Goal: Task Accomplishment & Management: Manage account settings

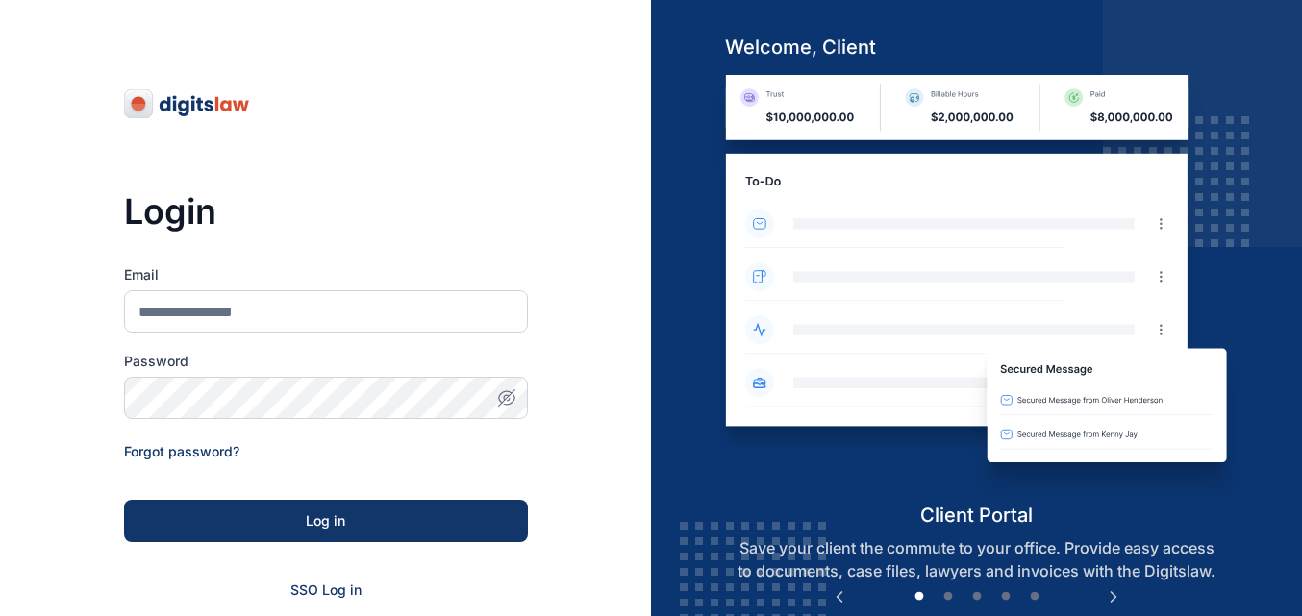
click at [447, 340] on form "Email Password Forgot password? Log in SSO Log in Don't have an account? Sign up" at bounding box center [326, 457] width 404 height 385
drag, startPoint x: 447, startPoint y: 340, endPoint x: 449, endPoint y: 324, distance: 16.5
click at [449, 324] on form "Email Password Forgot password? Log in SSO Log in Don't have an account? Sign up" at bounding box center [326, 457] width 404 height 385
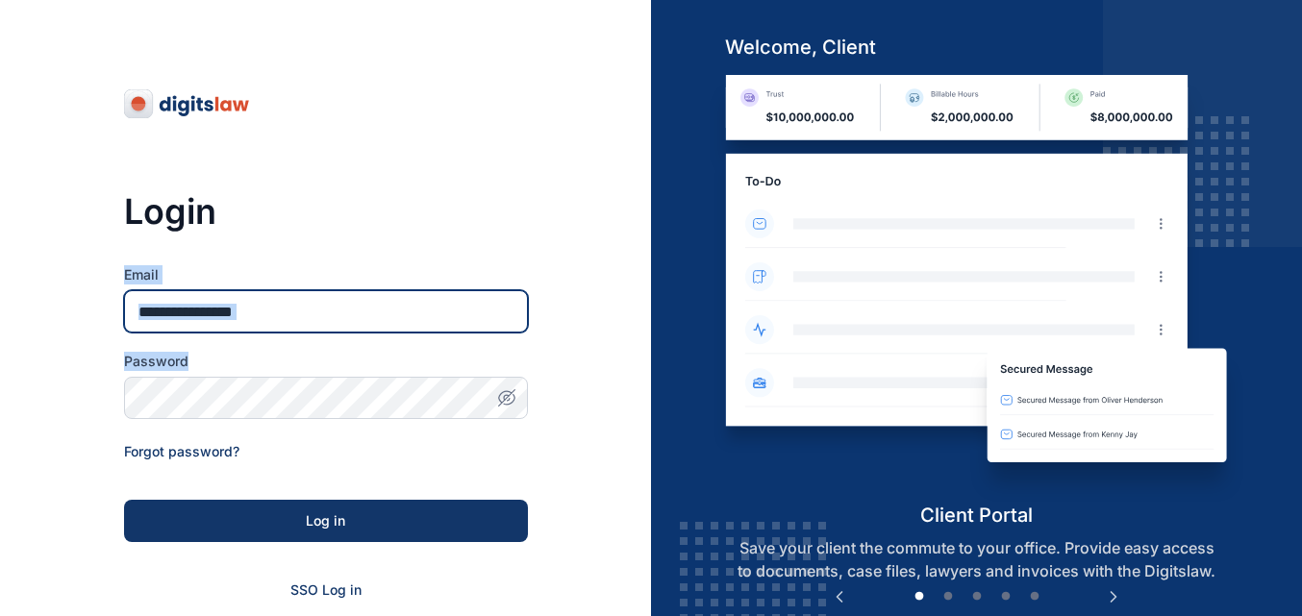
click at [449, 324] on input "Email" at bounding box center [326, 311] width 404 height 42
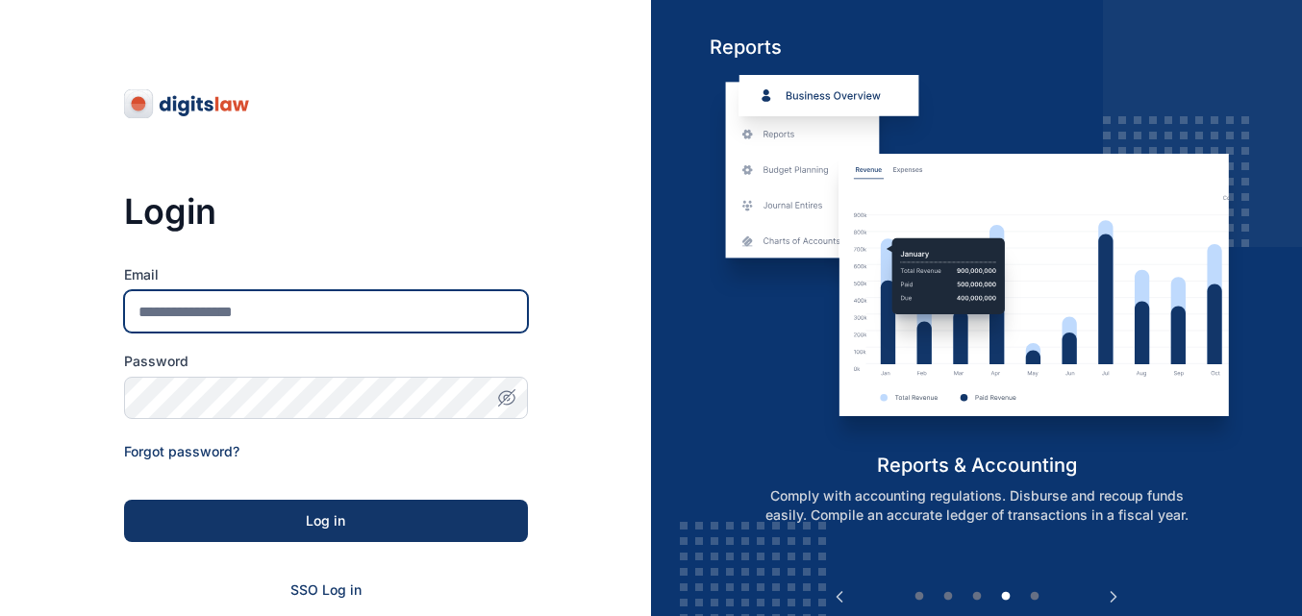
type input "**********"
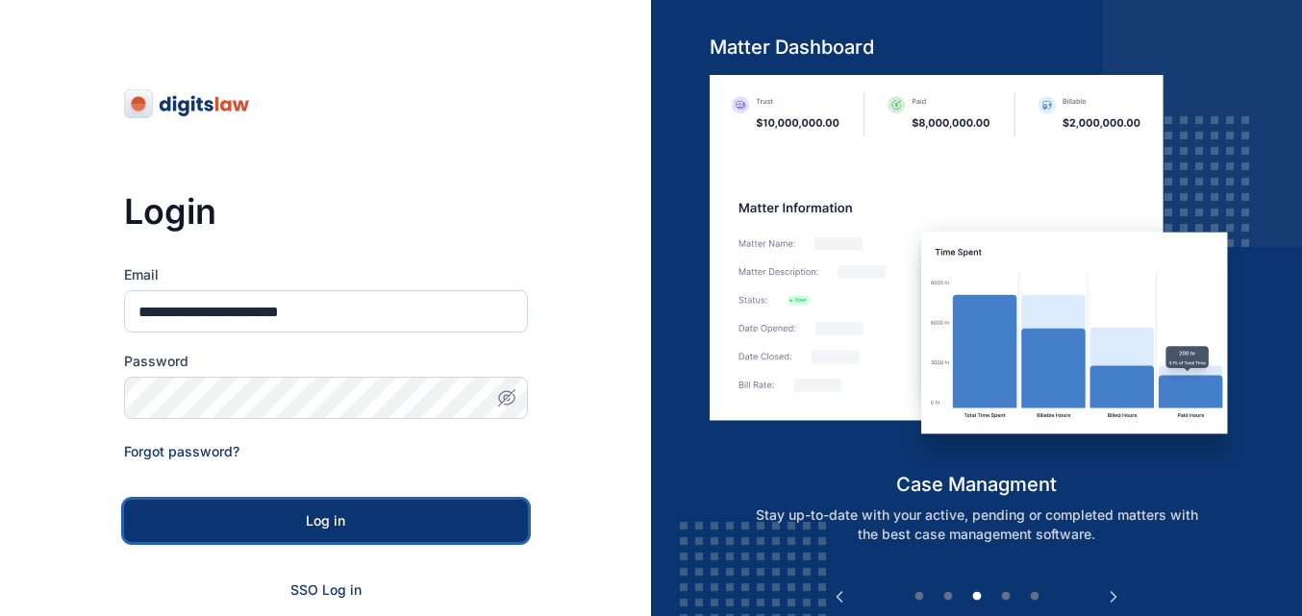
click at [355, 503] on button "Log in" at bounding box center [326, 521] width 404 height 42
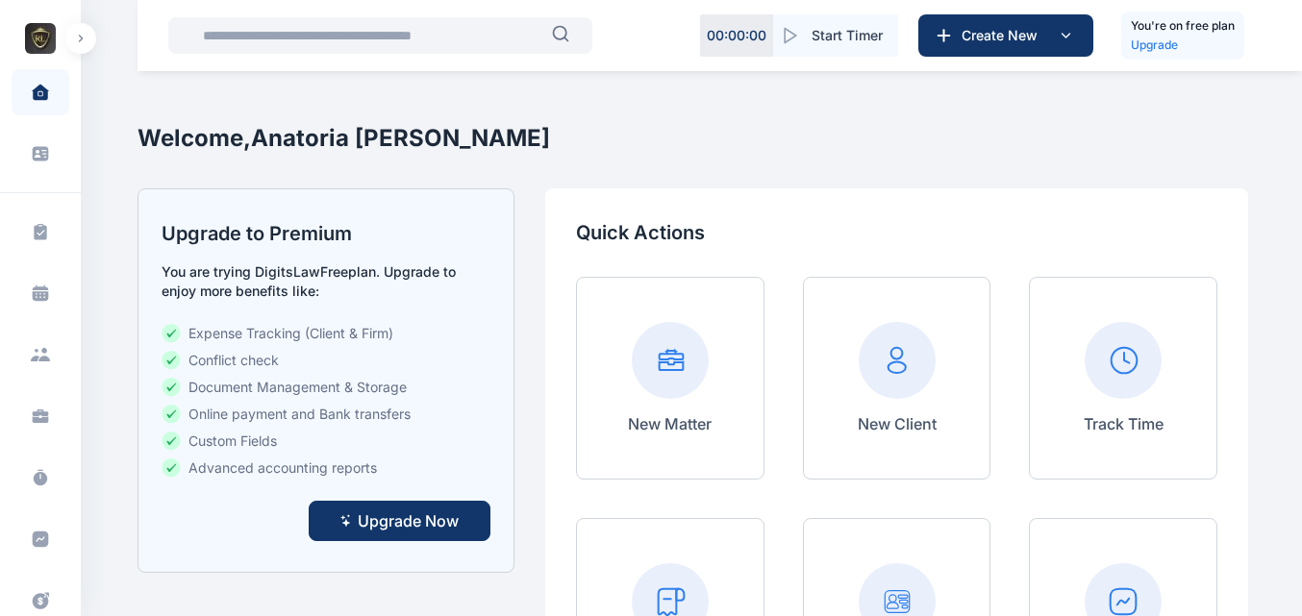
click at [78, 35] on icon "button" at bounding box center [81, 39] width 6 height 8
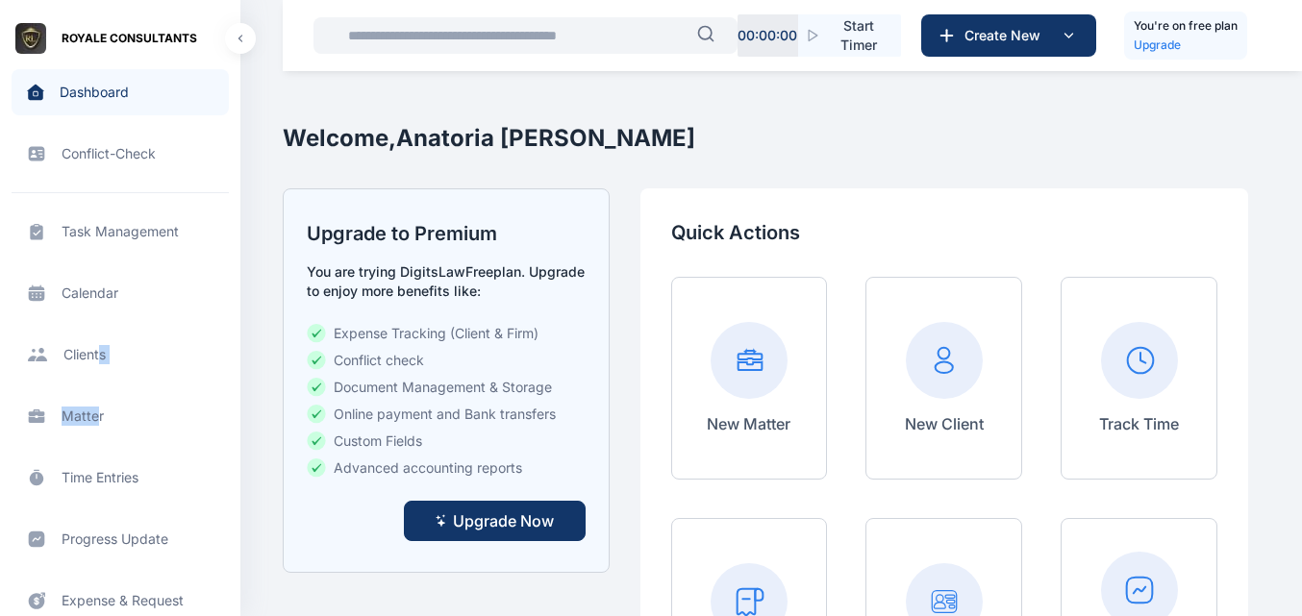
click at [99, 371] on div "Task Management task management task management Calendar calendar calendar Clie…" at bounding box center [120, 531] width 217 height 678
click at [99, 371] on span "Client clients clients" at bounding box center [120, 355] width 217 height 46
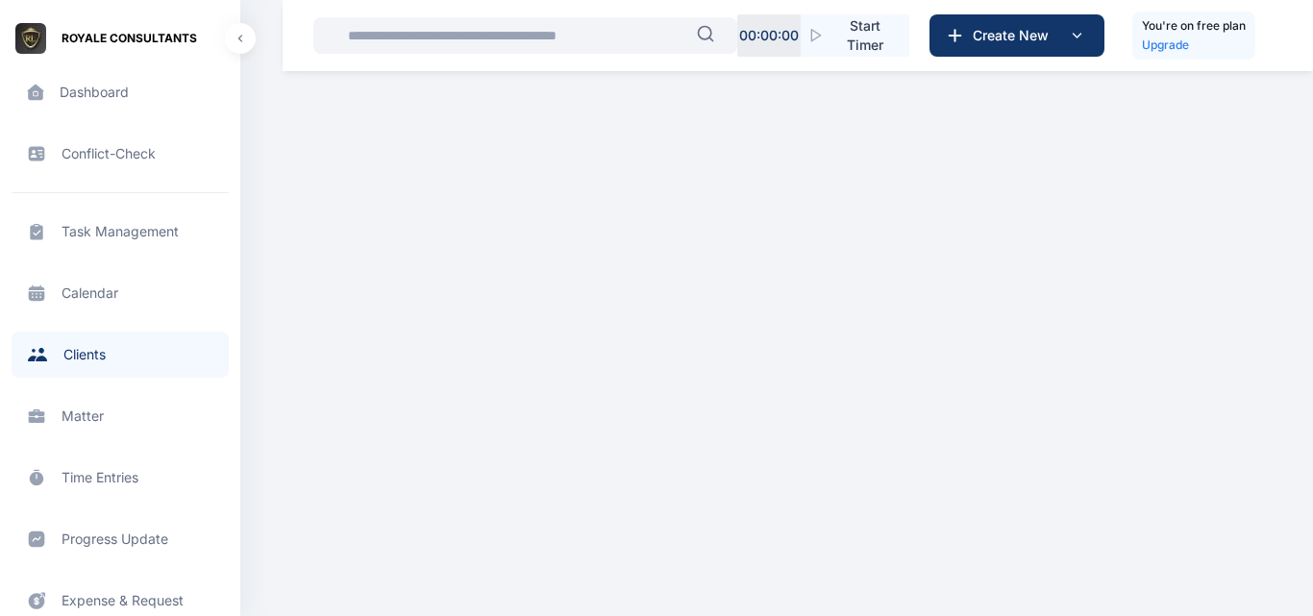
click at [78, 354] on span "Client clients clients" at bounding box center [120, 355] width 217 height 46
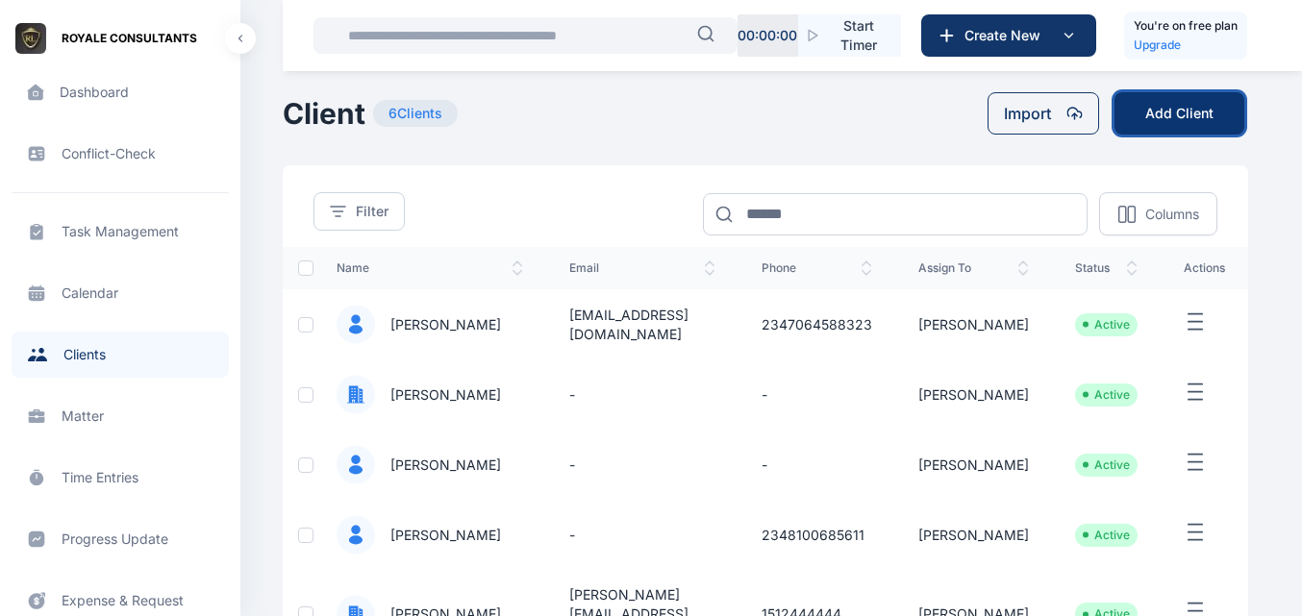
click at [1186, 95] on button "Add Client" at bounding box center [1179, 113] width 130 height 42
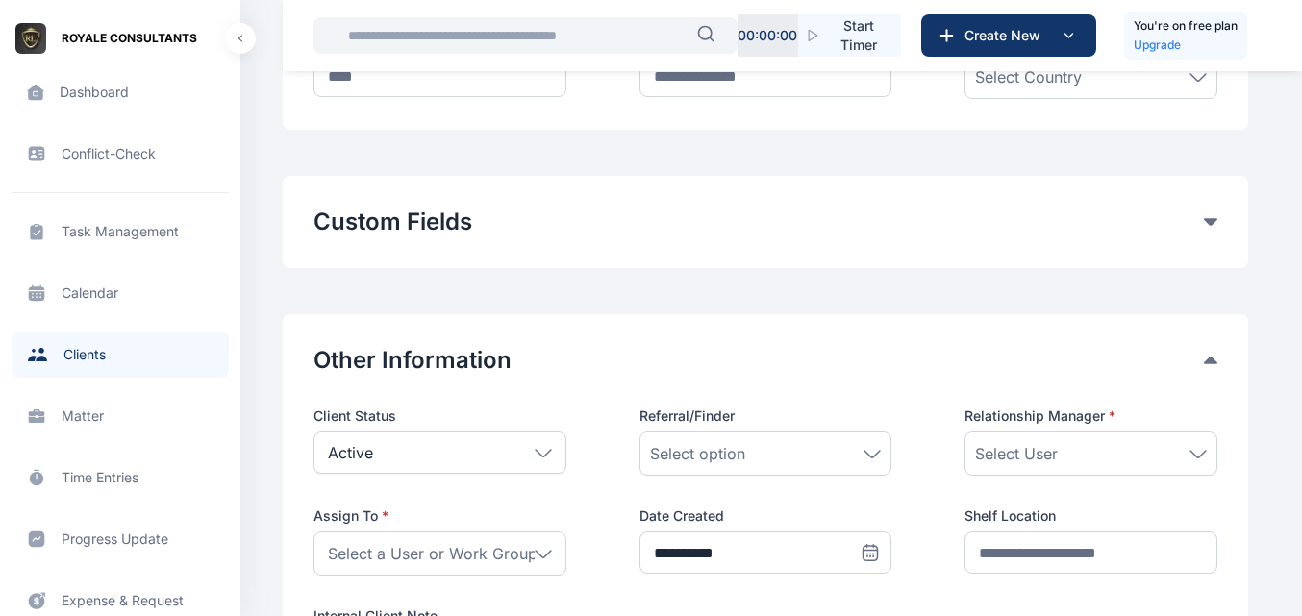
scroll to position [608, 0]
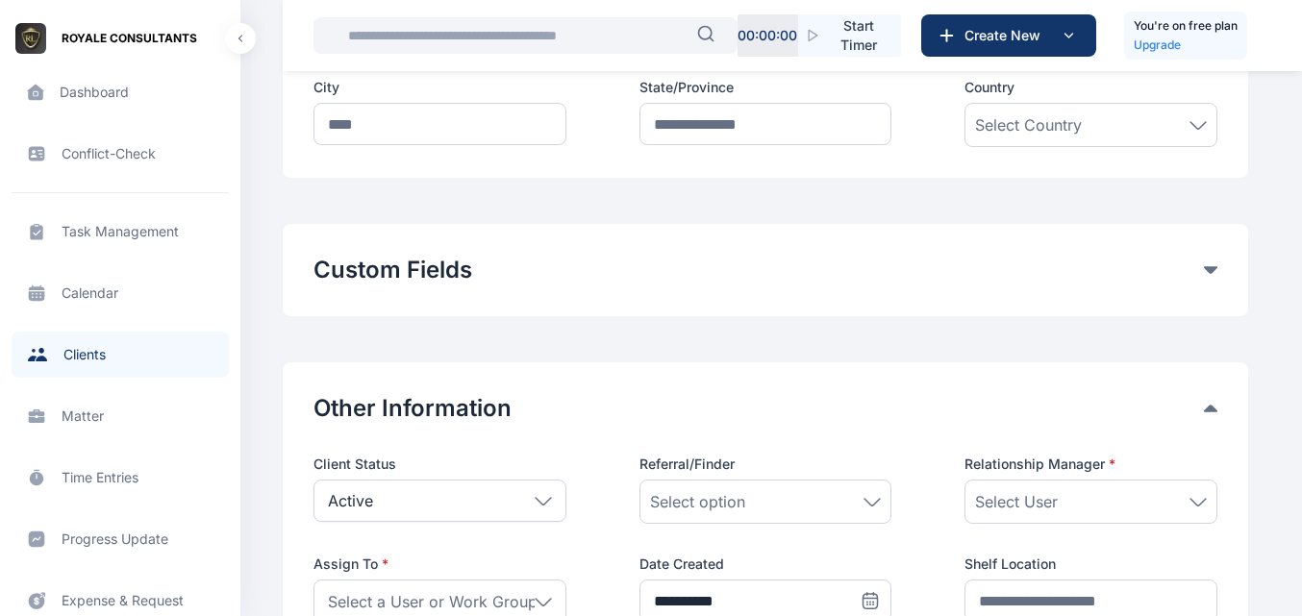
click at [496, 495] on div "Active" at bounding box center [439, 501] width 253 height 42
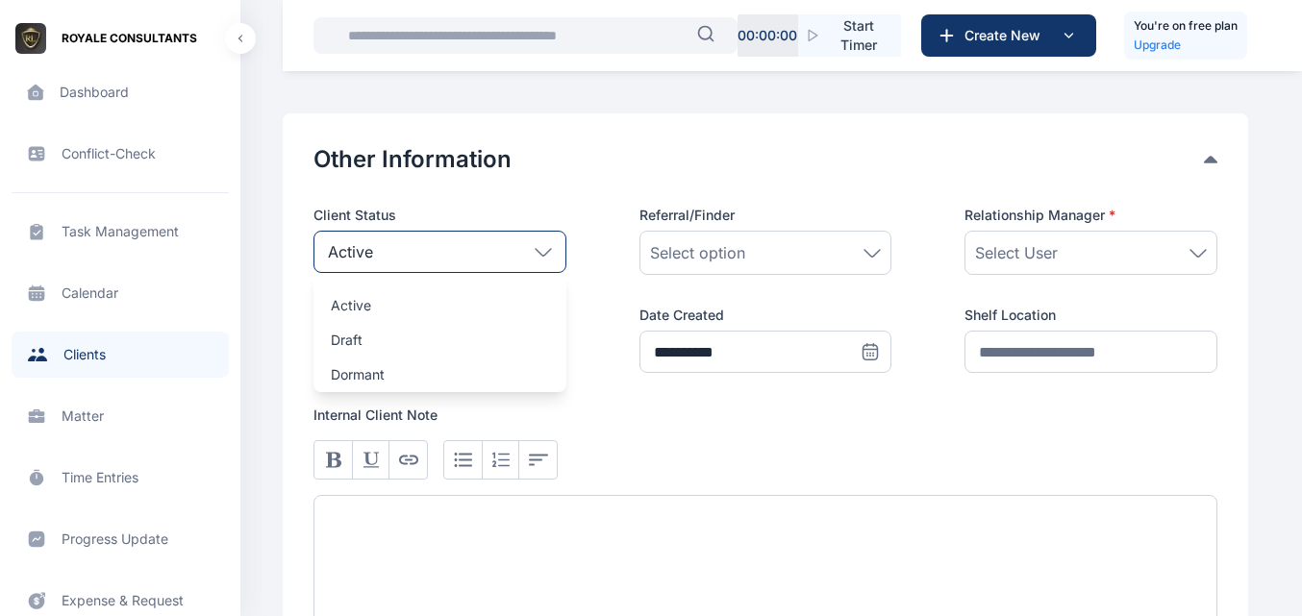
scroll to position [863, 0]
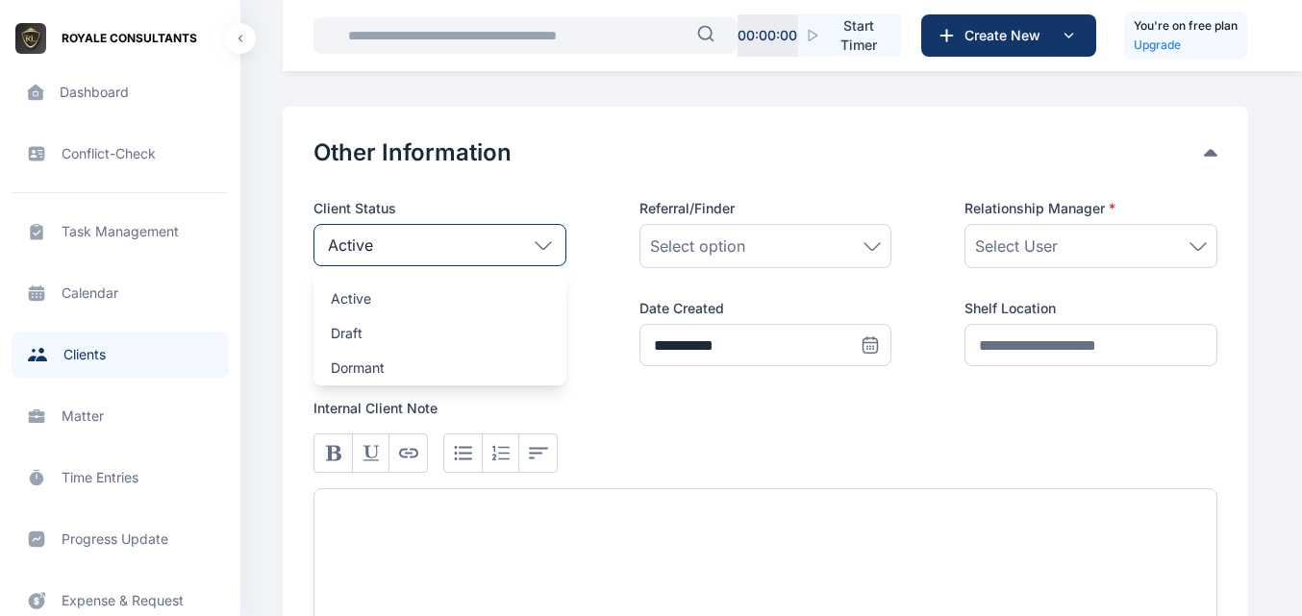
click at [631, 430] on div at bounding box center [765, 524] width 904 height 212
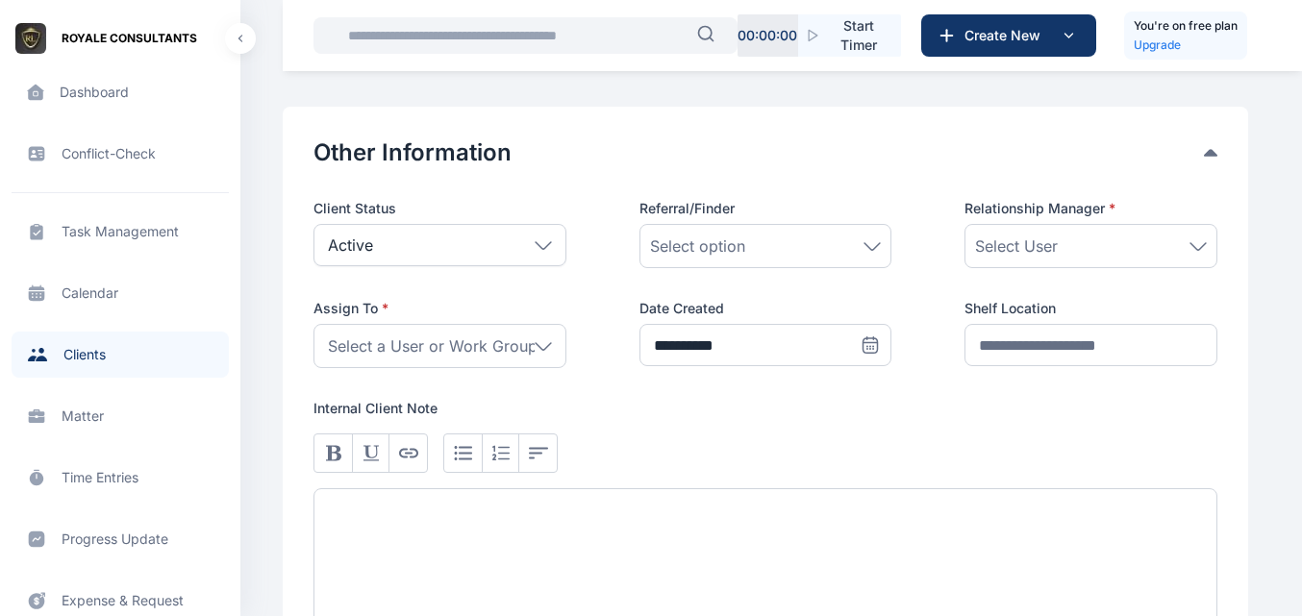
click at [777, 249] on div "Select option" at bounding box center [766, 246] width 232 height 23
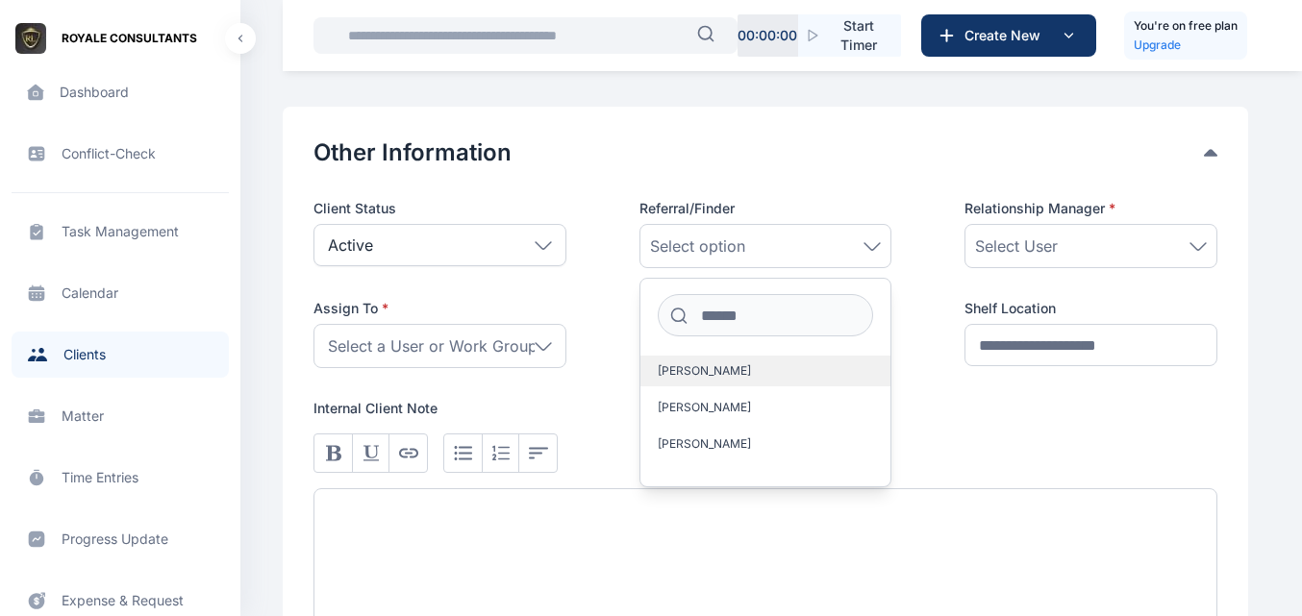
click at [758, 380] on label "[PERSON_NAME]" at bounding box center [765, 371] width 251 height 31
click at [1064, 238] on div "Select User" at bounding box center [1091, 246] width 232 height 23
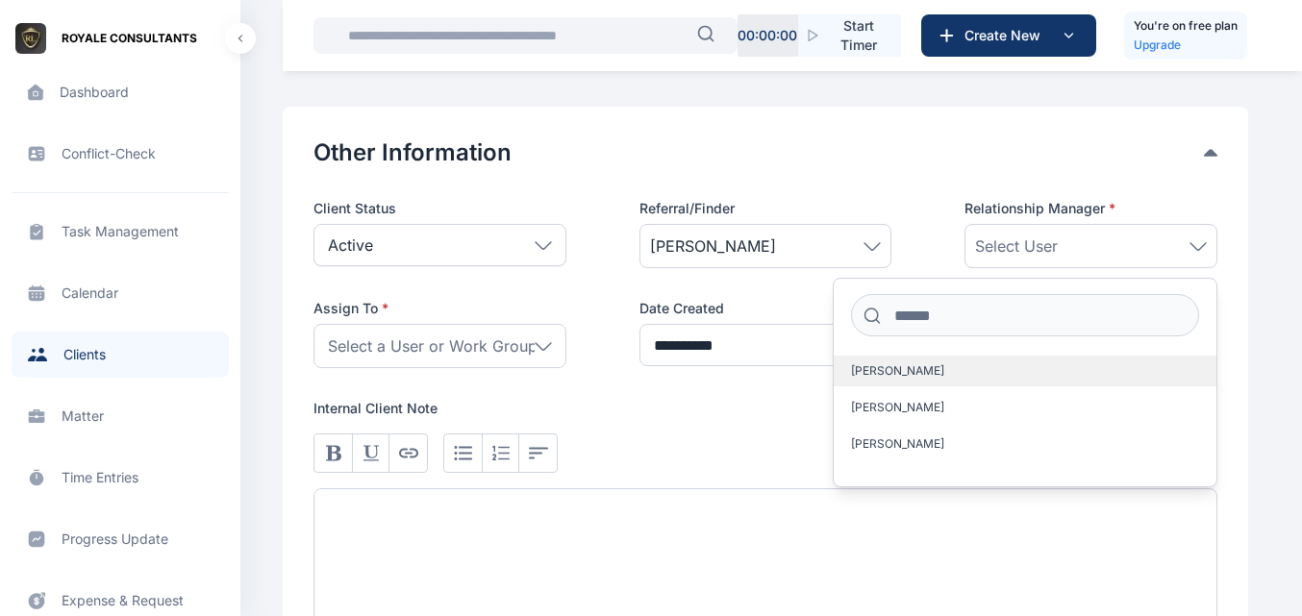
click at [1019, 382] on label "[PERSON_NAME]" at bounding box center [1024, 371] width 383 height 31
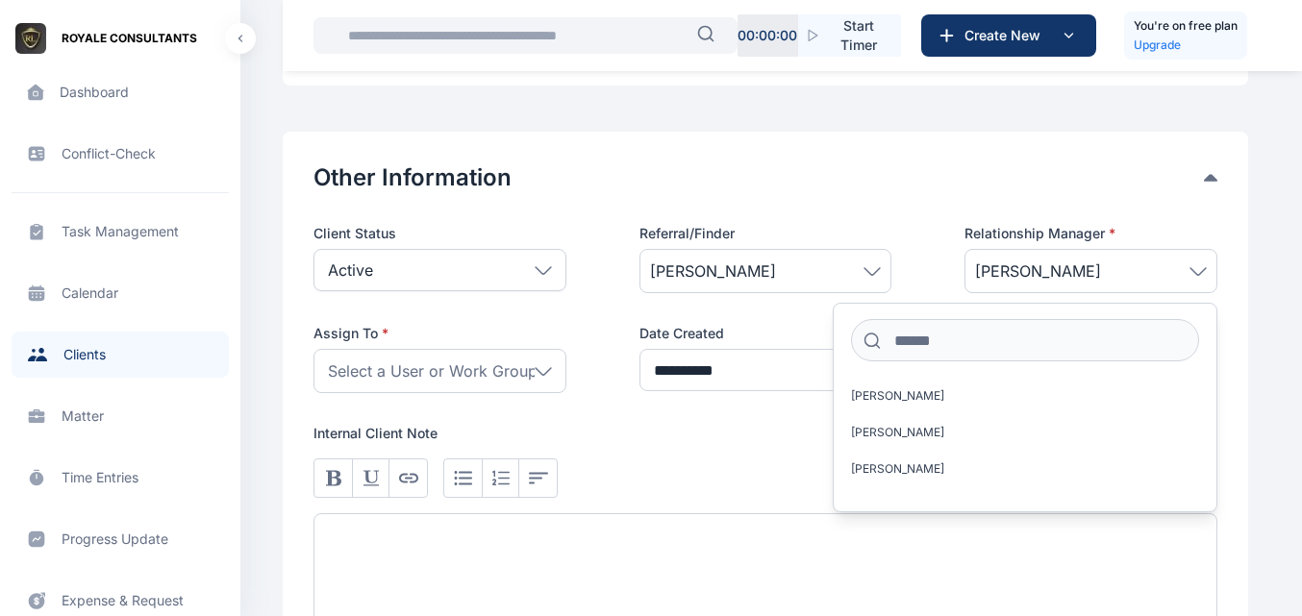
click at [555, 374] on div "Select a User or Work Group" at bounding box center [439, 371] width 253 height 44
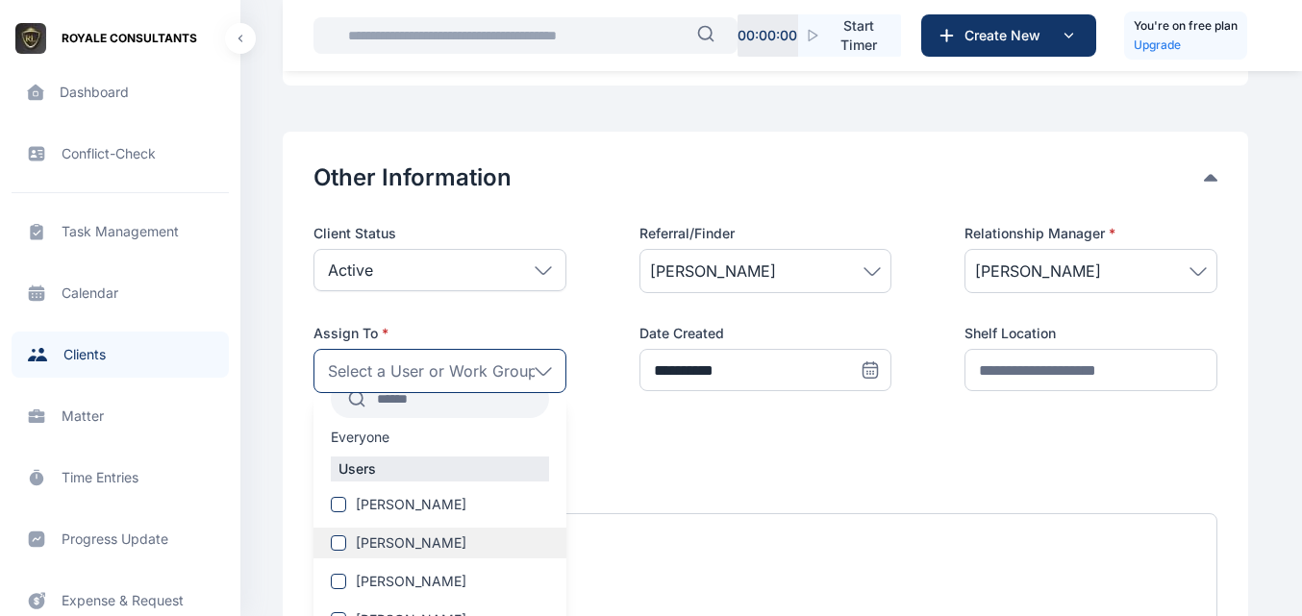
scroll to position [59, 0]
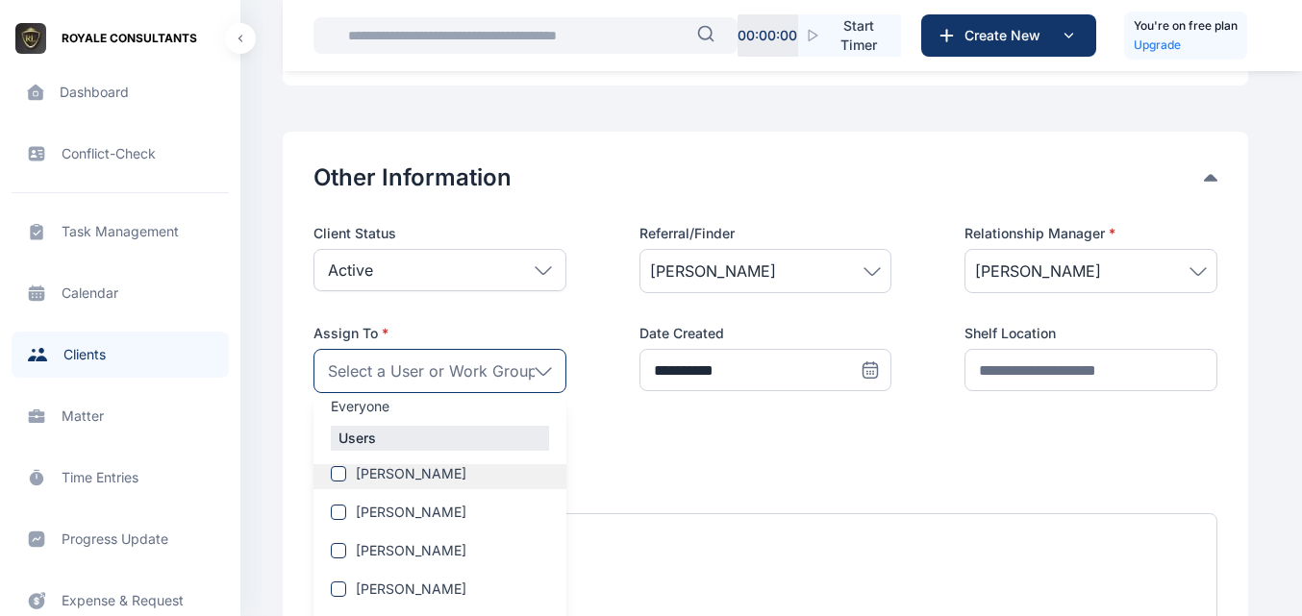
click at [439, 476] on span "[PERSON_NAME]" at bounding box center [411, 473] width 111 height 19
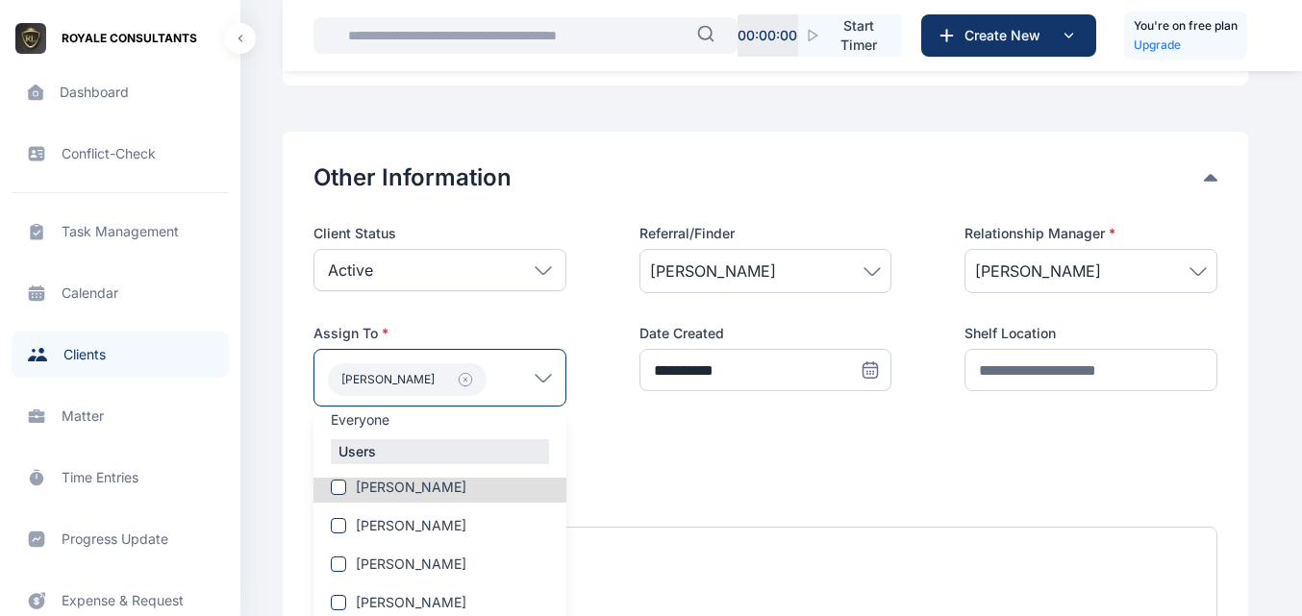
click at [852, 460] on div at bounding box center [765, 563] width 904 height 212
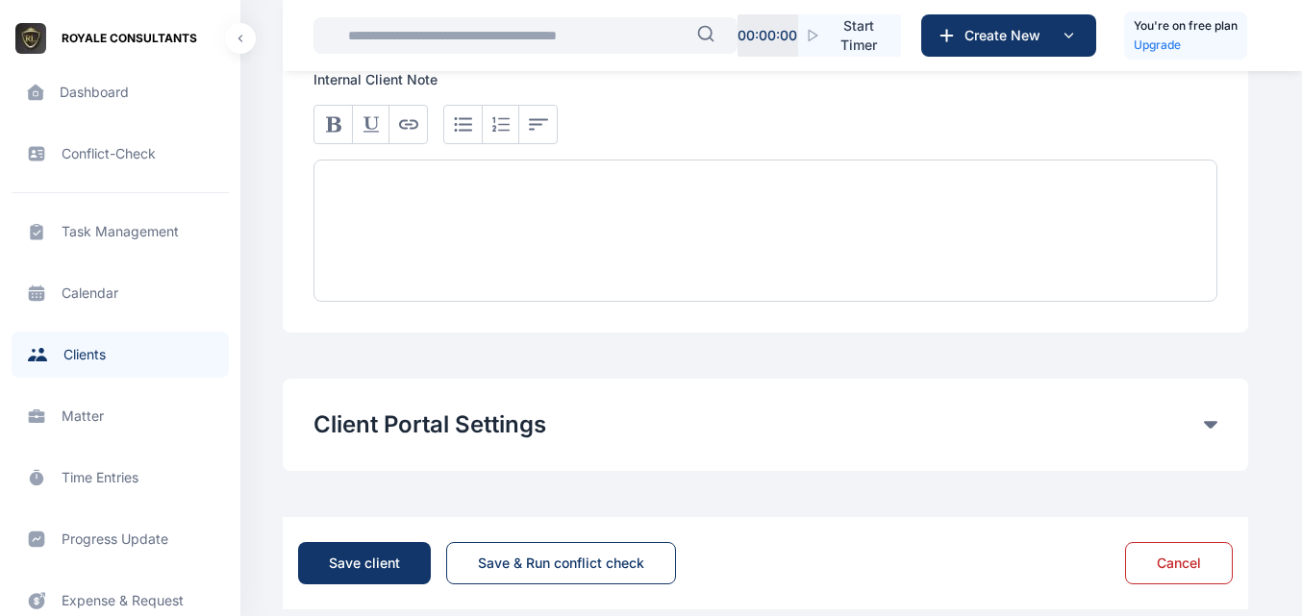
scroll to position [1254, 0]
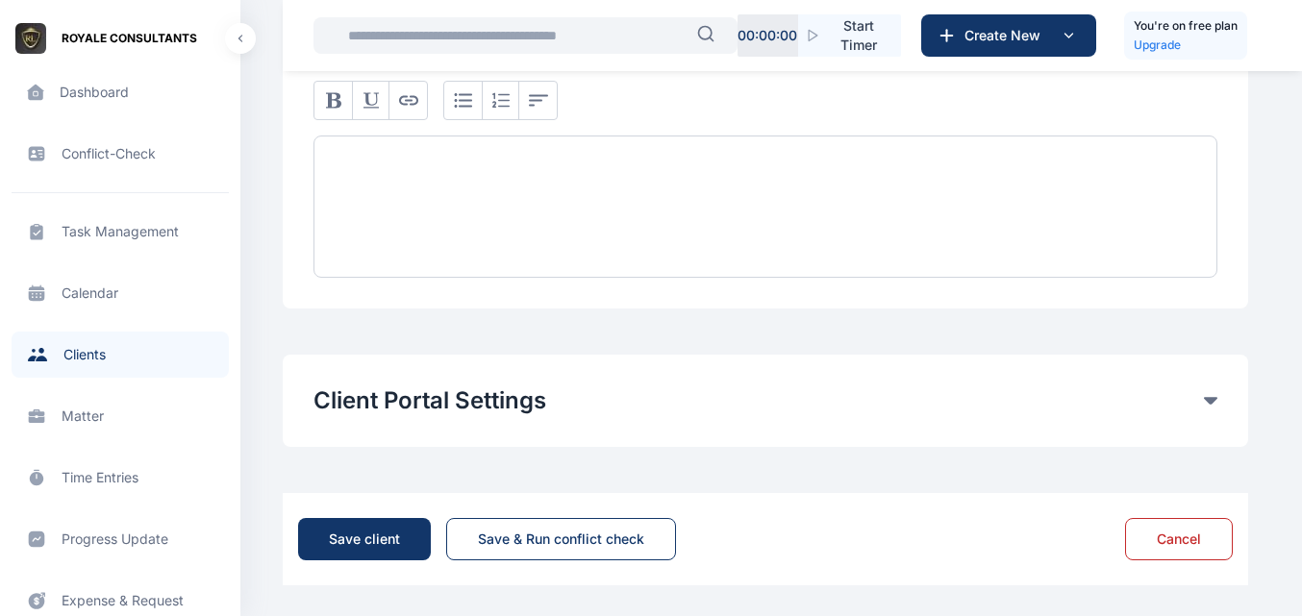
click at [759, 423] on div "Client Portal Settings Client portal access Yes No Send email notification to C…" at bounding box center [765, 401] width 965 height 92
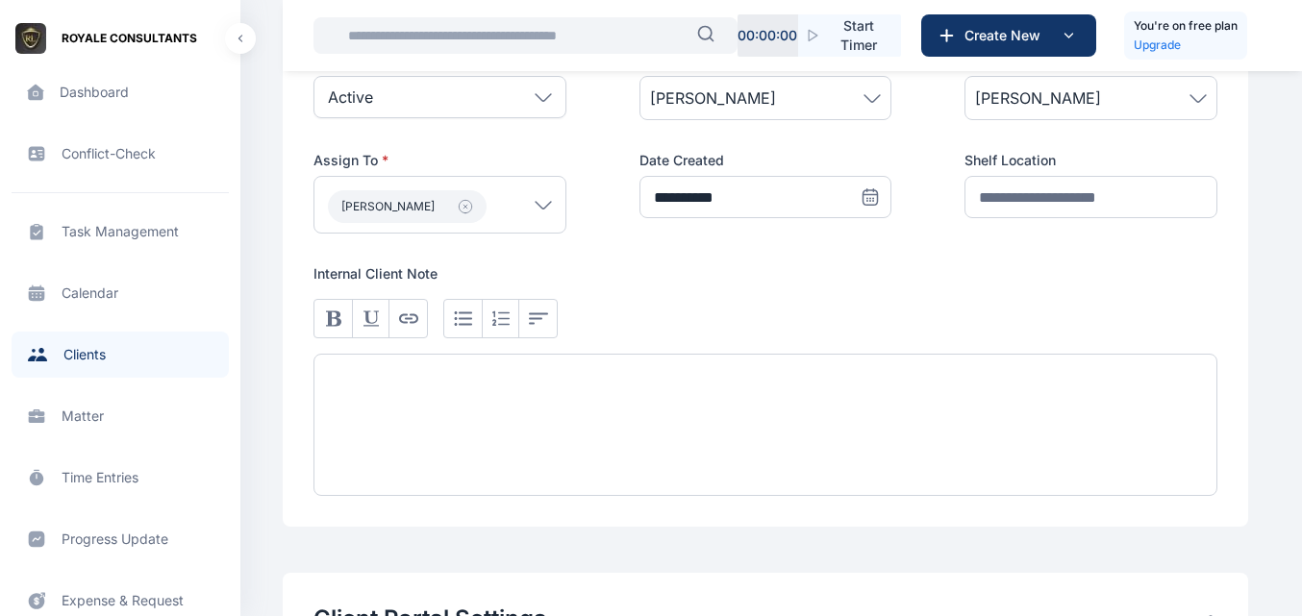
scroll to position [1483, 0]
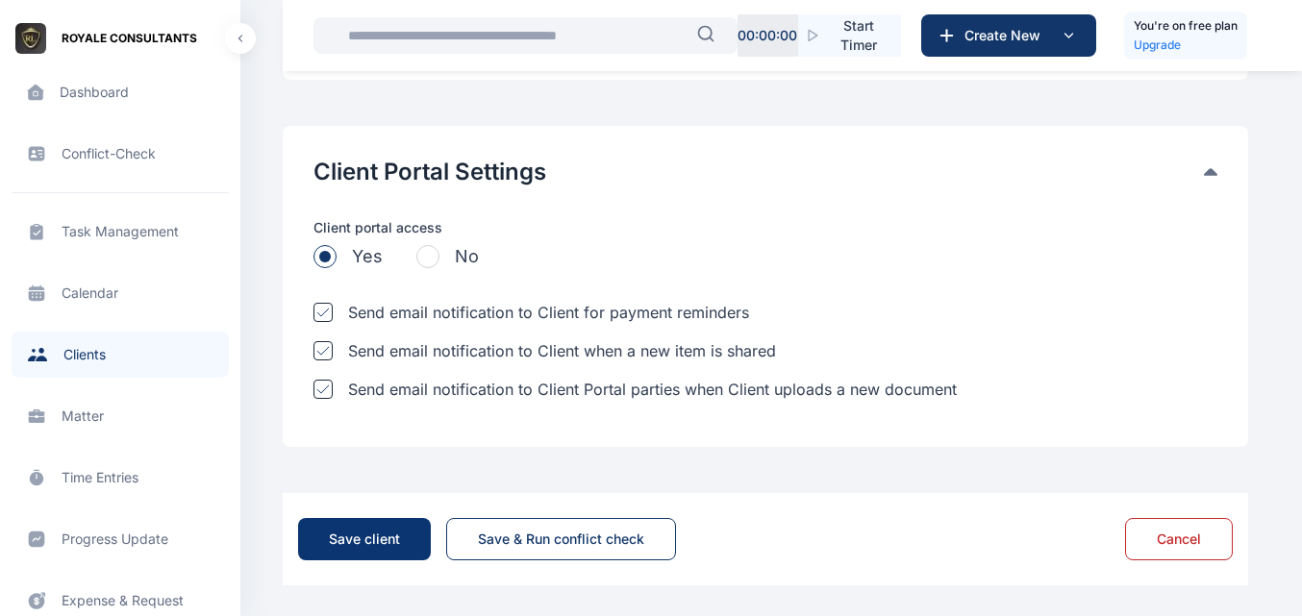
click at [409, 549] on button "Save client" at bounding box center [364, 539] width 133 height 42
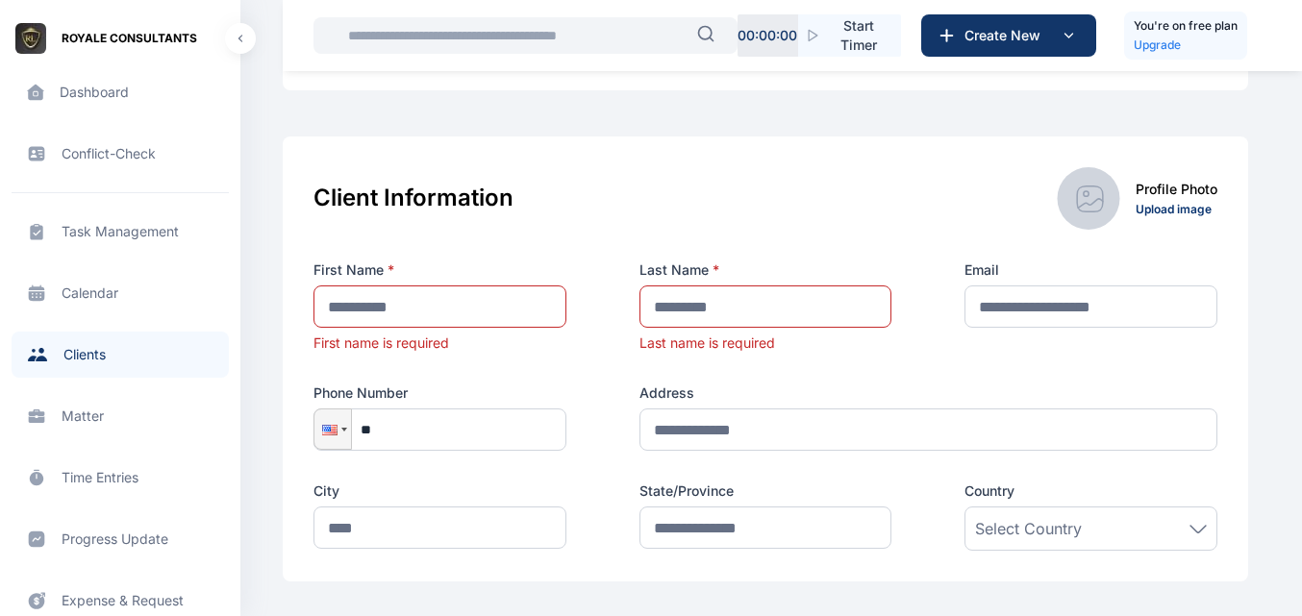
scroll to position [228, 0]
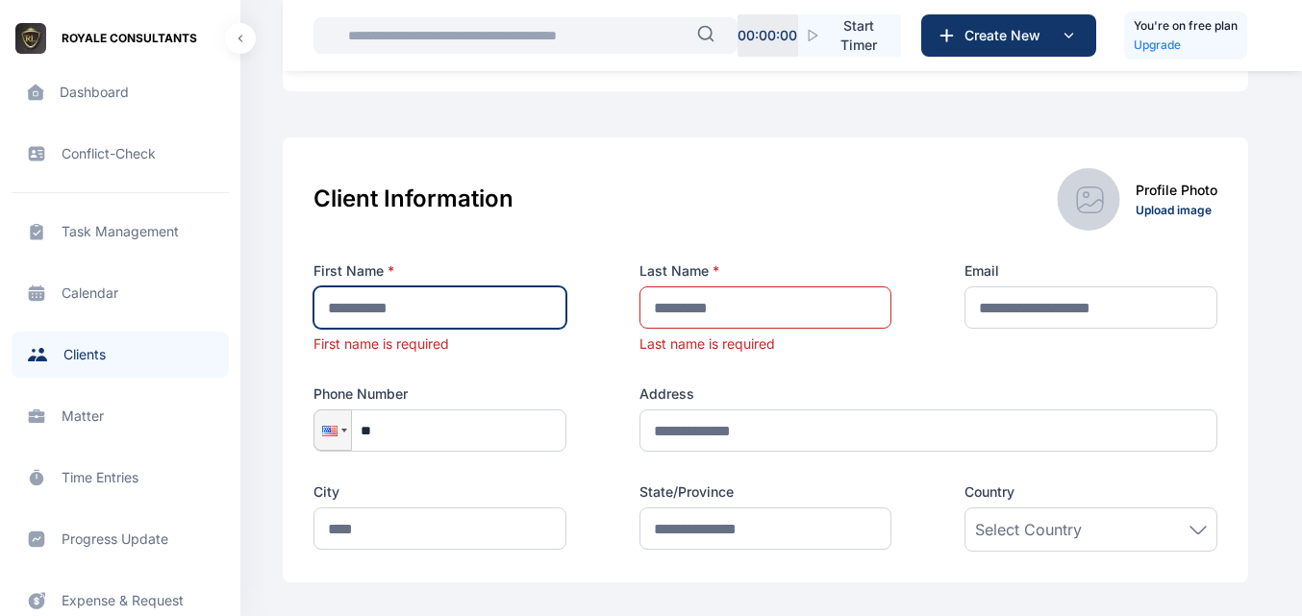
click at [475, 291] on input "text" at bounding box center [439, 307] width 253 height 42
type input "****"
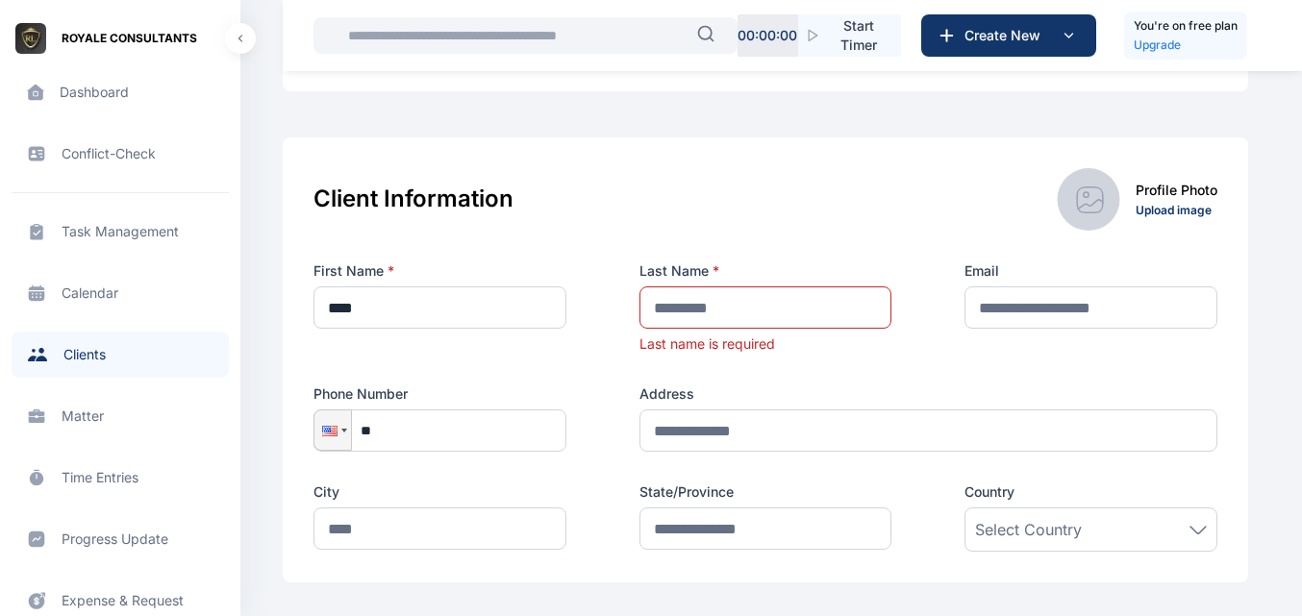
drag, startPoint x: 633, startPoint y: 300, endPoint x: 644, endPoint y: 300, distance: 10.6
click at [644, 300] on div "First Name * **** Last Name * Last name is required Email Phone Number Phone **…" at bounding box center [765, 406] width 904 height 290
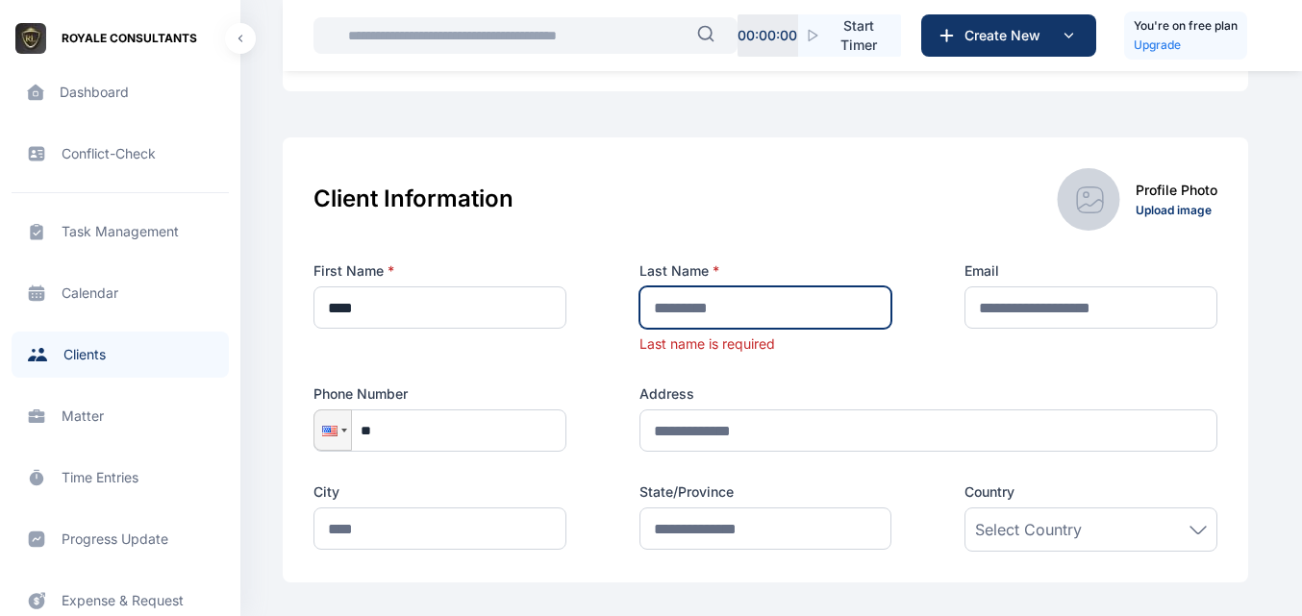
click at [644, 300] on input "text" at bounding box center [765, 307] width 253 height 42
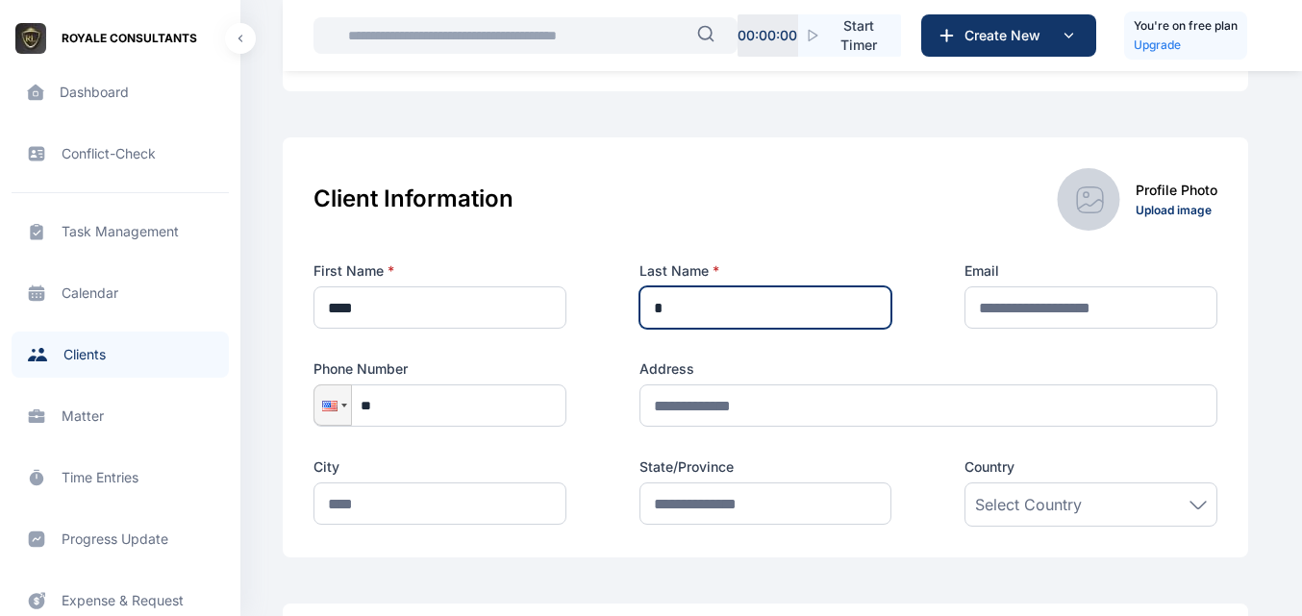
type input "*****"
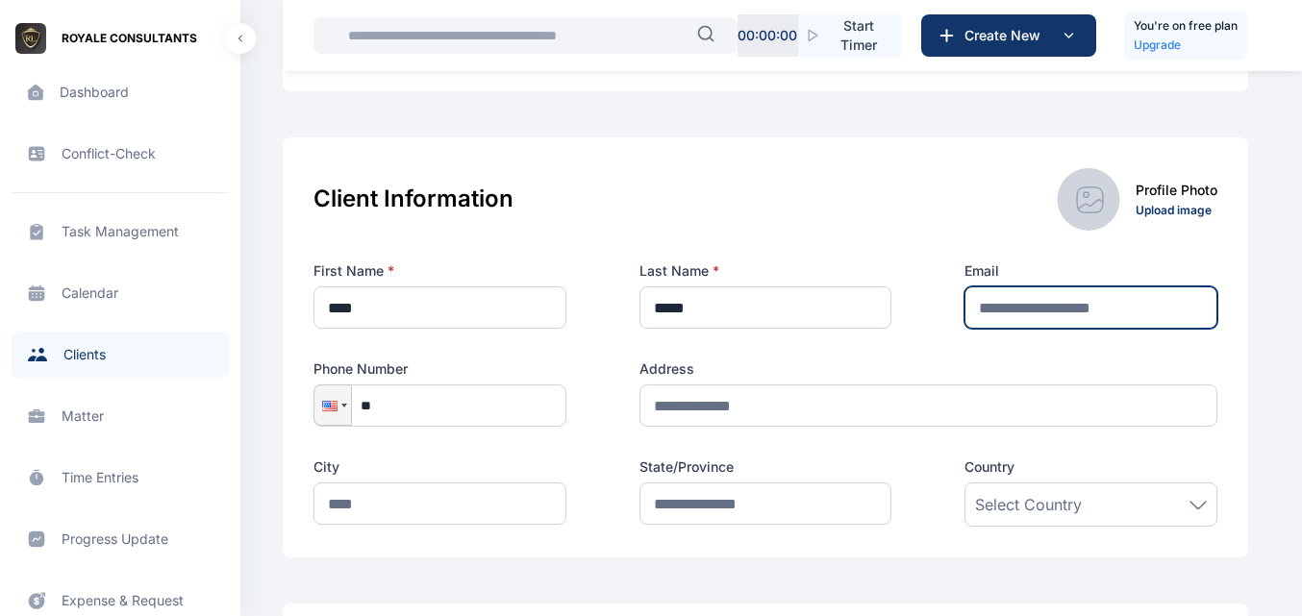
click at [1003, 318] on input "text" at bounding box center [1090, 307] width 253 height 42
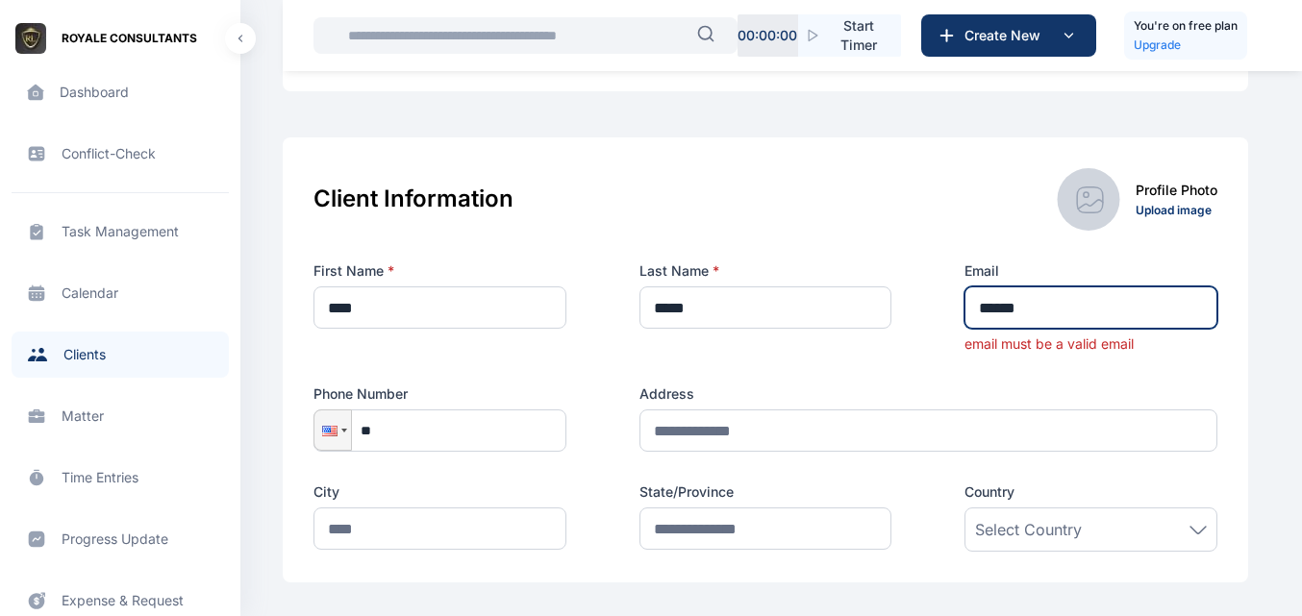
type input "**********"
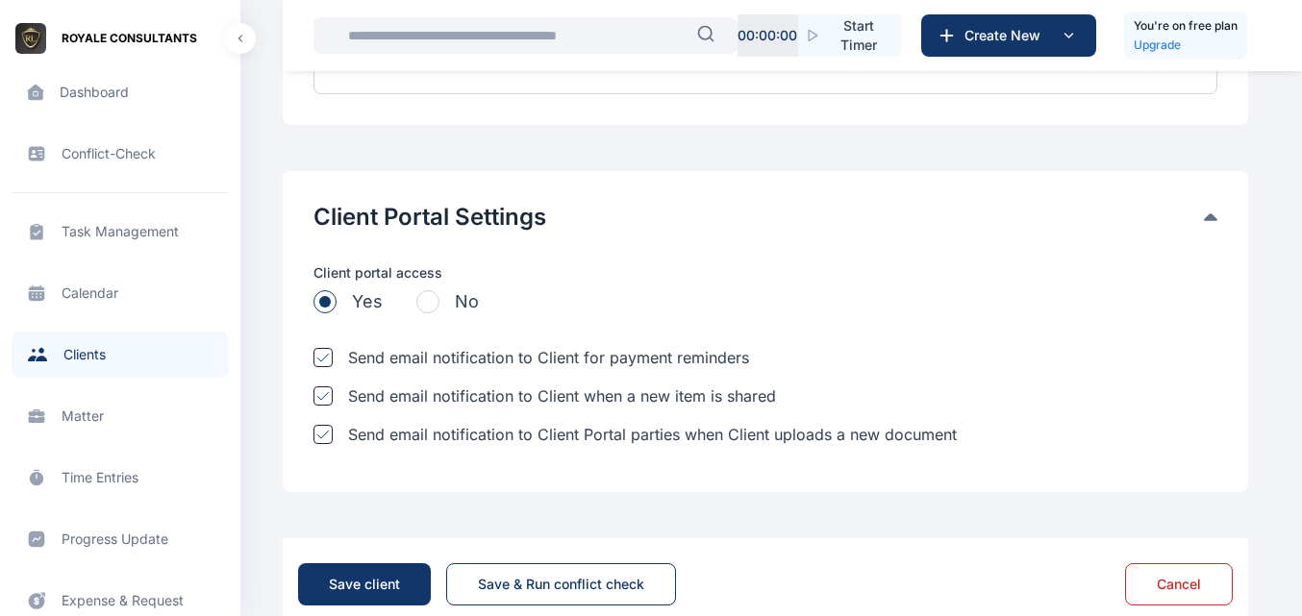
scroll to position [1458, 0]
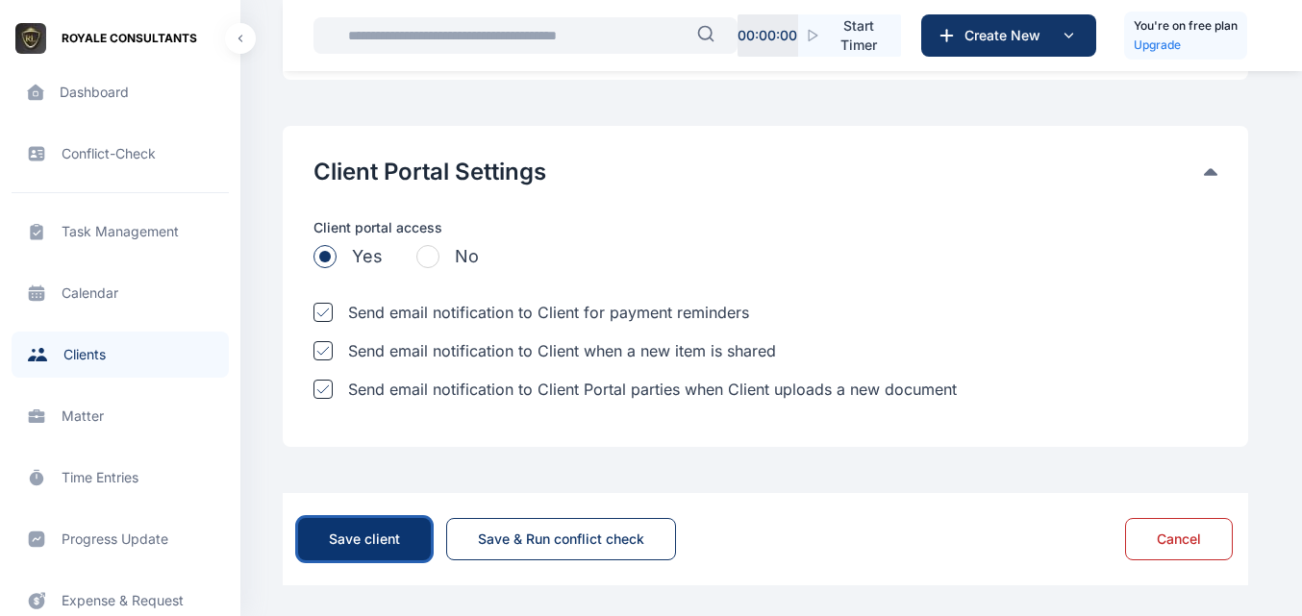
click at [385, 532] on div "Save client" at bounding box center [364, 539] width 71 height 19
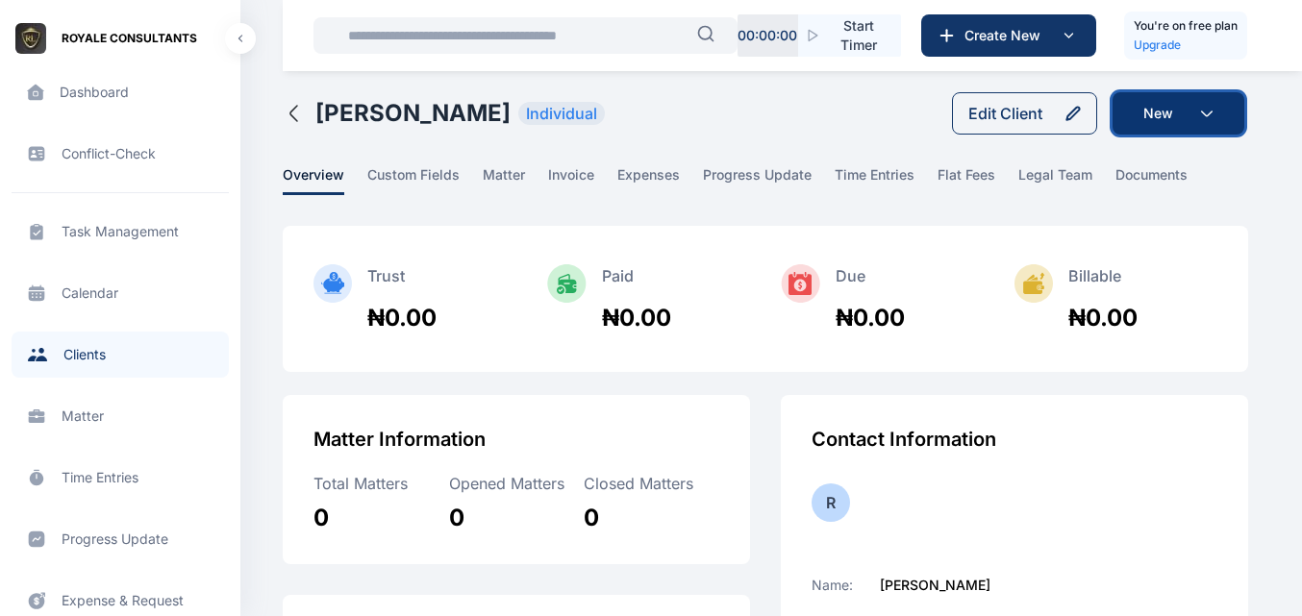
click at [1180, 112] on button "New" at bounding box center [1178, 113] width 132 height 42
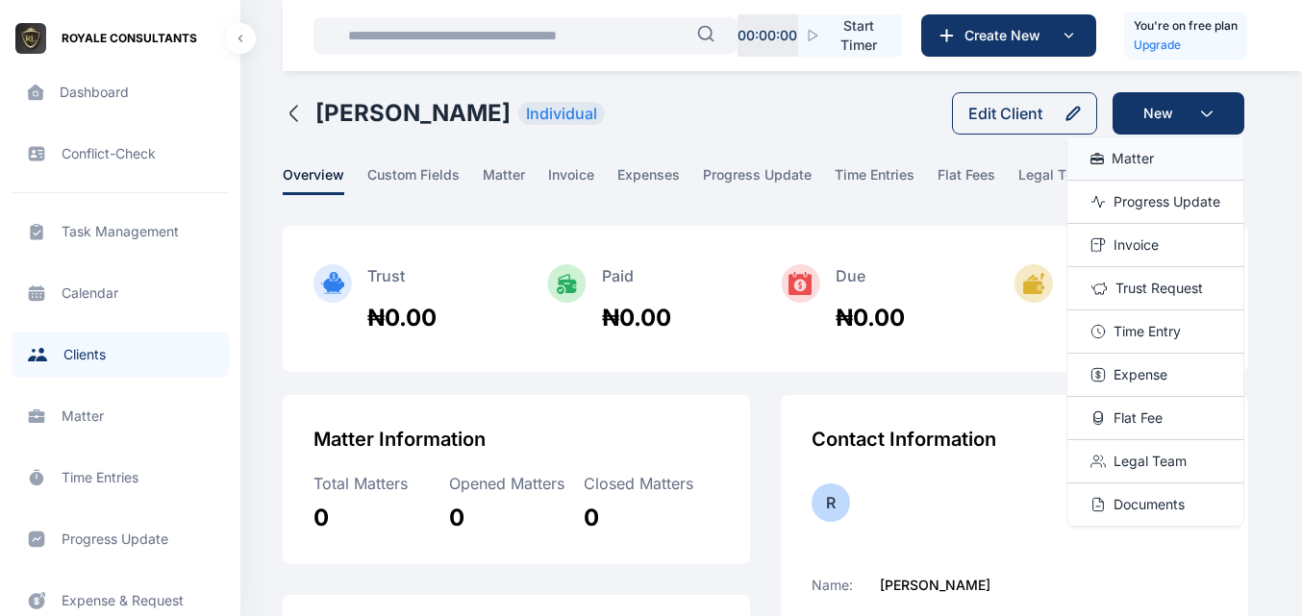
click at [1150, 155] on span "Matter" at bounding box center [1132, 158] width 42 height 19
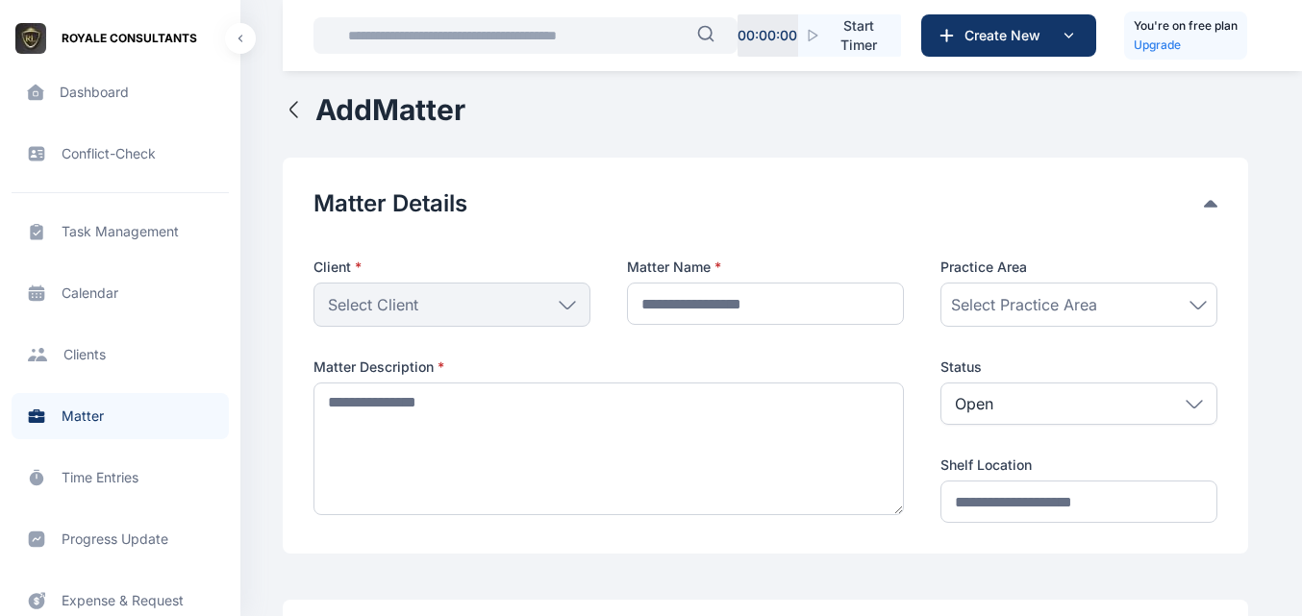
click at [580, 308] on div "Select Client" at bounding box center [451, 305] width 277 height 44
click at [566, 310] on div "Select Client" at bounding box center [451, 305] width 277 height 44
click at [543, 308] on div "Select Client" at bounding box center [451, 305] width 277 height 44
click at [565, 303] on icon at bounding box center [566, 305] width 17 height 9
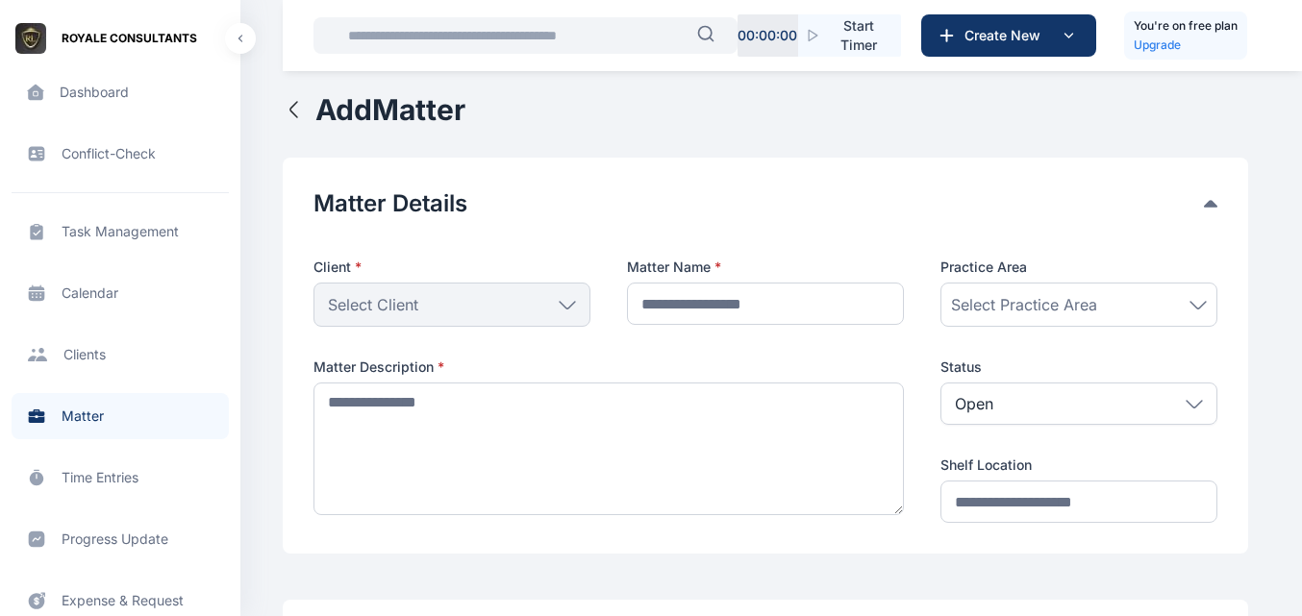
click at [565, 303] on icon at bounding box center [566, 305] width 17 height 9
click at [603, 211] on button "Matter Details" at bounding box center [758, 203] width 890 height 31
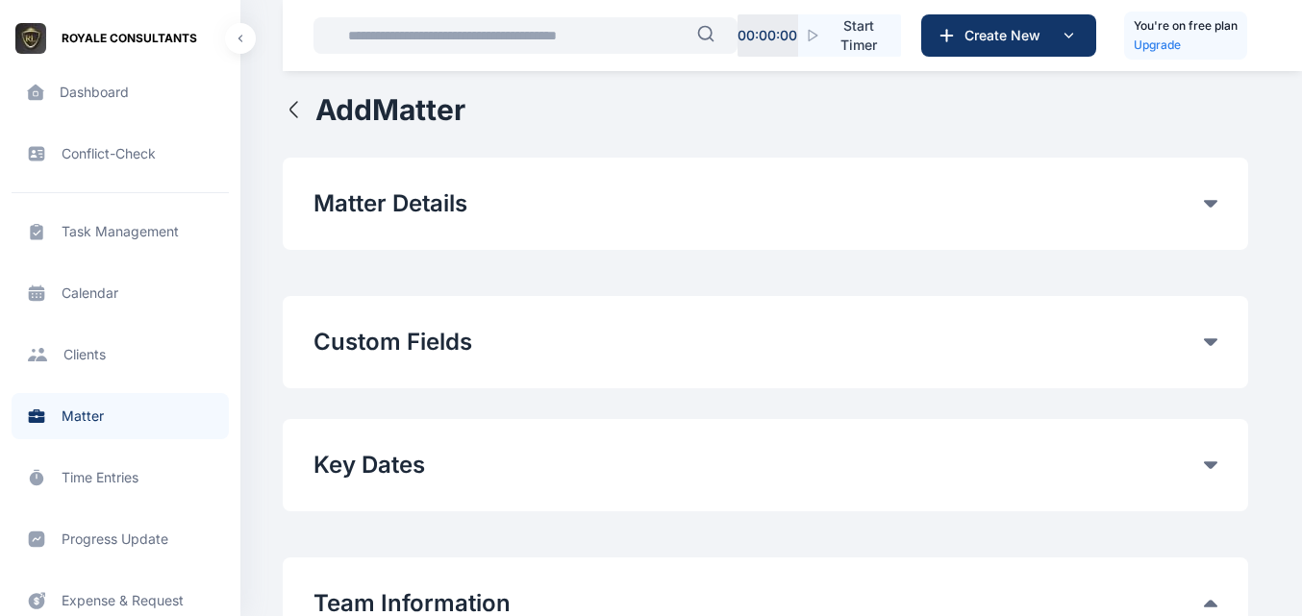
click at [411, 182] on div "Matter Details Client * Select Client Individual [PERSON_NAME] [PERSON_NAME] [P…" at bounding box center [765, 204] width 965 height 92
click at [510, 231] on div "Matter Details Client * Select Client Individual [PERSON_NAME] [PERSON_NAME] [P…" at bounding box center [765, 204] width 965 height 92
click at [1217, 194] on div "Matter Details Client * Select Client Individual [PERSON_NAME] [PERSON_NAME] [P…" at bounding box center [765, 204] width 965 height 92
click at [1213, 203] on icon at bounding box center [1210, 204] width 13 height 8
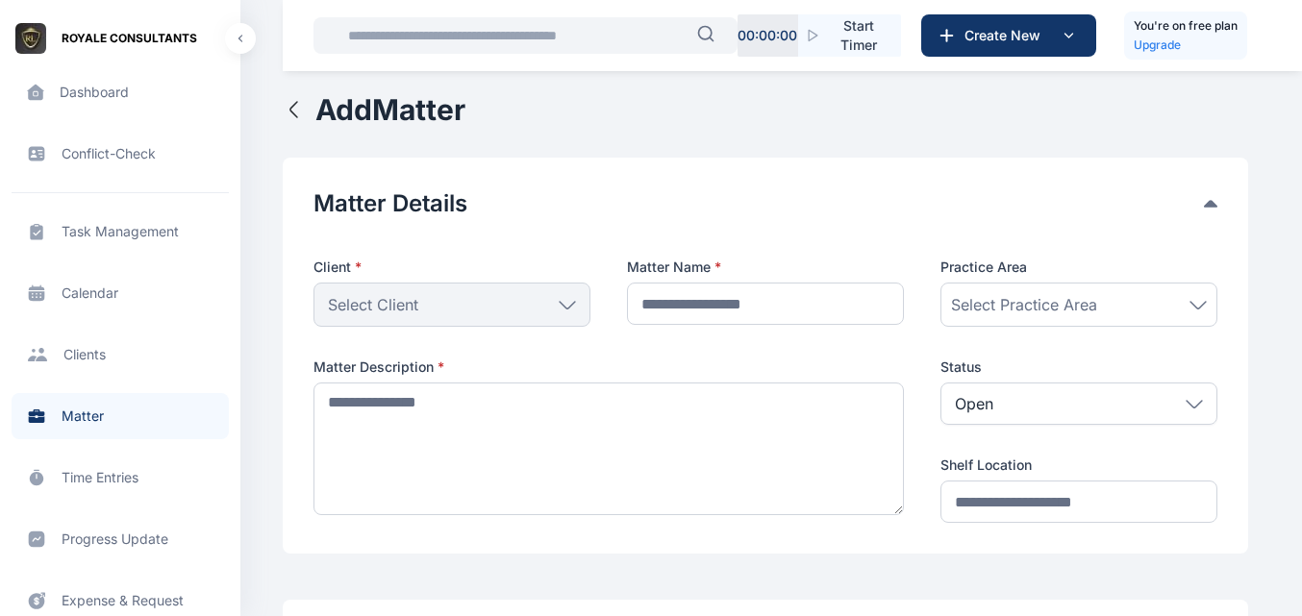
click at [566, 299] on div "Select Client" at bounding box center [451, 305] width 277 height 44
click at [100, 415] on span "Matter matter matter" at bounding box center [120, 416] width 217 height 46
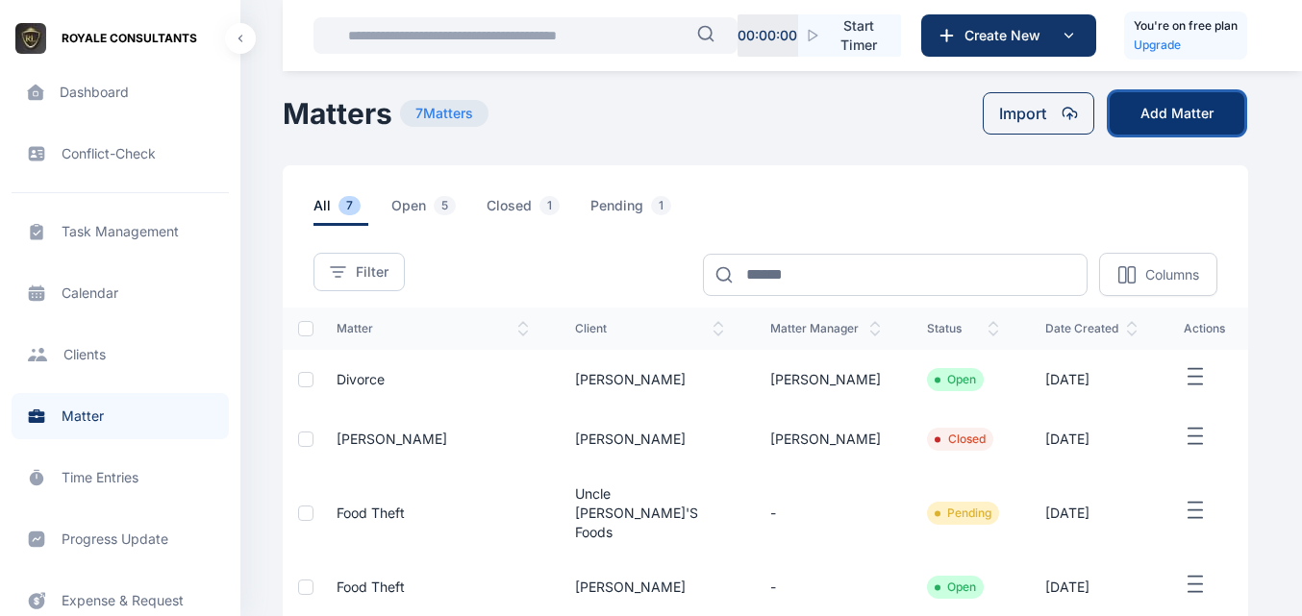
click at [1197, 112] on button "Add Matter" at bounding box center [1176, 113] width 135 height 42
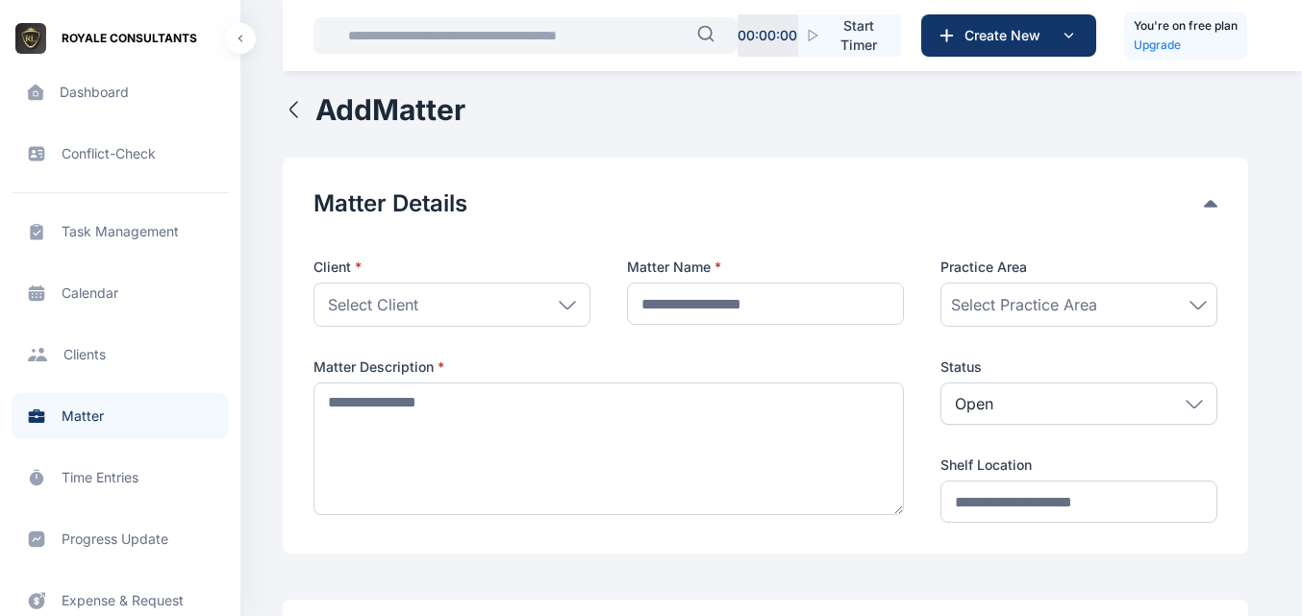
click at [567, 310] on div "Select Client" at bounding box center [451, 305] width 277 height 44
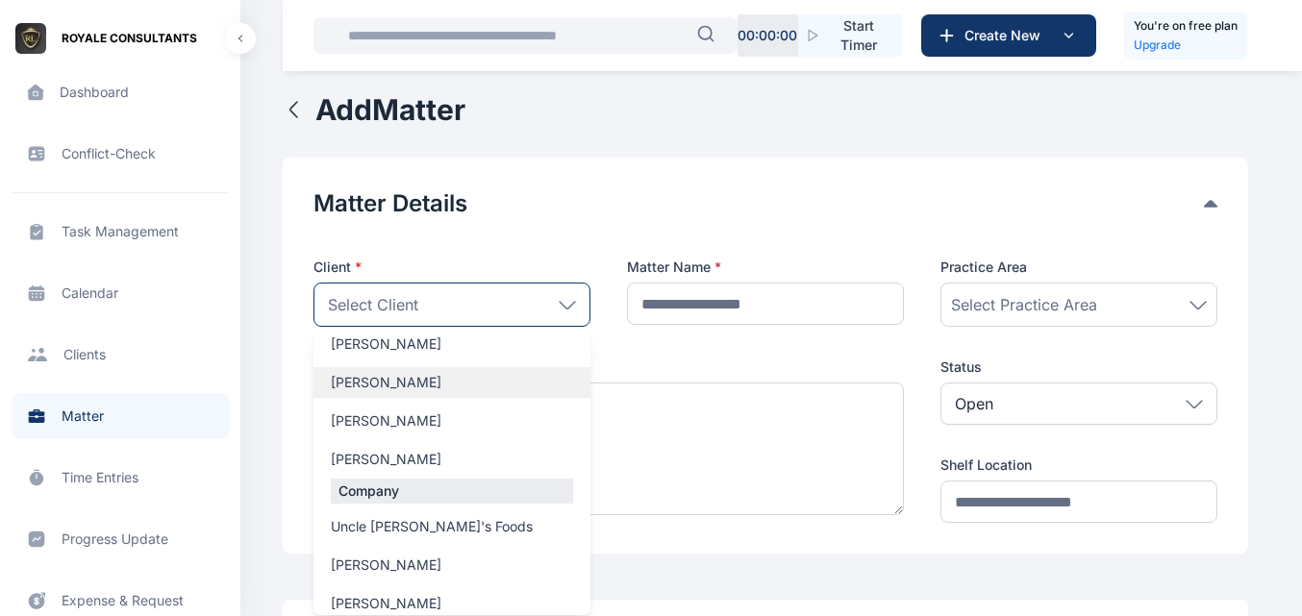
scroll to position [128, 0]
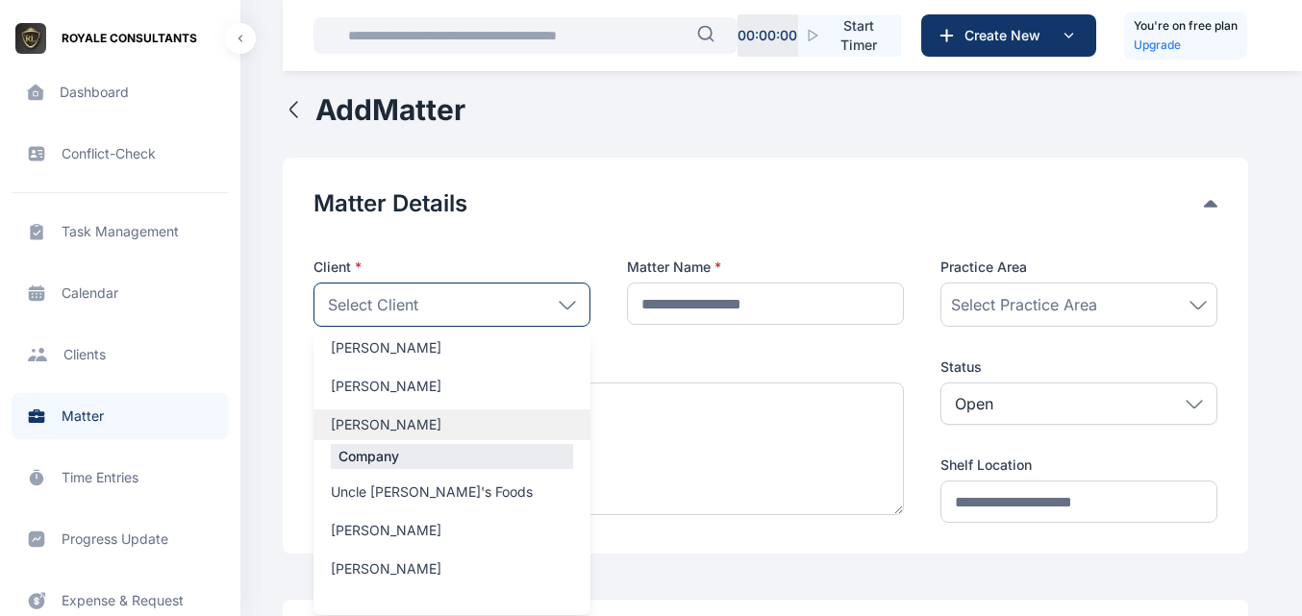
click at [443, 429] on label "[PERSON_NAME]" at bounding box center [451, 424] width 277 height 19
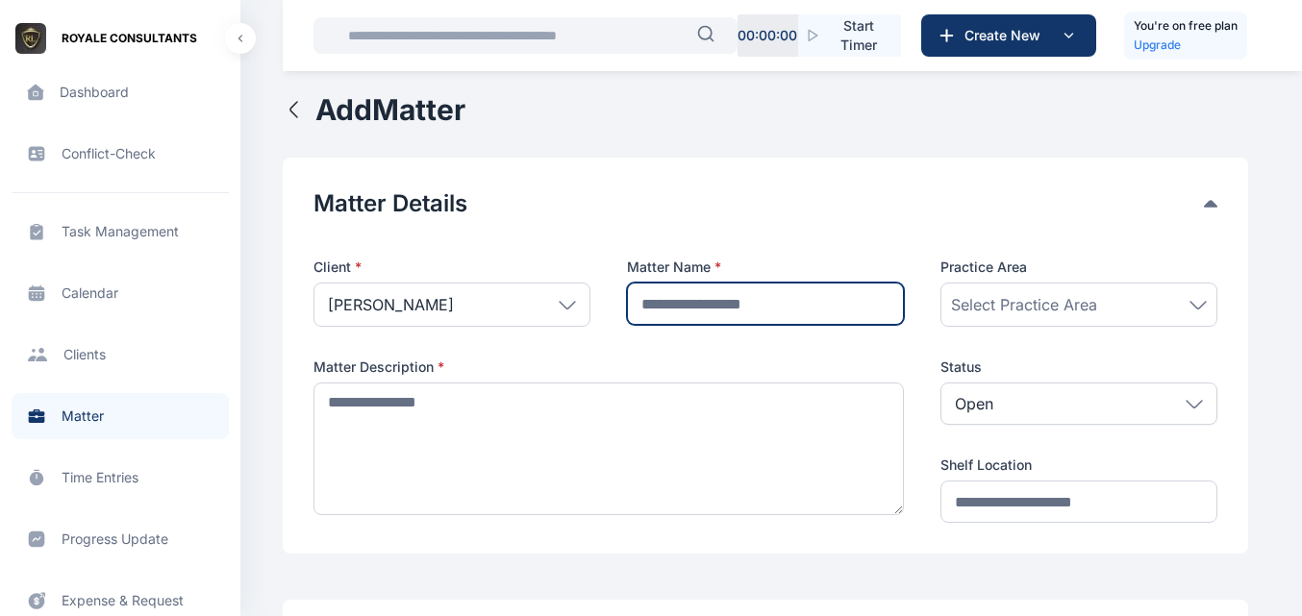
click at [726, 306] on input "text" at bounding box center [765, 304] width 277 height 42
type input "**********"
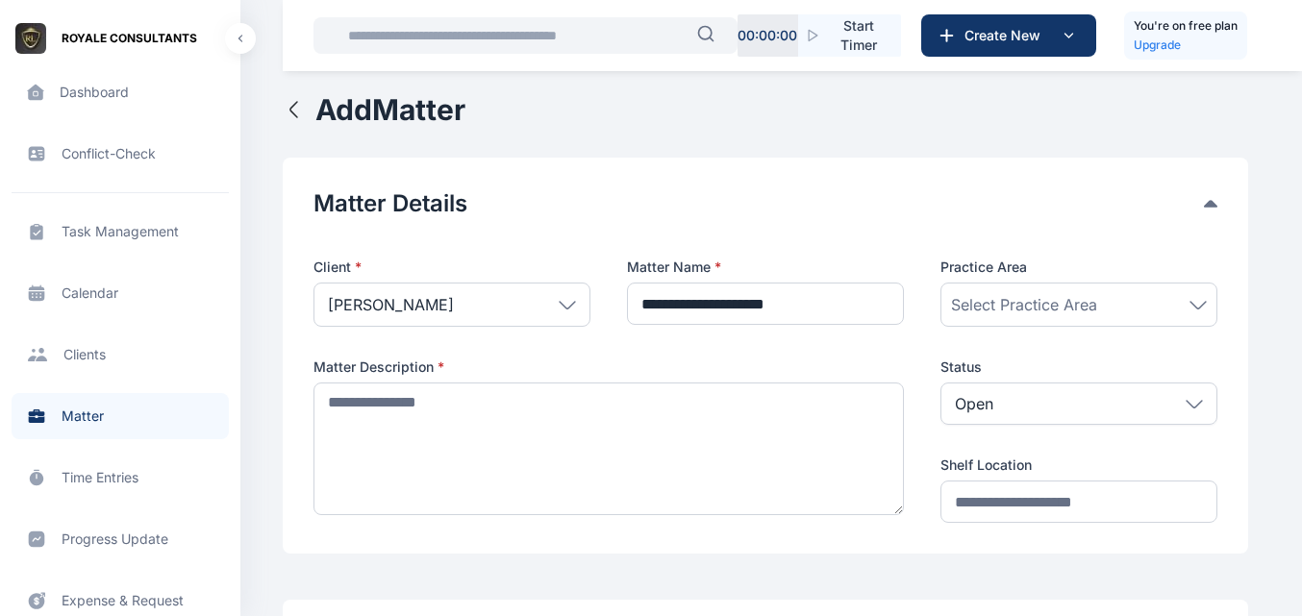
click at [1007, 303] on span "Select Practice Area" at bounding box center [1024, 304] width 146 height 23
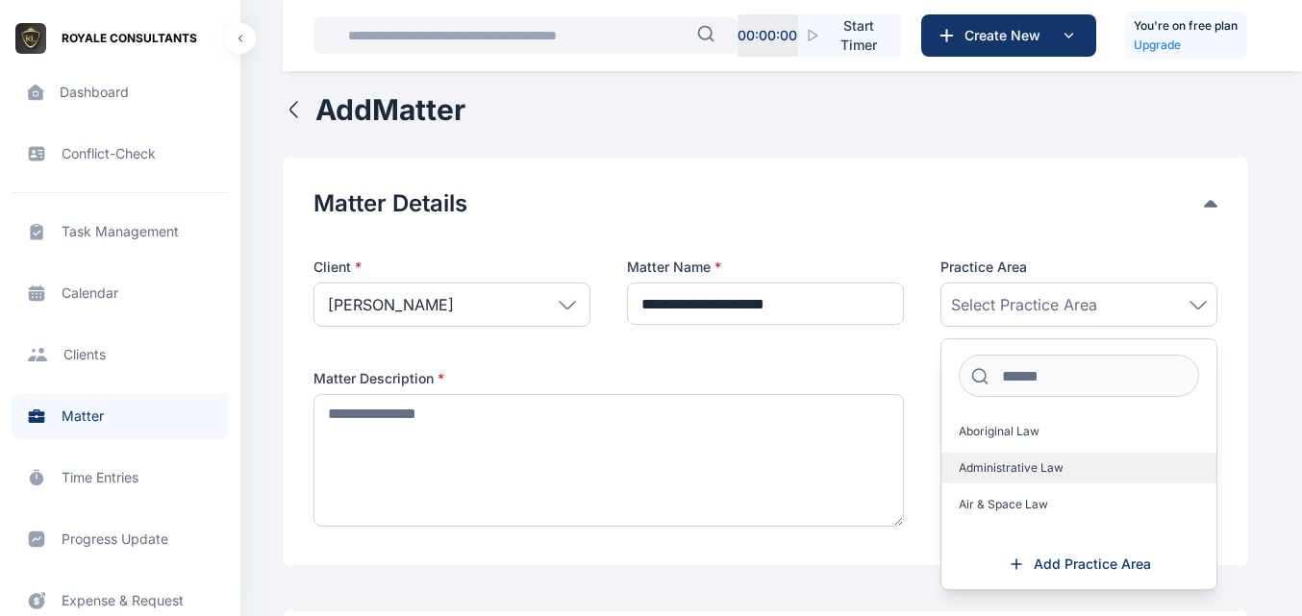
click at [995, 457] on label "Administrative Law" at bounding box center [1078, 468] width 275 height 31
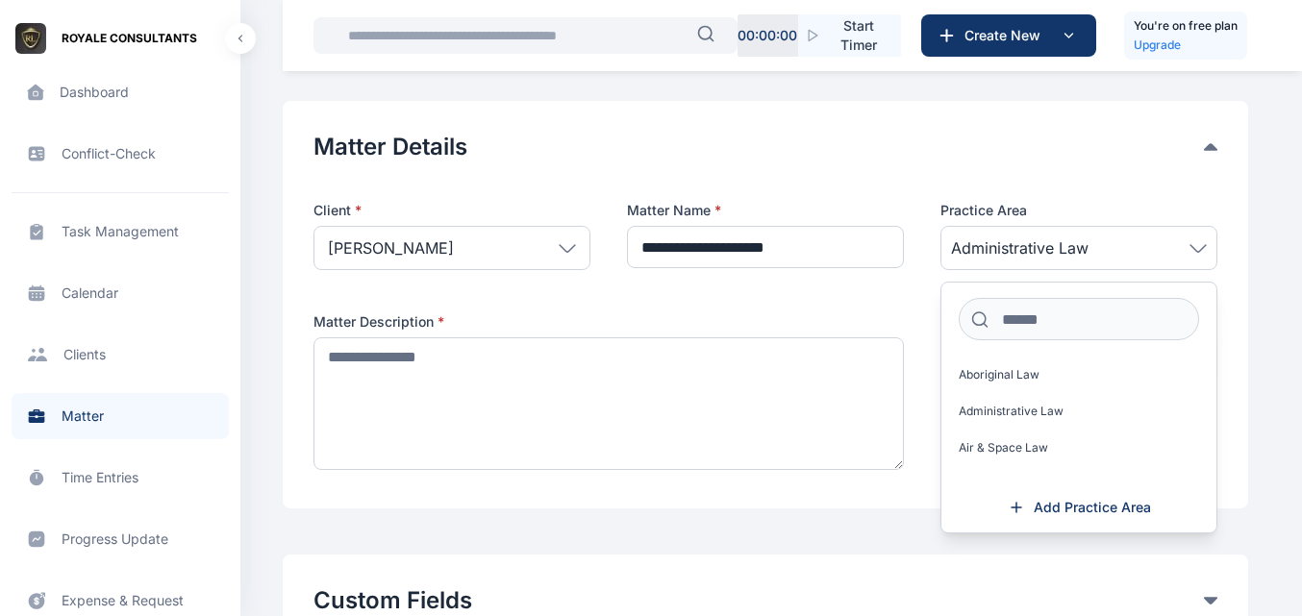
scroll to position [192, 0]
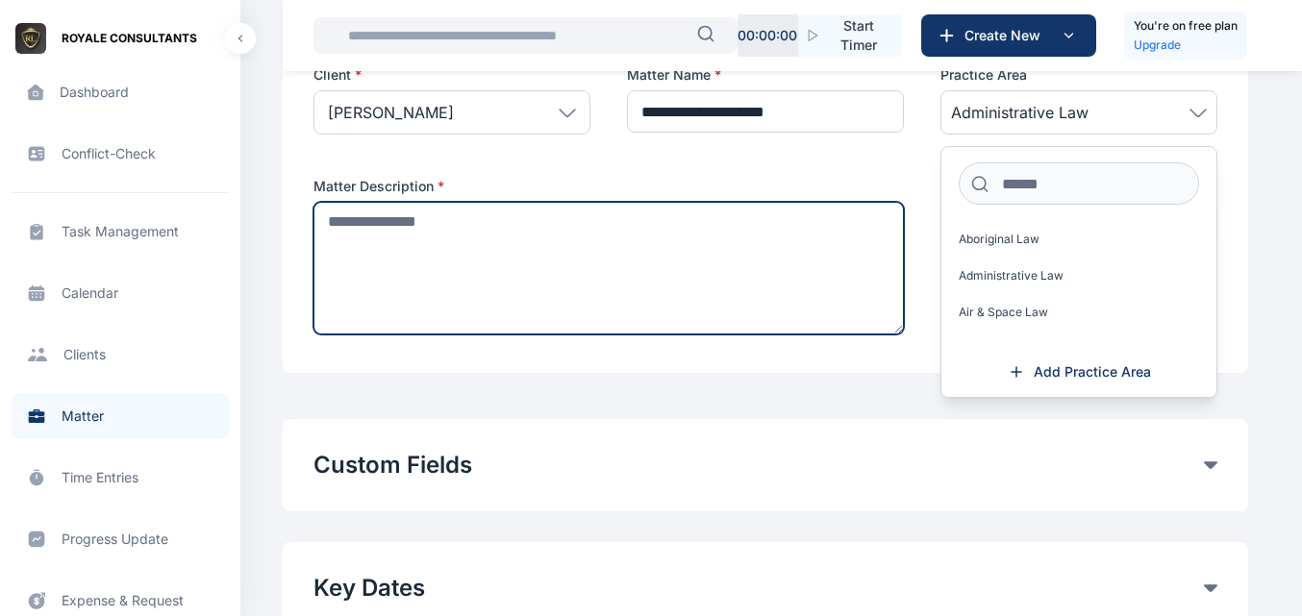
click at [757, 274] on textarea at bounding box center [608, 268] width 590 height 133
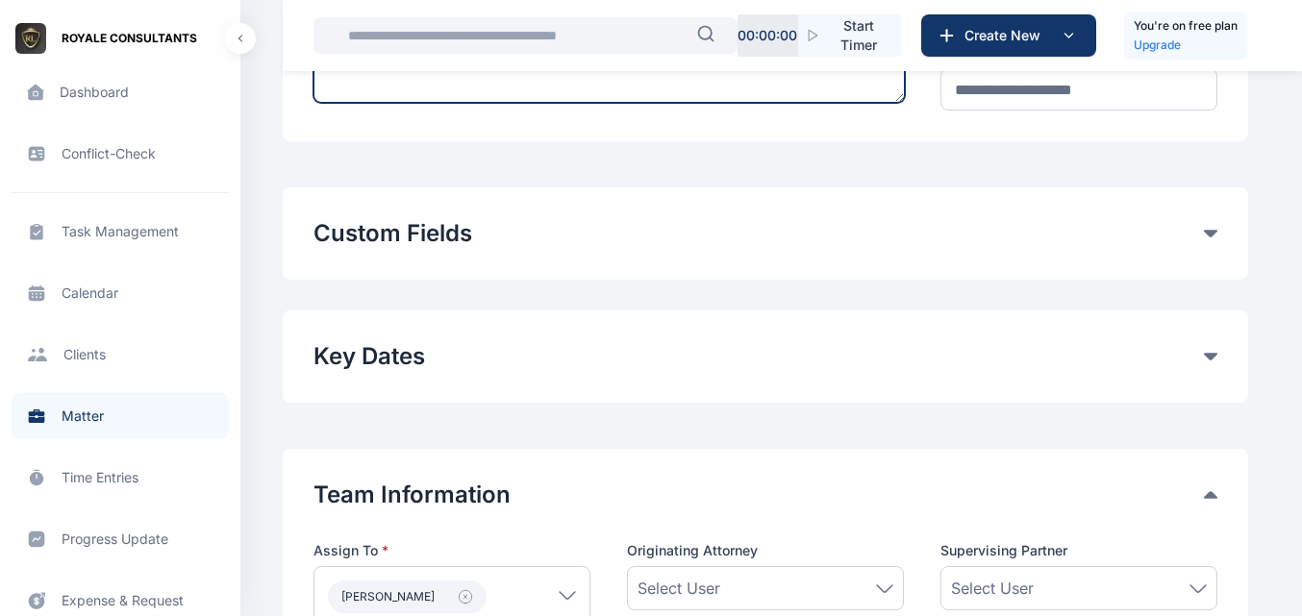
scroll to position [416, 0]
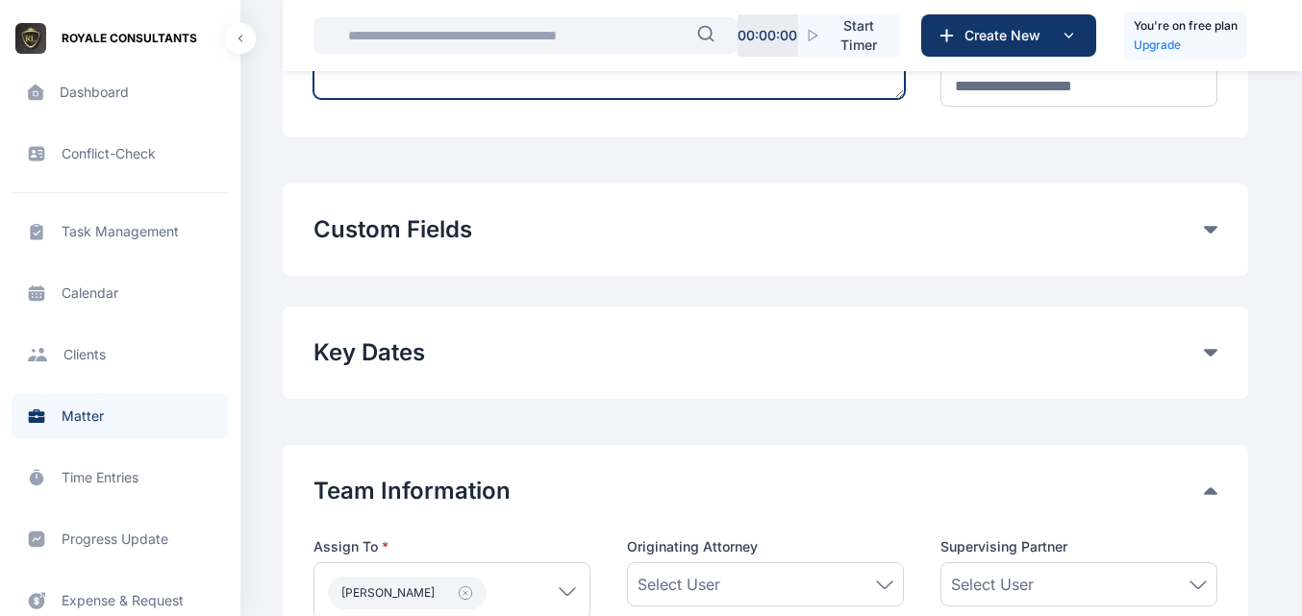
type textarea "*****"
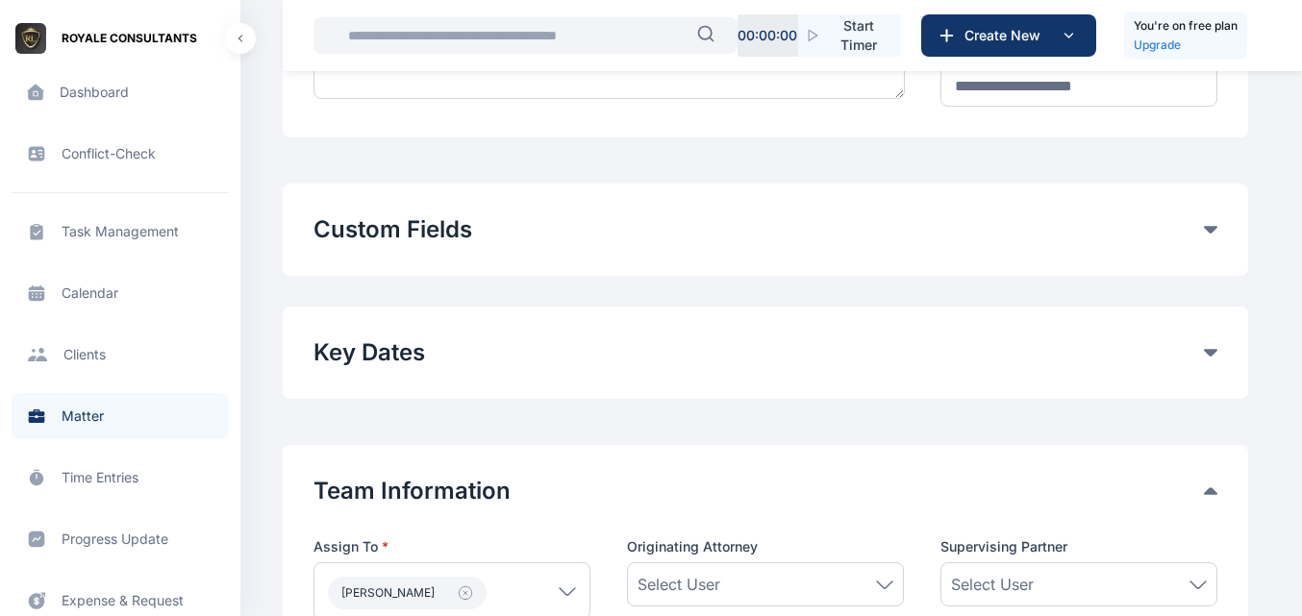
click at [1196, 228] on button "Custom Fields" at bounding box center [758, 229] width 890 height 31
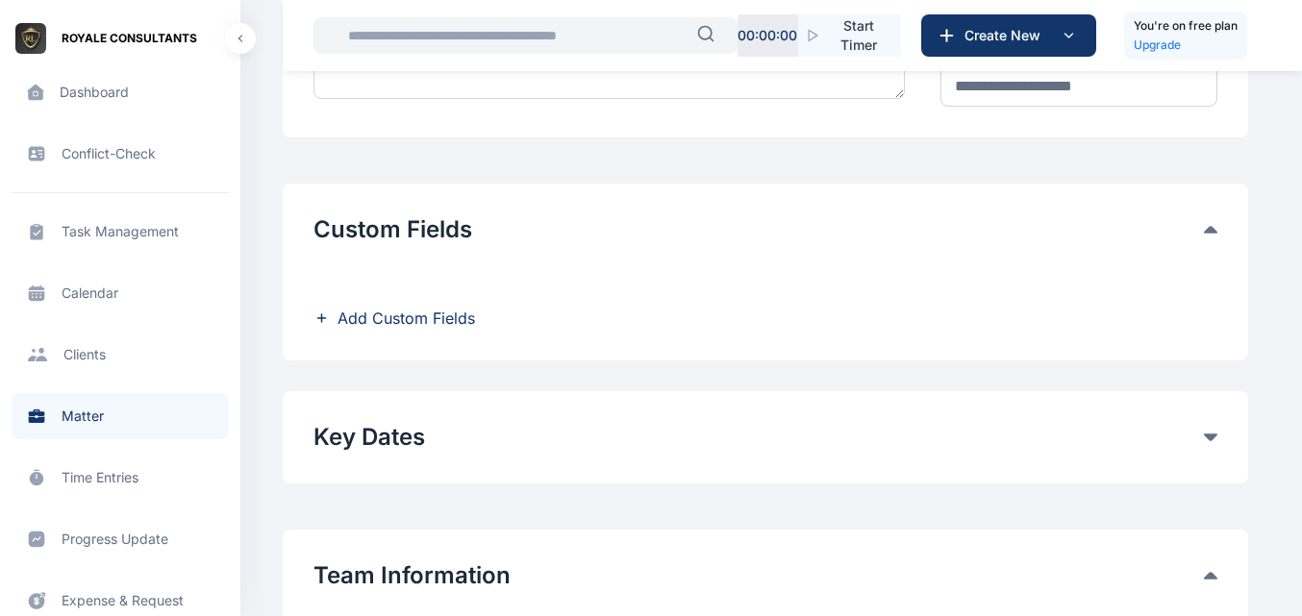
click at [1196, 228] on button "Custom Fields" at bounding box center [758, 229] width 890 height 31
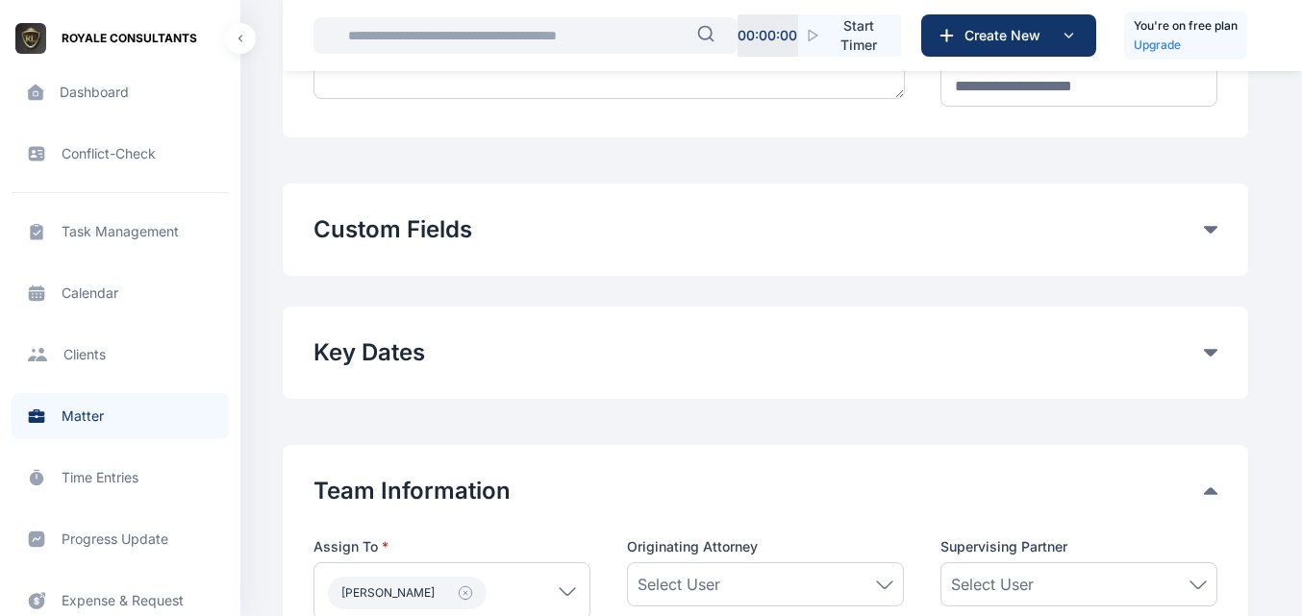
click at [1207, 348] on div "Key Dates" at bounding box center [765, 352] width 904 height 31
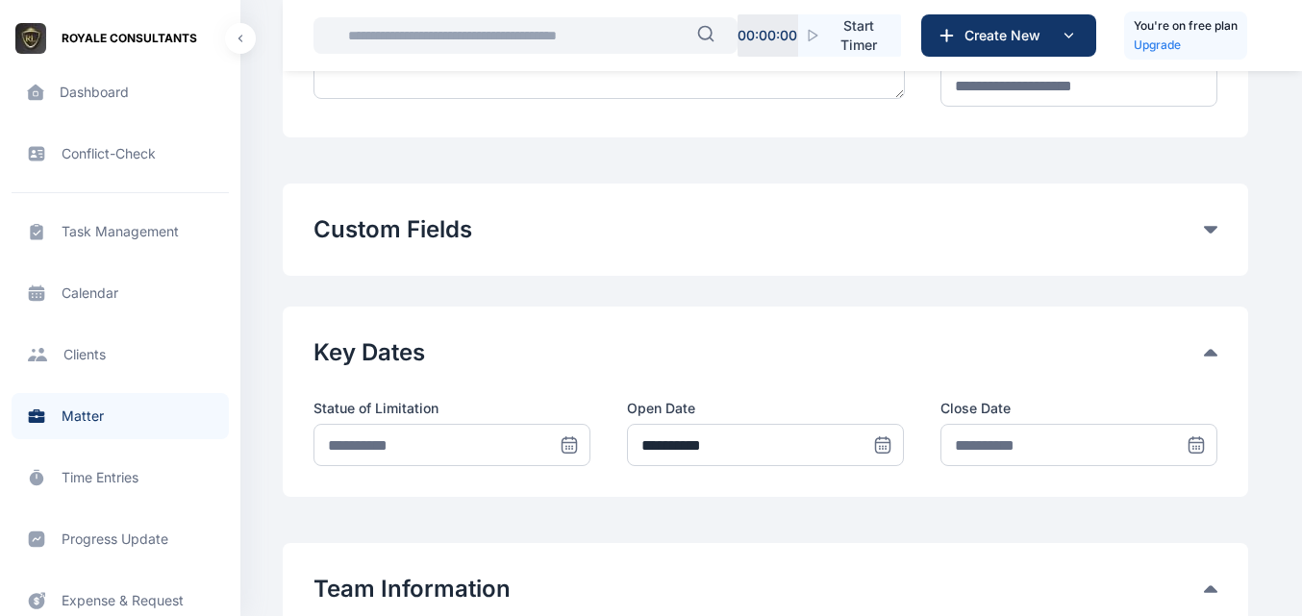
click at [1207, 348] on div "Key Dates" at bounding box center [765, 352] width 904 height 31
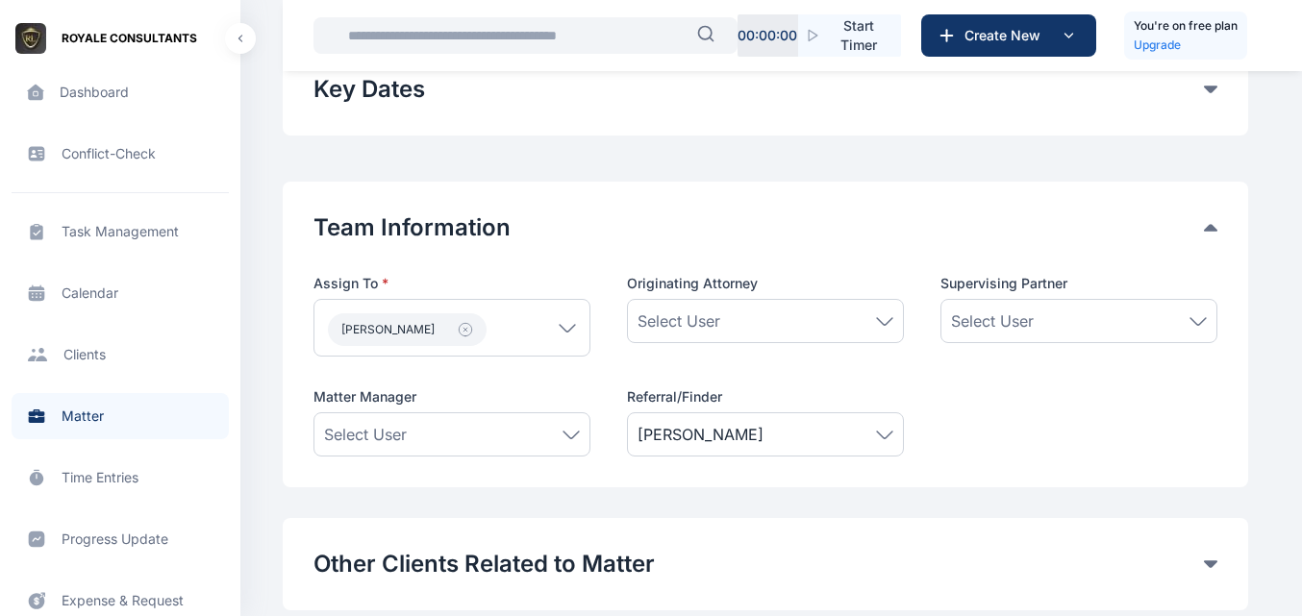
scroll to position [753, 0]
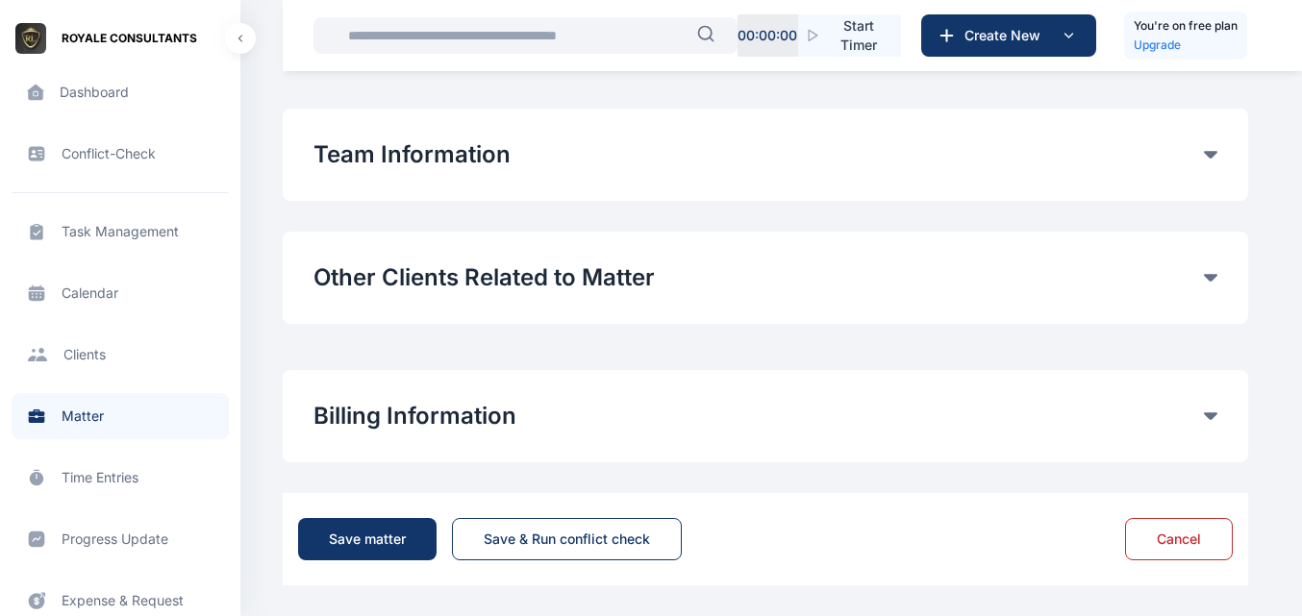
click at [1185, 267] on button "Other Clients Related to Matter" at bounding box center [758, 277] width 890 height 31
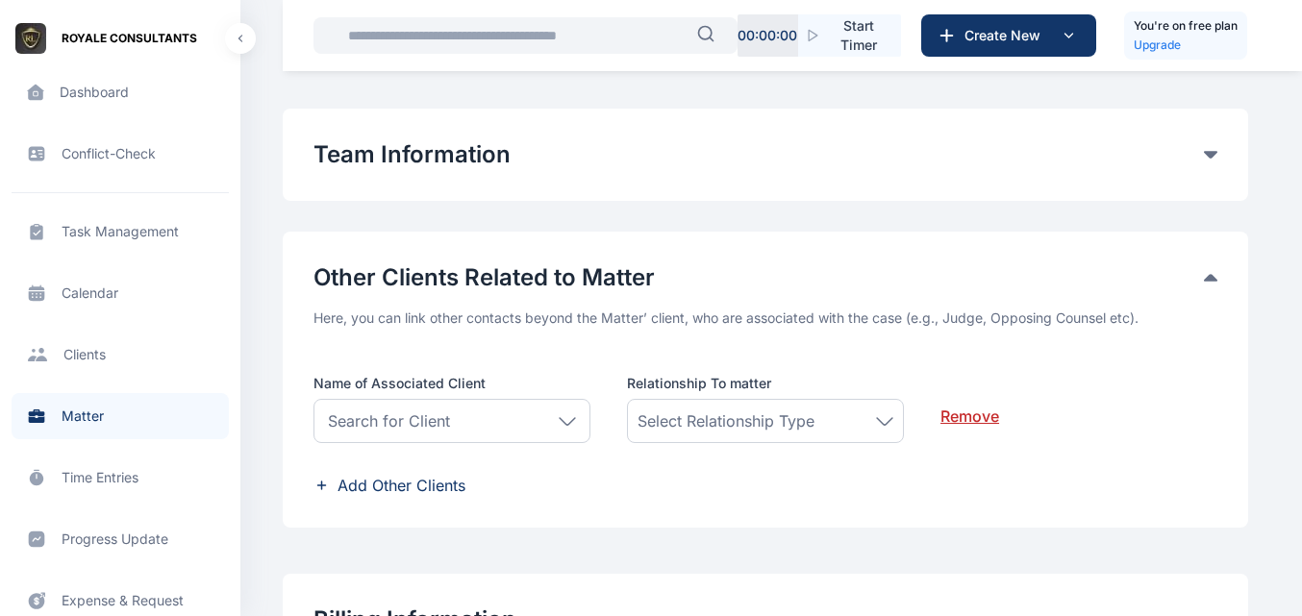
click at [1185, 267] on button "Other Clients Related to Matter" at bounding box center [758, 277] width 890 height 31
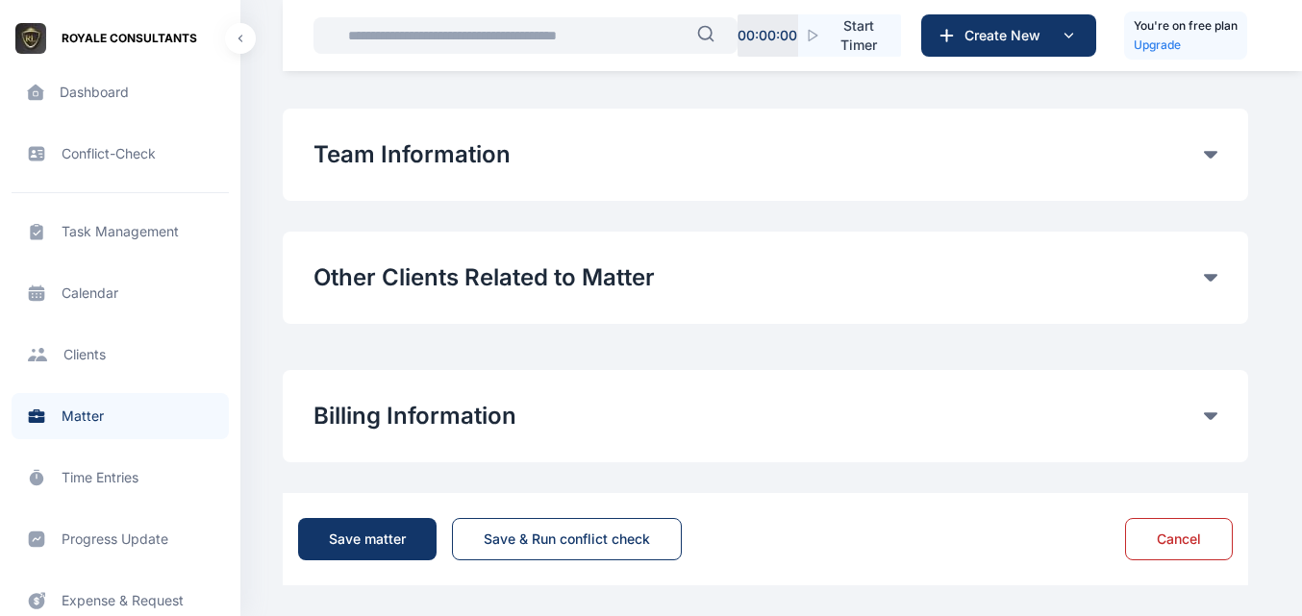
click at [1172, 395] on div "Billing Information Matter Rate User Hourly Rate Flat Rate User Hourly Rate Mat…" at bounding box center [765, 416] width 965 height 92
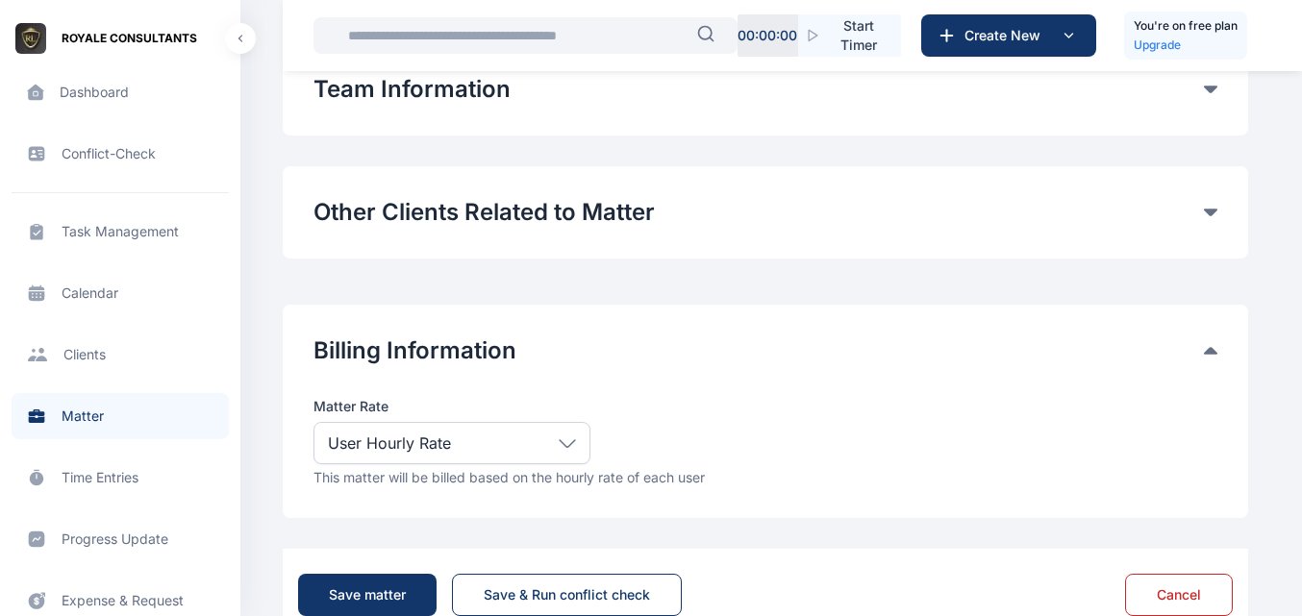
scroll to position [874, 0]
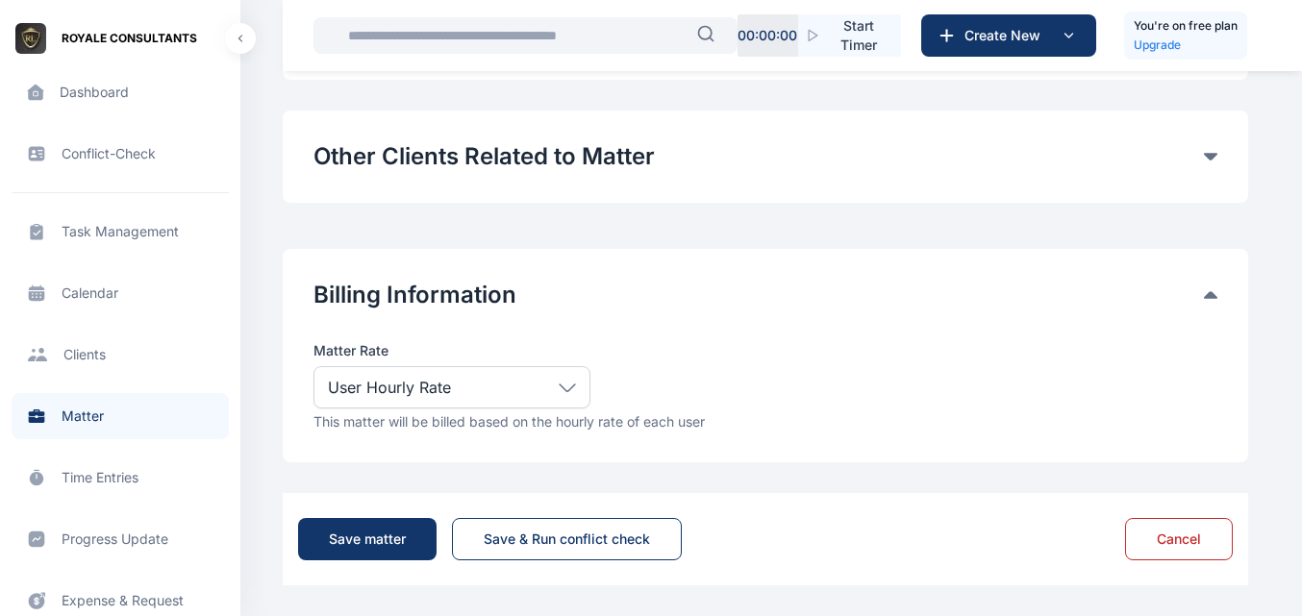
click at [573, 386] on icon at bounding box center [566, 388] width 17 height 9
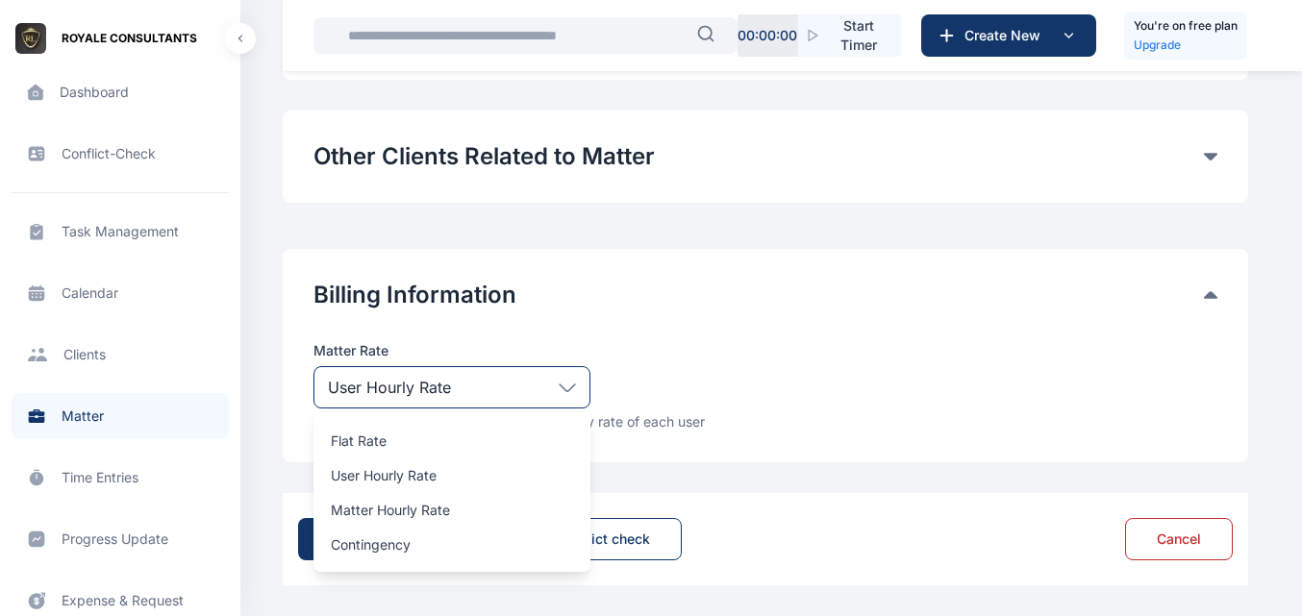
click at [573, 386] on icon at bounding box center [566, 388] width 17 height 9
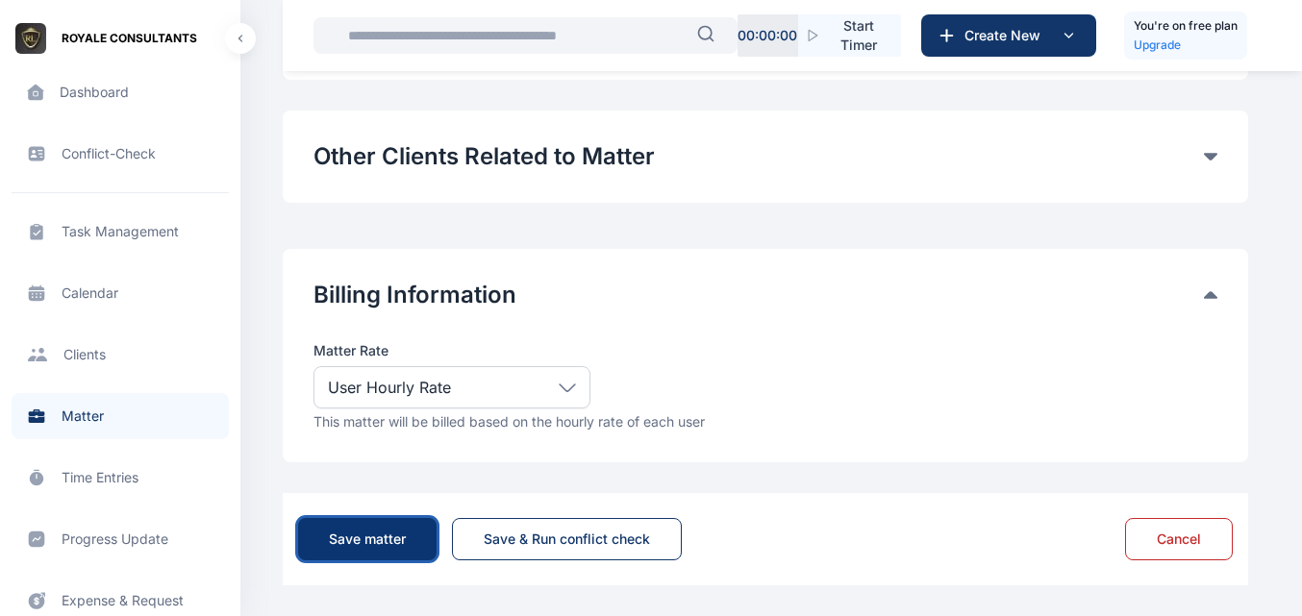
click at [365, 534] on div "Save matter" at bounding box center [367, 539] width 77 height 19
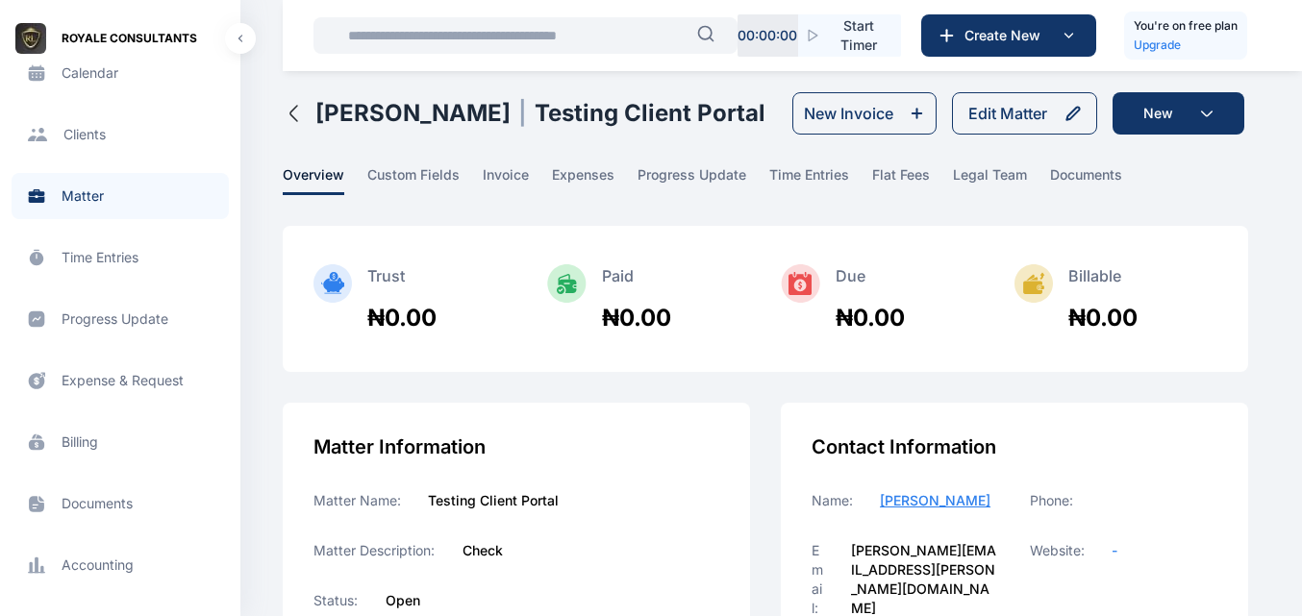
scroll to position [212, 0]
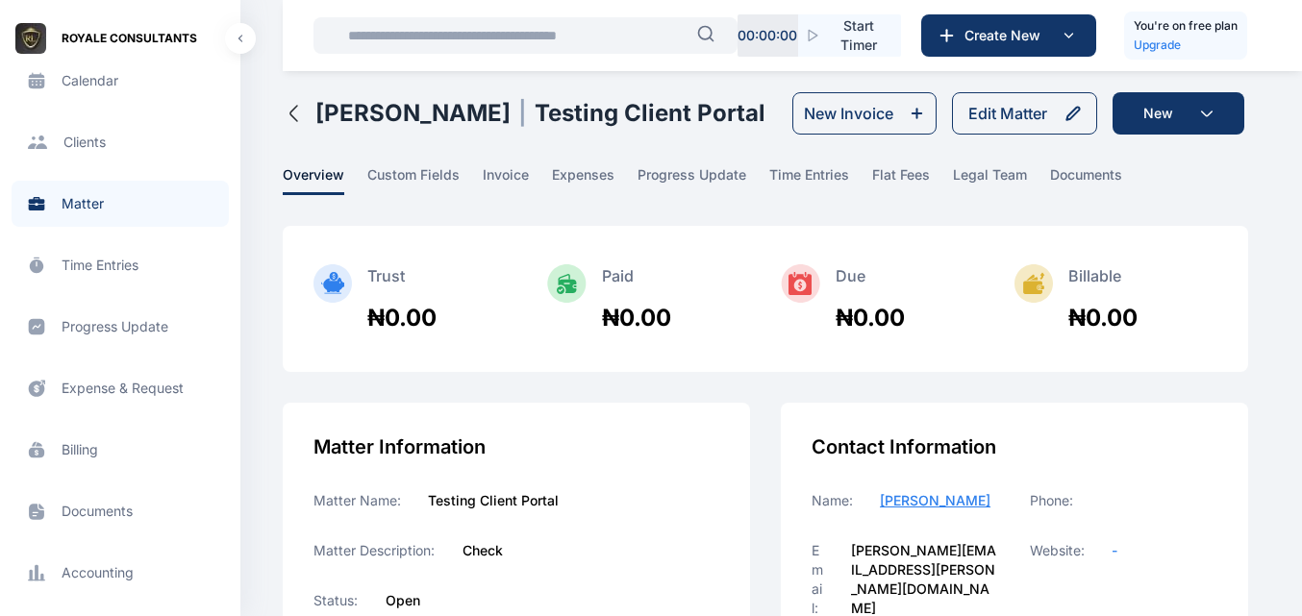
click at [94, 436] on span "Billing billing billing" at bounding box center [120, 450] width 217 height 46
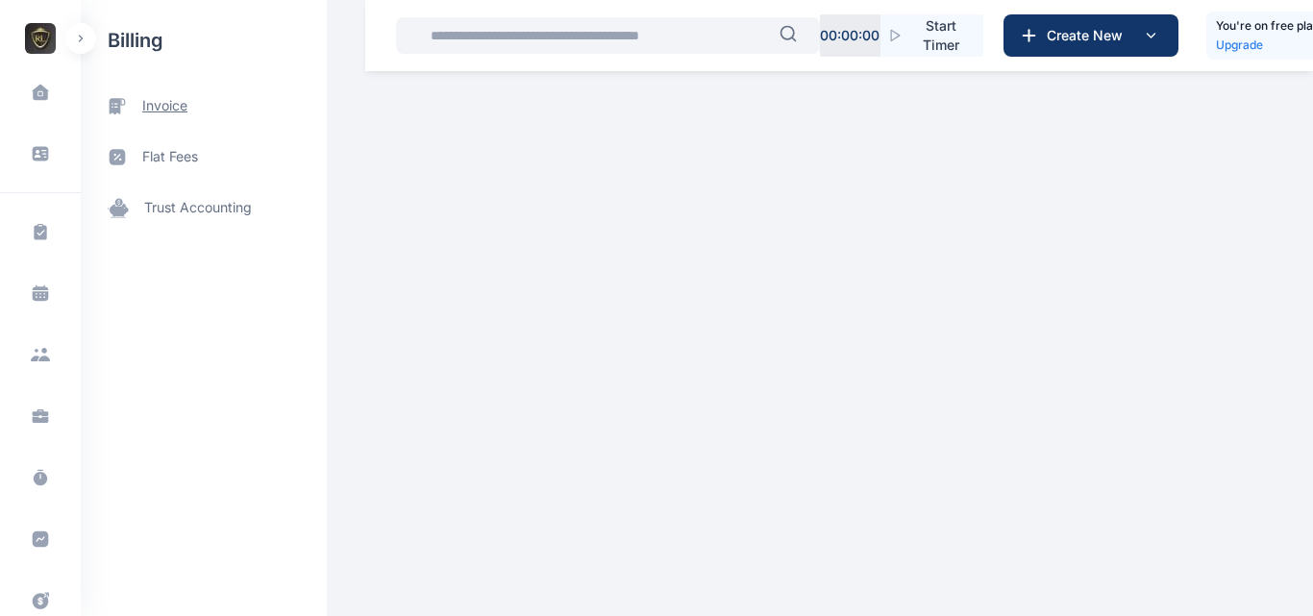
click at [190, 123] on span "invoice" at bounding box center [204, 106] width 246 height 51
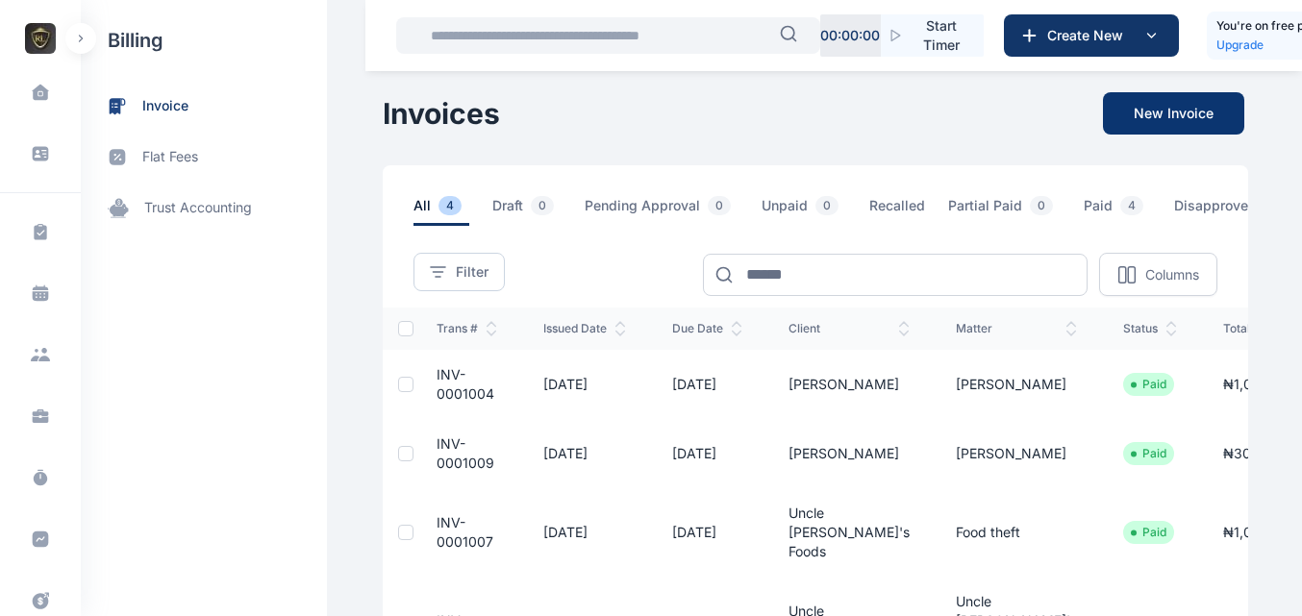
click at [1168, 110] on button "New Invoice" at bounding box center [1173, 113] width 141 height 42
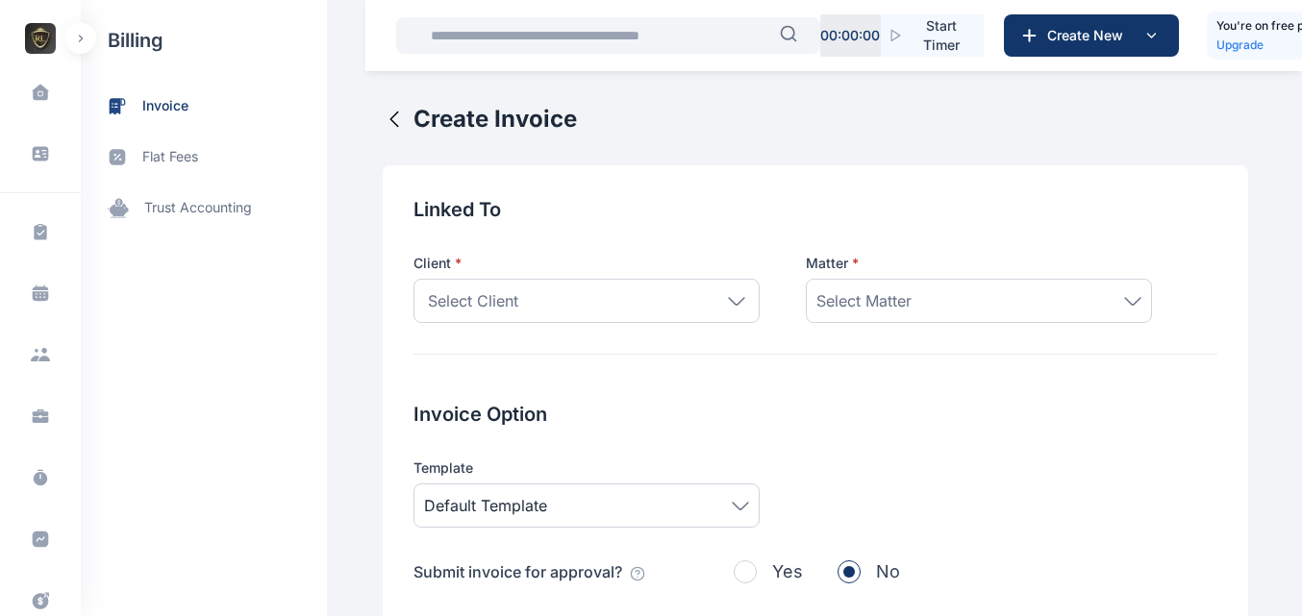
click at [714, 303] on div "Select Client" at bounding box center [586, 301] width 346 height 44
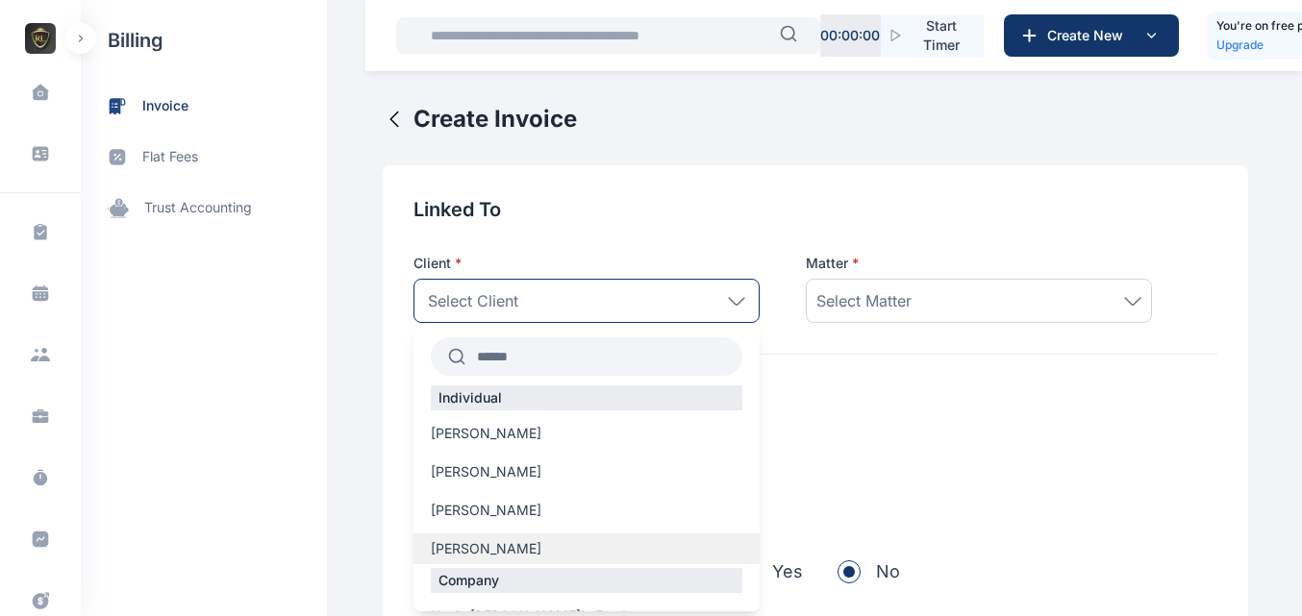
click at [546, 549] on label "[PERSON_NAME]" at bounding box center [586, 548] width 346 height 19
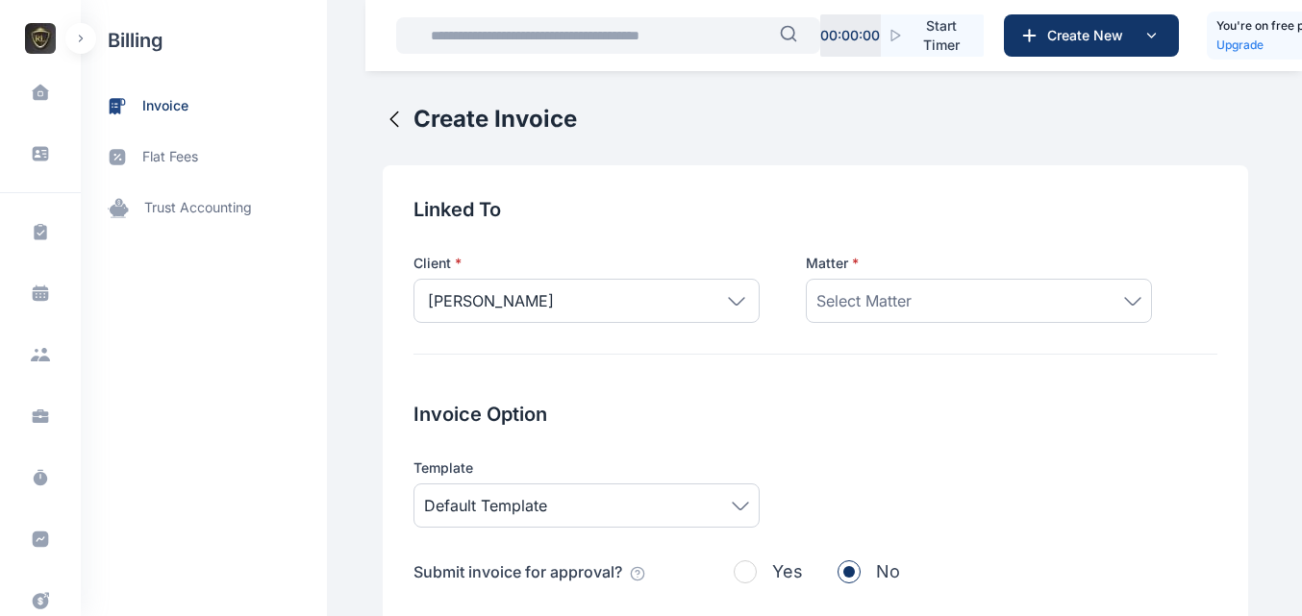
click at [896, 316] on div "Select Matter" at bounding box center [979, 301] width 346 height 44
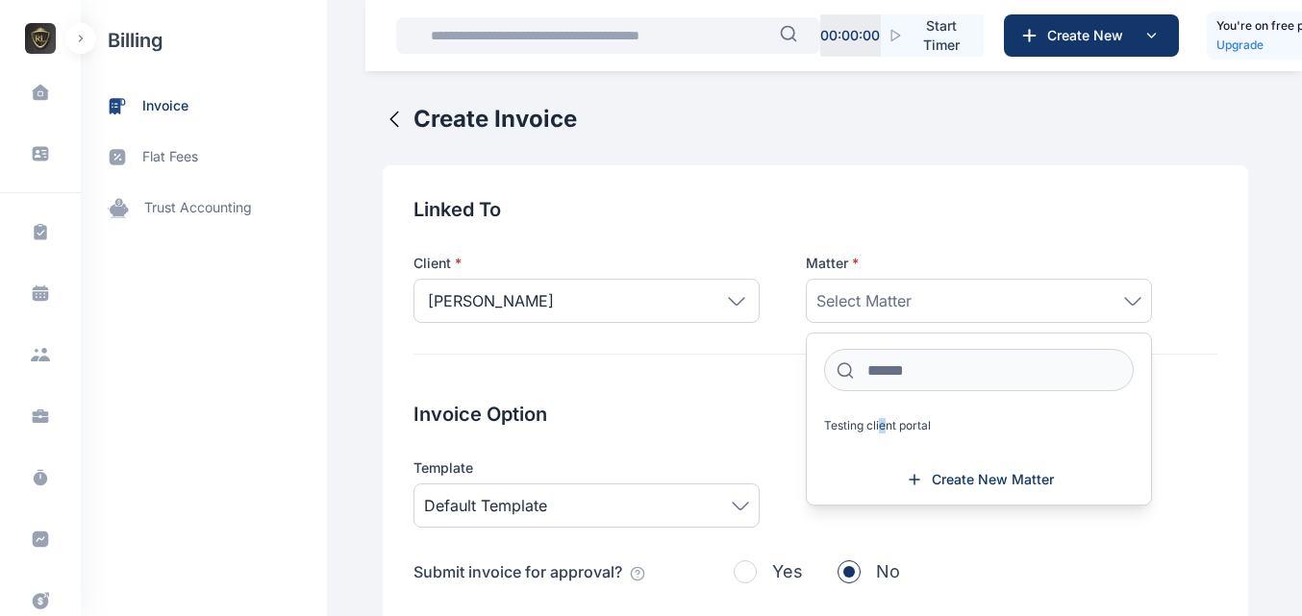
drag, startPoint x: 869, startPoint y: 442, endPoint x: 877, endPoint y: 416, distance: 27.1
click at [877, 416] on div "Testing client portal" at bounding box center [979, 428] width 344 height 37
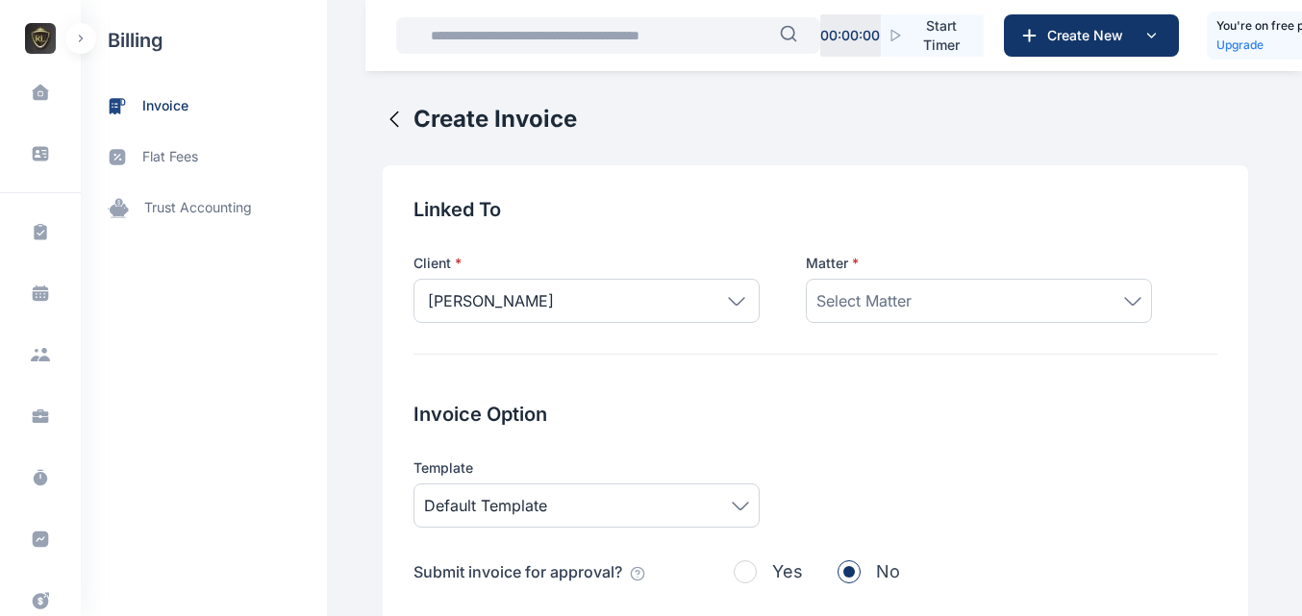
click at [877, 416] on h2 "Invoice Option" at bounding box center [815, 414] width 804 height 27
click at [893, 321] on div "Select Matter" at bounding box center [979, 301] width 346 height 44
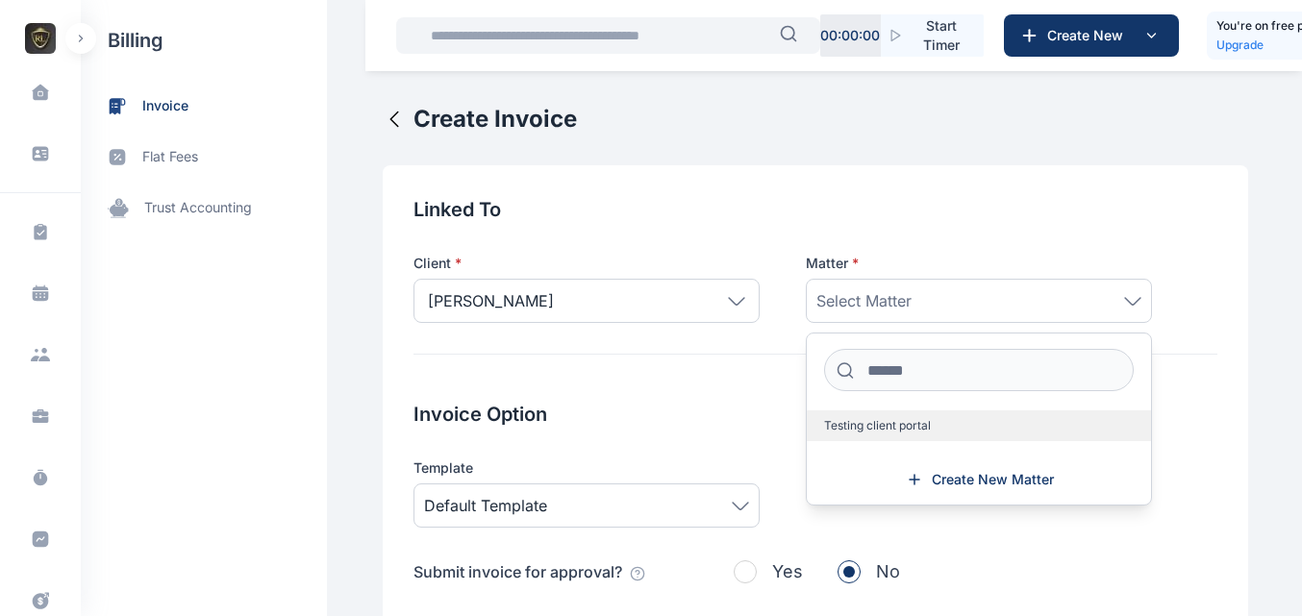
click at [876, 433] on span "Testing client portal" at bounding box center [877, 425] width 107 height 15
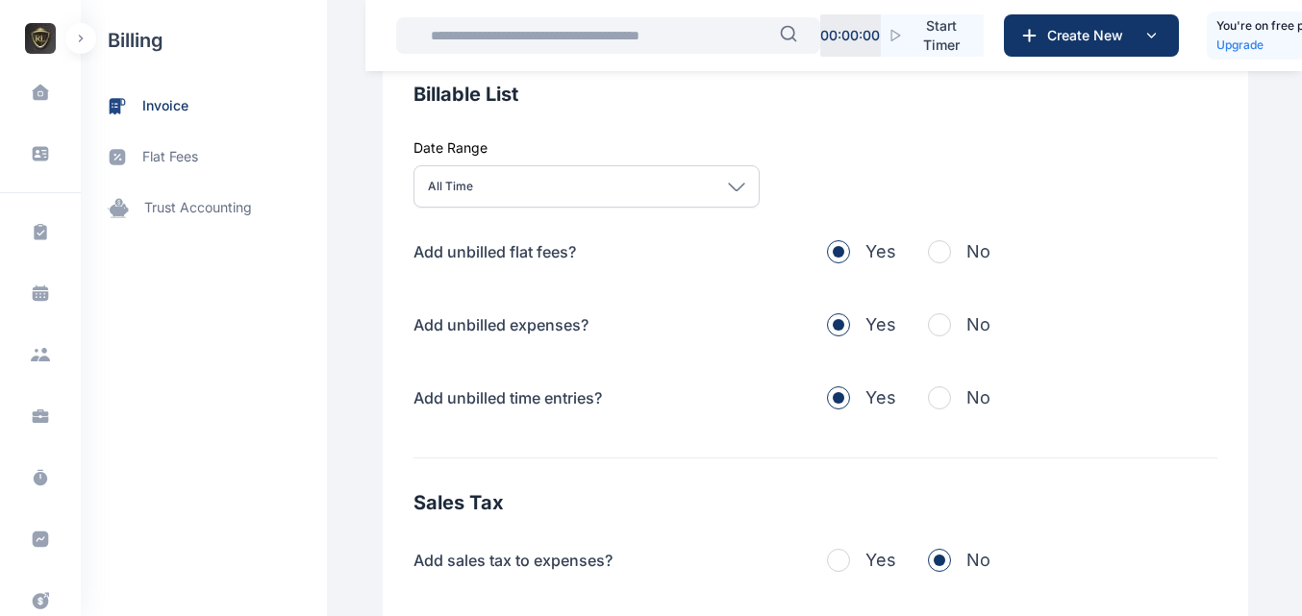
scroll to position [736, 0]
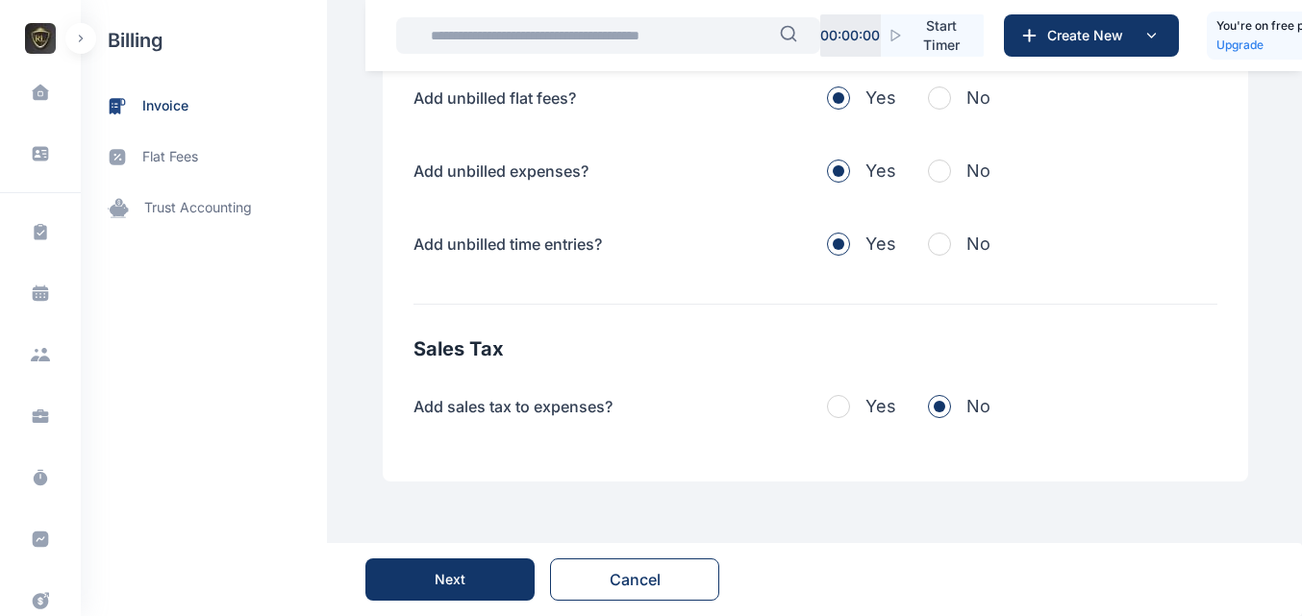
click at [401, 601] on div "Next" at bounding box center [449, 579] width 169 height 73
click at [449, 573] on div "Next" at bounding box center [449, 579] width 31 height 19
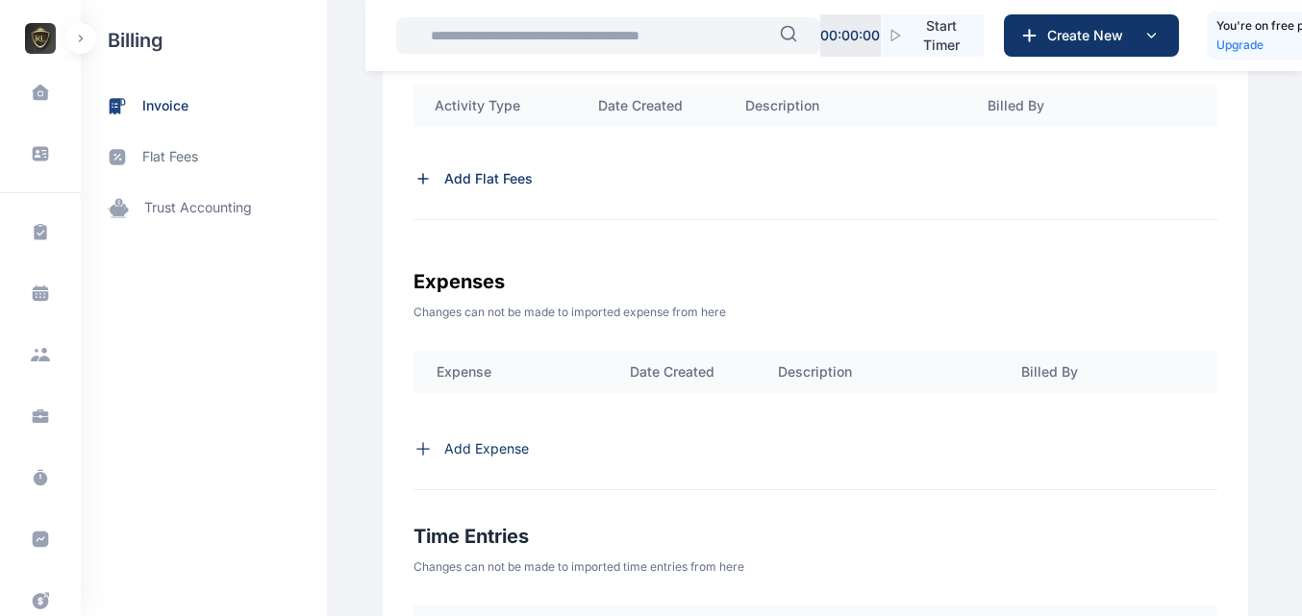
scroll to position [1363, 0]
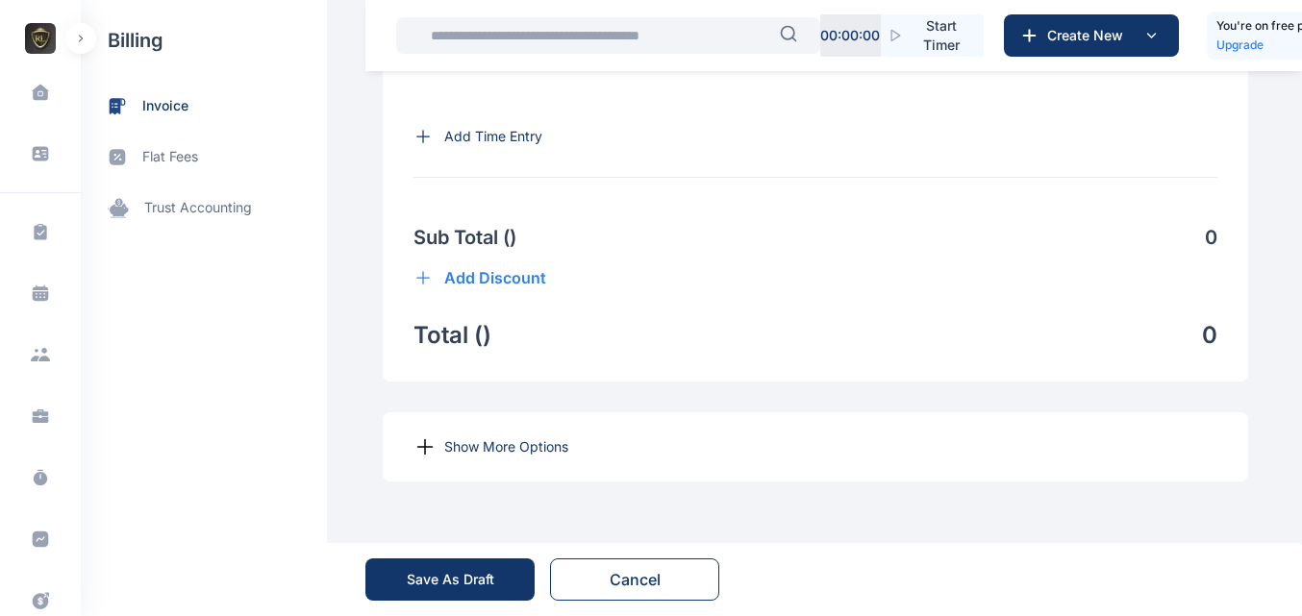
click at [471, 450] on p "Show More Options" at bounding box center [506, 446] width 124 height 19
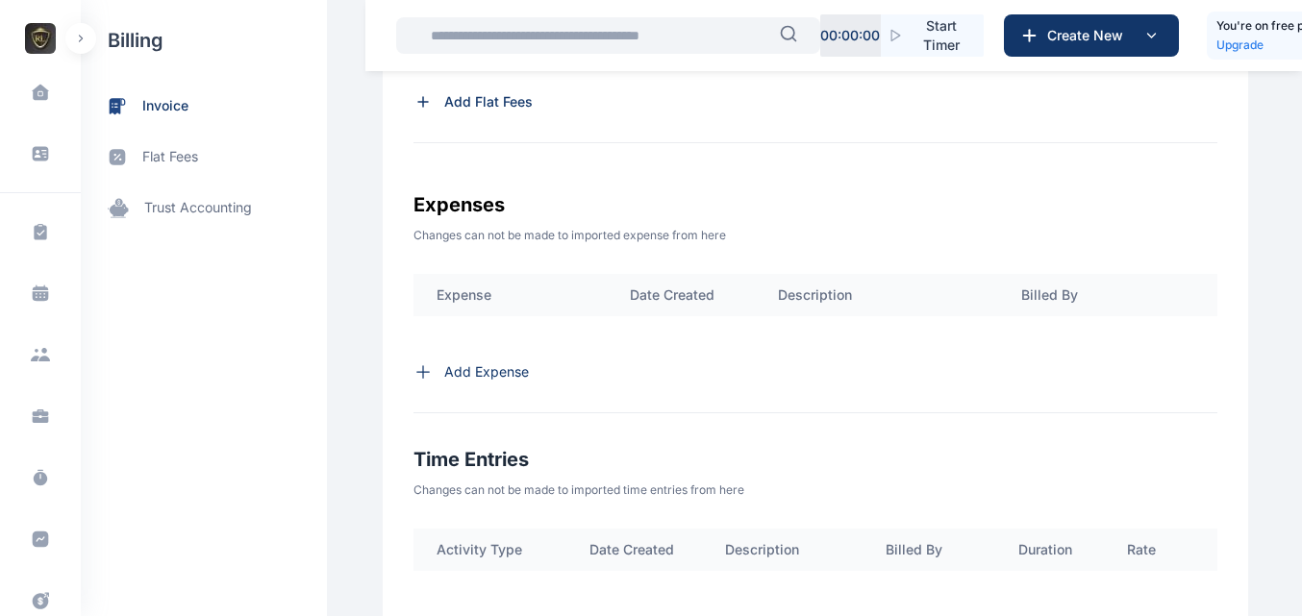
scroll to position [817, 0]
click at [477, 308] on th "Expense" at bounding box center [509, 293] width 193 height 42
click at [478, 373] on p "Add Expense" at bounding box center [486, 369] width 85 height 19
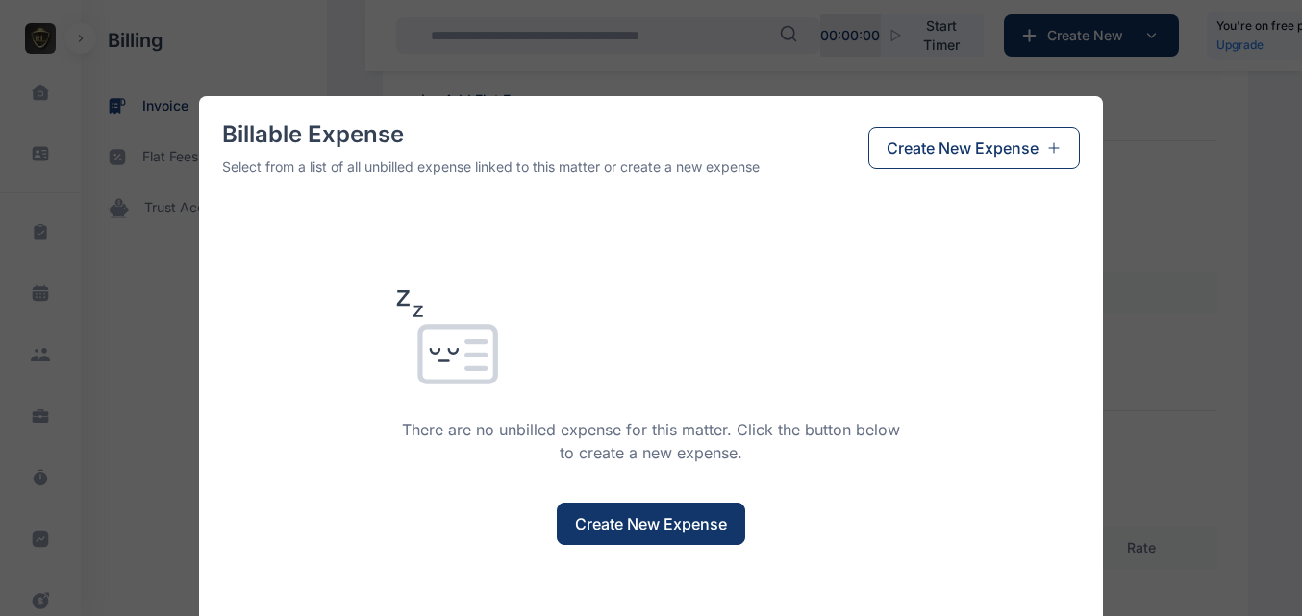
click at [953, 160] on button "Create New Expense" at bounding box center [973, 148] width 211 height 42
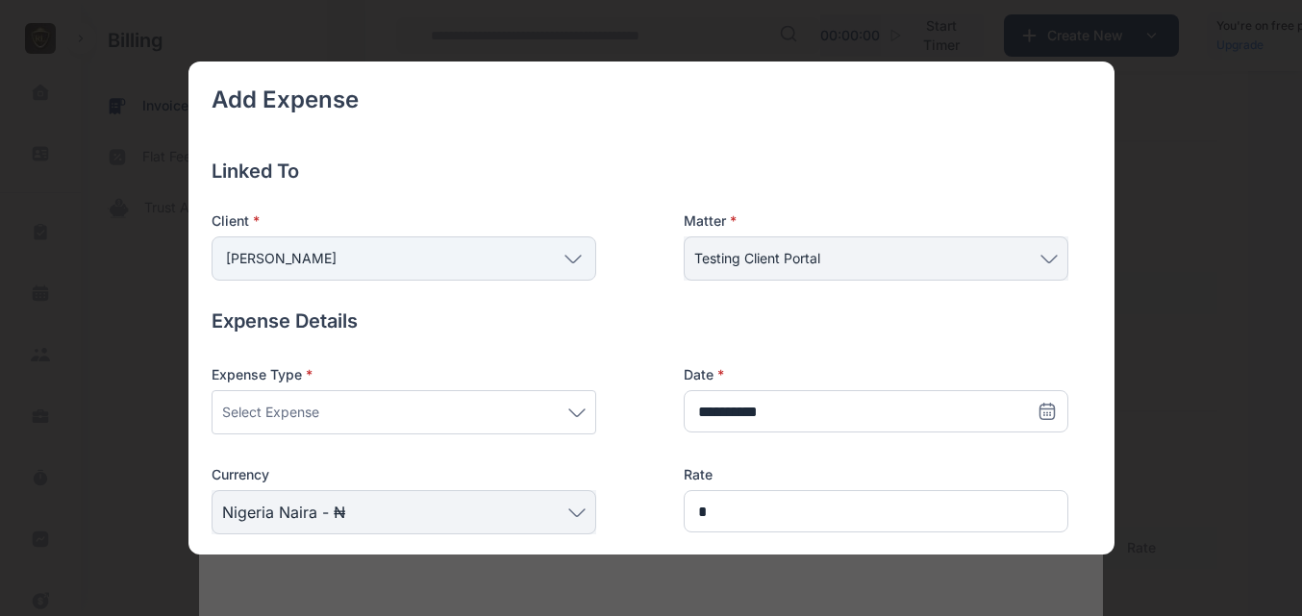
click at [543, 427] on div "Select Expense" at bounding box center [403, 412] width 385 height 44
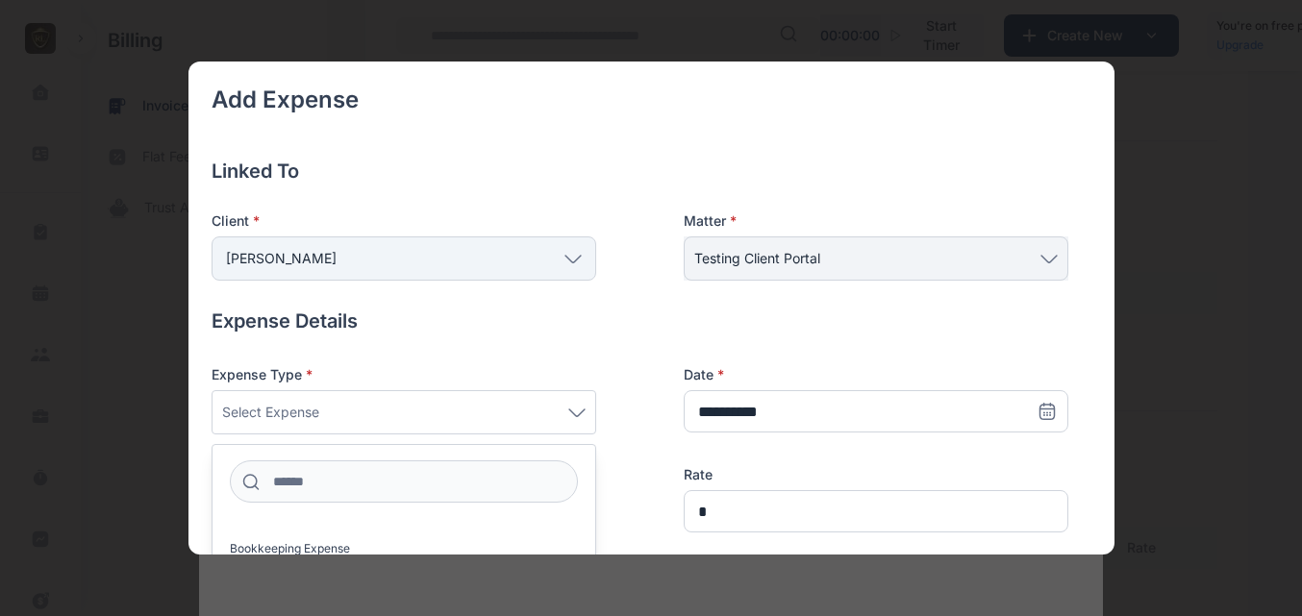
scroll to position [96, 0]
click at [468, 549] on label "Bookkeeping Expense" at bounding box center [403, 550] width 383 height 31
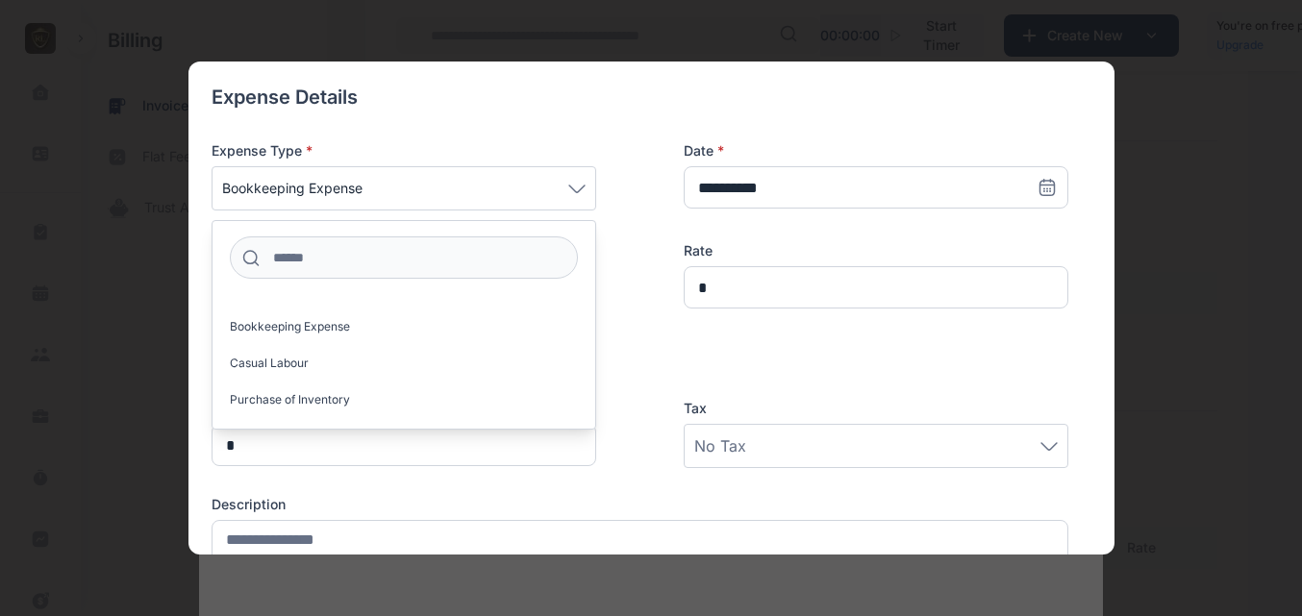
scroll to position [272, 0]
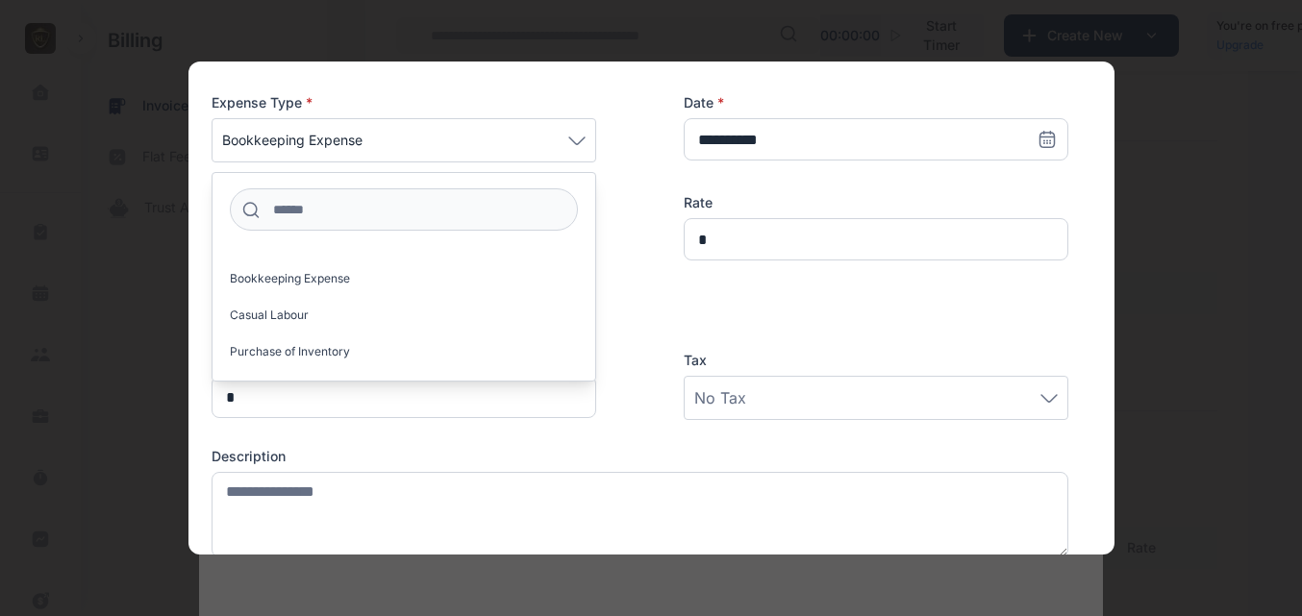
click at [649, 403] on div "Quantity * Tax No Tax" at bounding box center [639, 372] width 856 height 96
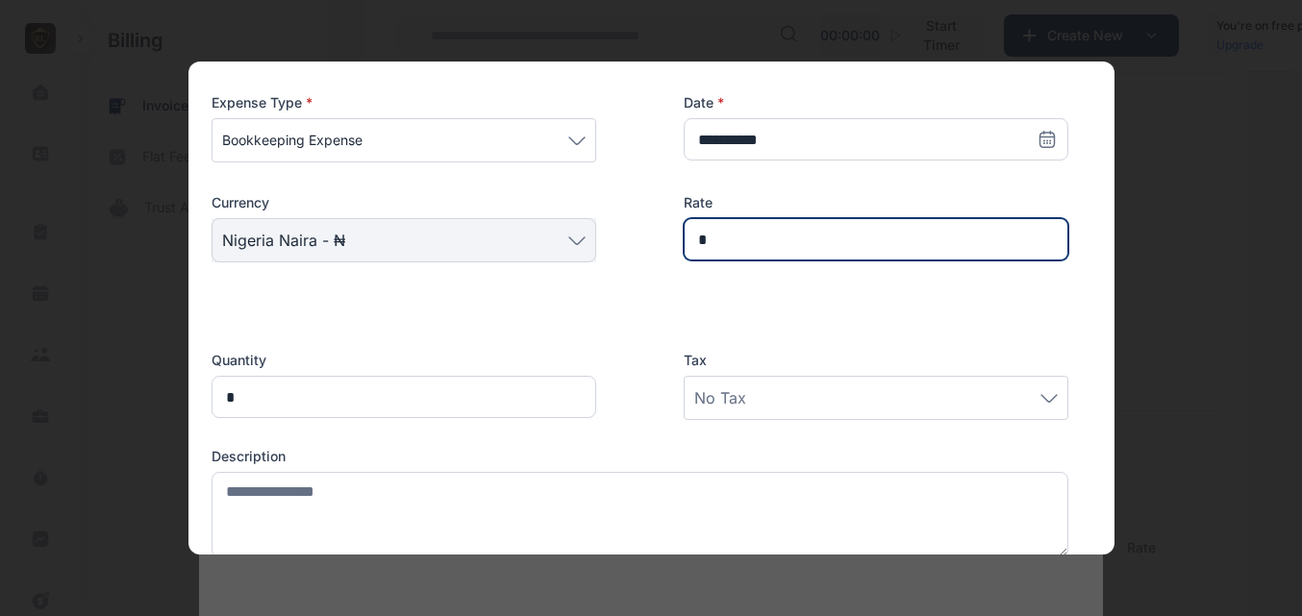
click at [744, 231] on input "*" at bounding box center [875, 239] width 385 height 42
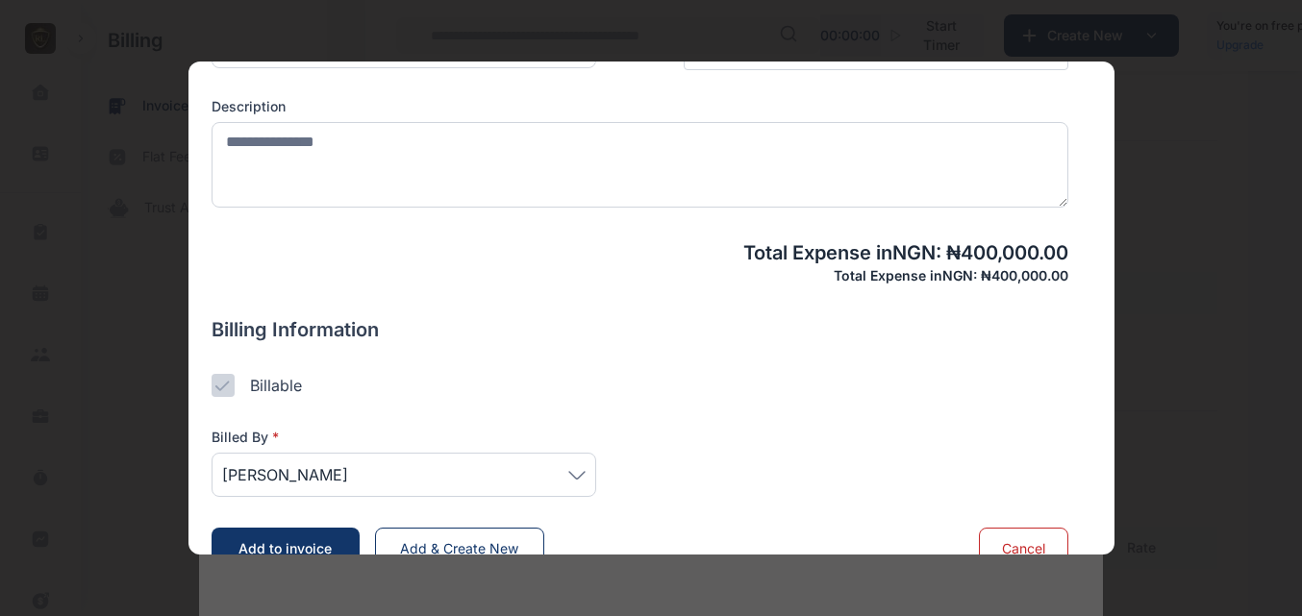
scroll to position [660, 0]
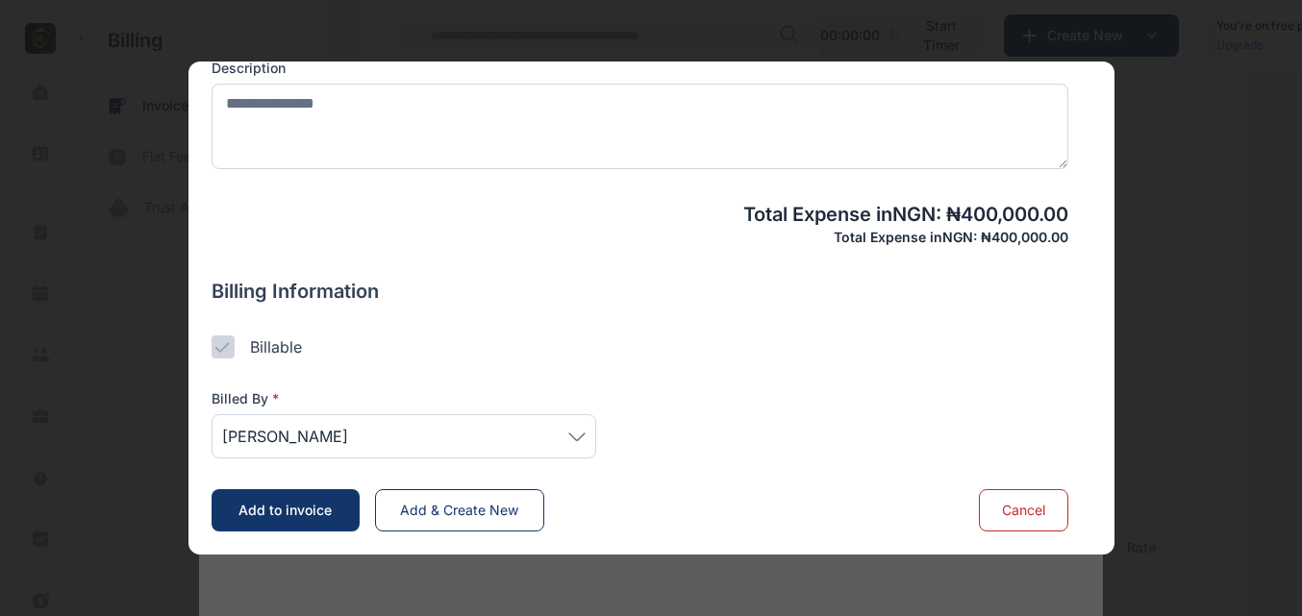
type input "*******"
click at [284, 505] on span "Add to invoice" at bounding box center [284, 510] width 93 height 16
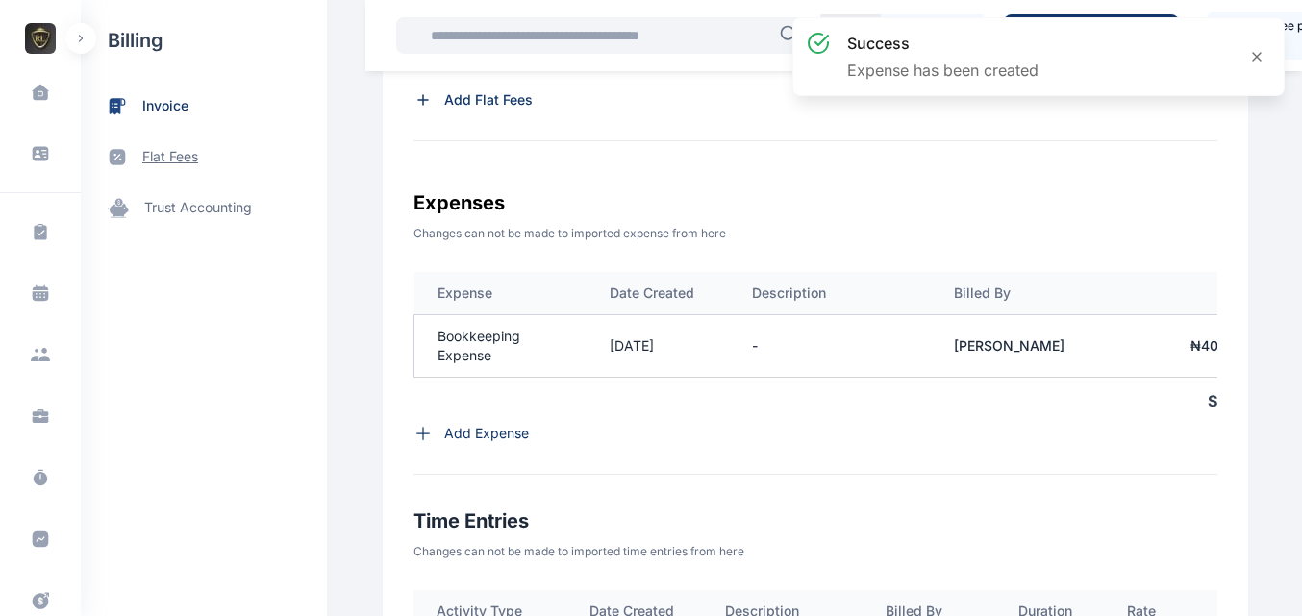
click at [178, 161] on span "flat fees" at bounding box center [170, 157] width 56 height 20
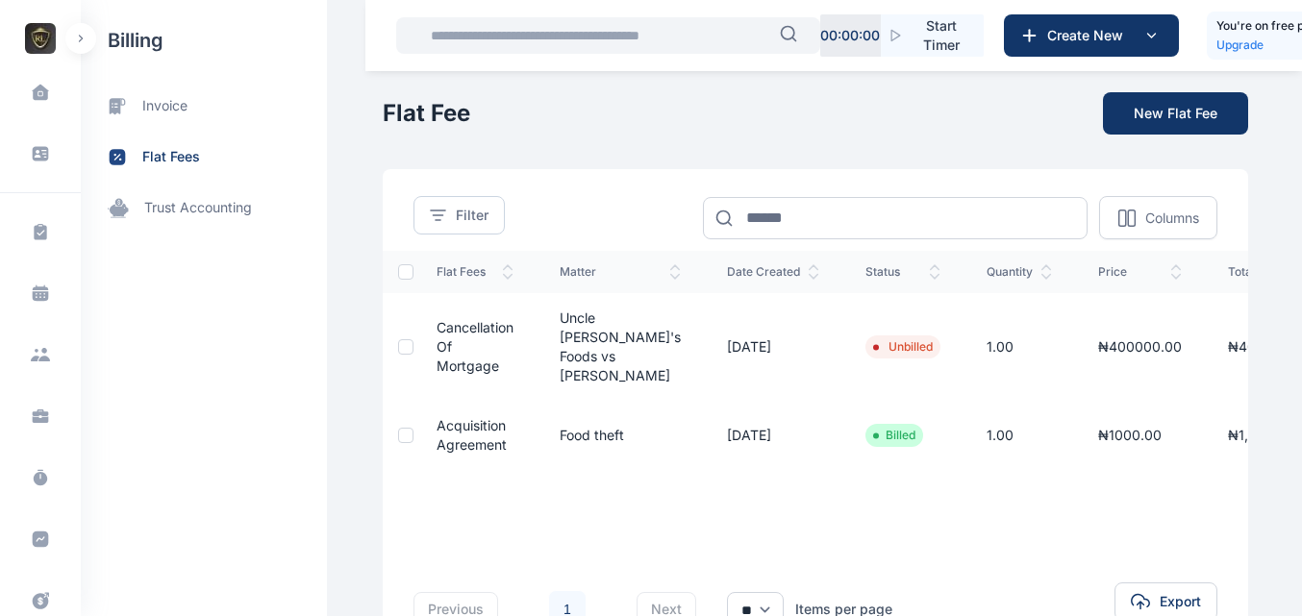
click at [1161, 110] on div "success Expense has been created" at bounding box center [1038, 64] width 500 height 102
click at [1152, 115] on button "New Flat Fee" at bounding box center [1175, 113] width 145 height 42
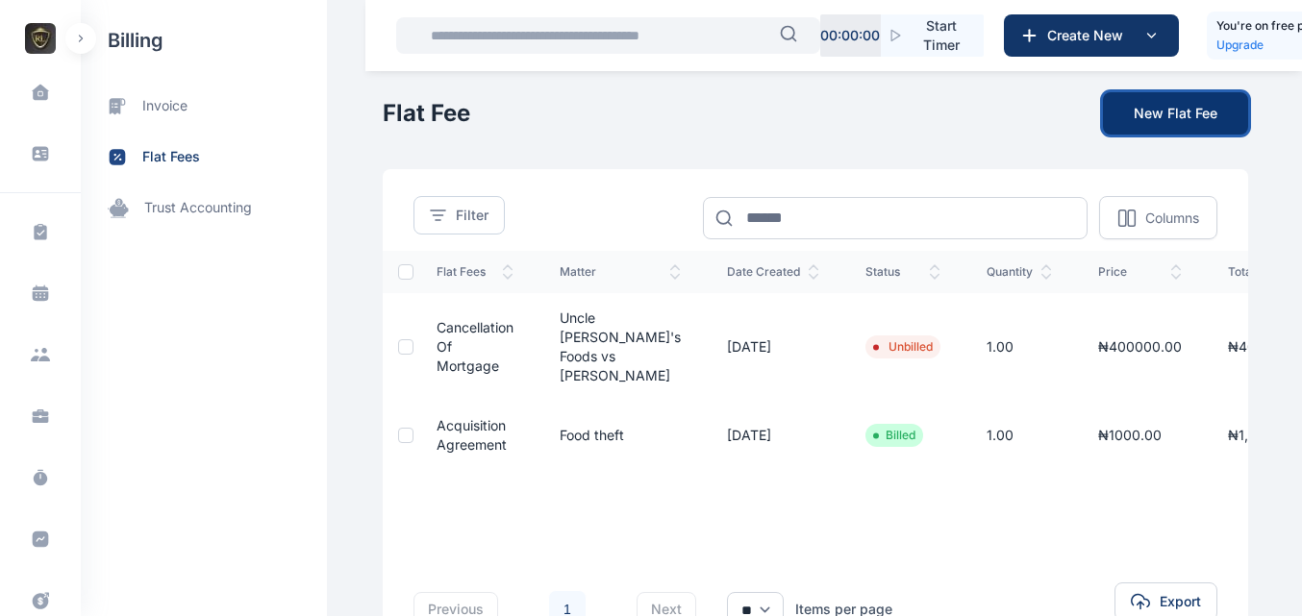
click at [1152, 115] on button "New Flat Fee" at bounding box center [1175, 113] width 145 height 42
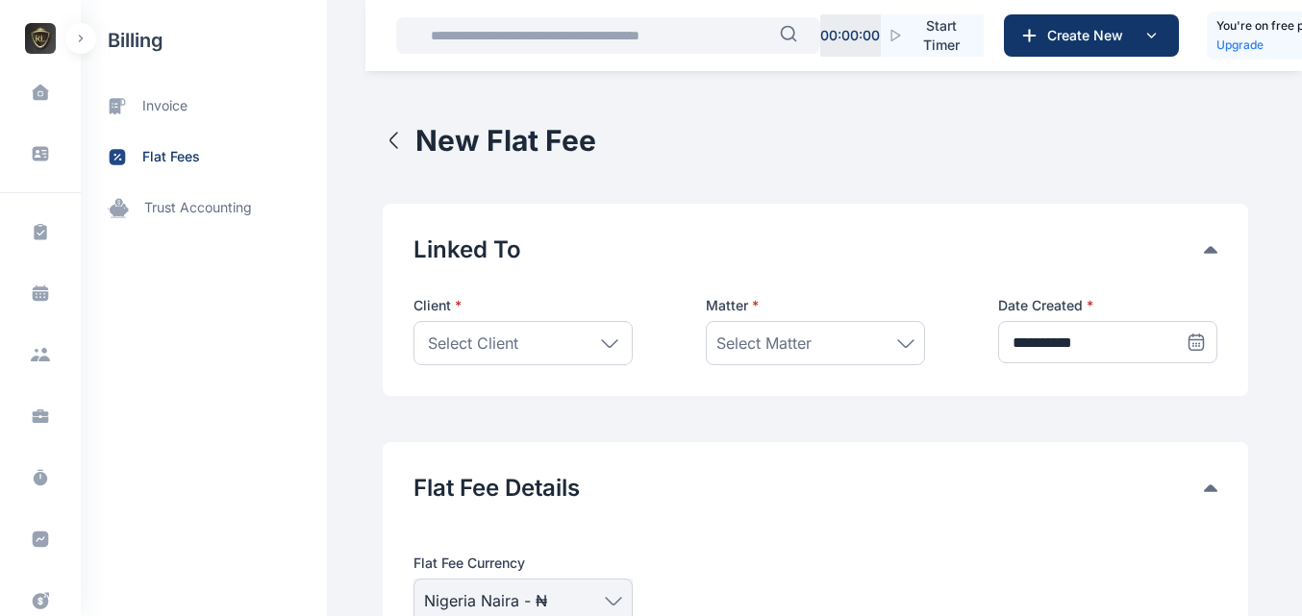
click at [599, 334] on div "Select Client" at bounding box center [522, 343] width 219 height 44
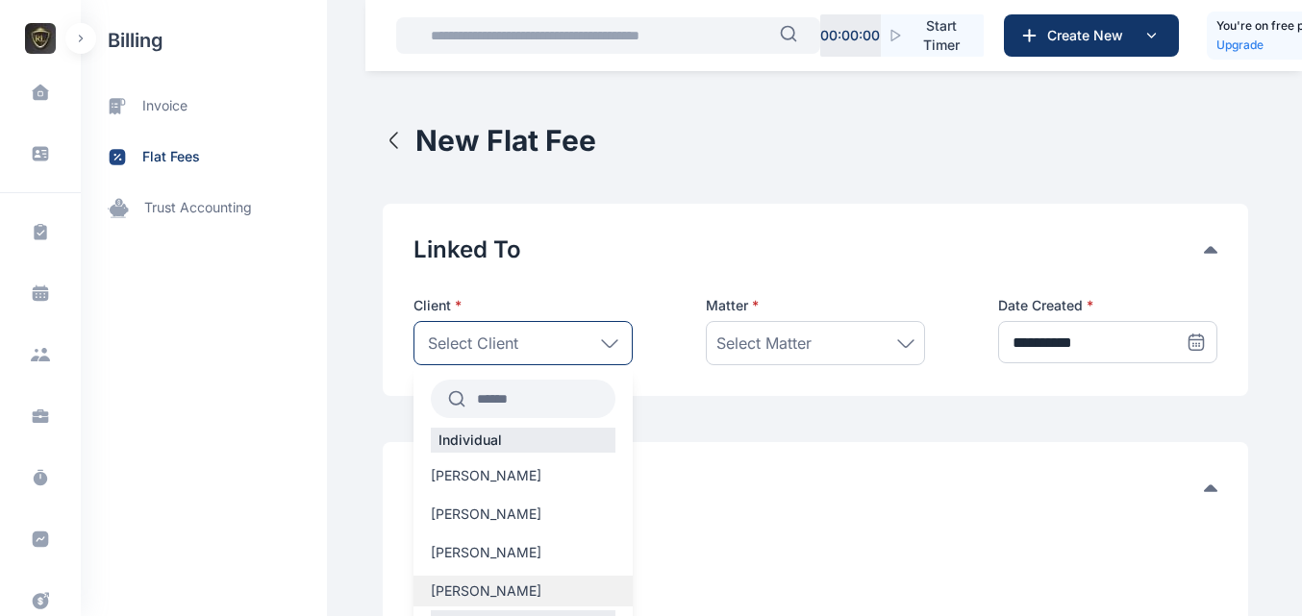
click at [518, 588] on label "[PERSON_NAME]" at bounding box center [522, 591] width 219 height 19
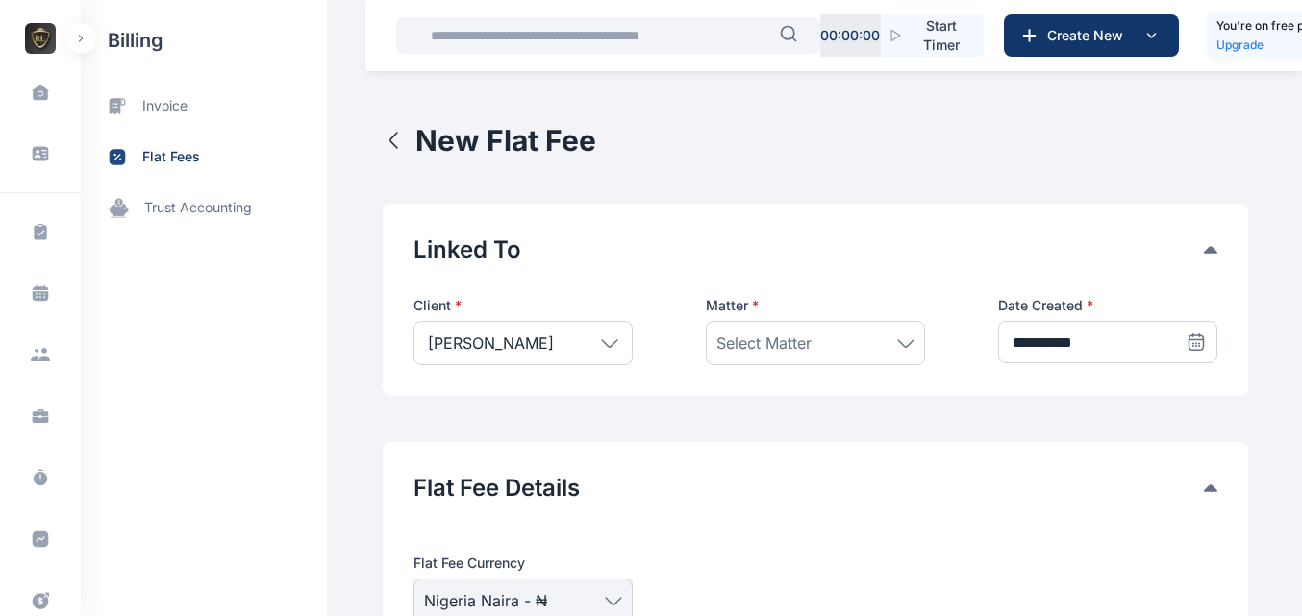
click at [785, 351] on span "Select Matter" at bounding box center [763, 343] width 95 height 23
click at [754, 465] on span "Testing client portal" at bounding box center [777, 467] width 107 height 15
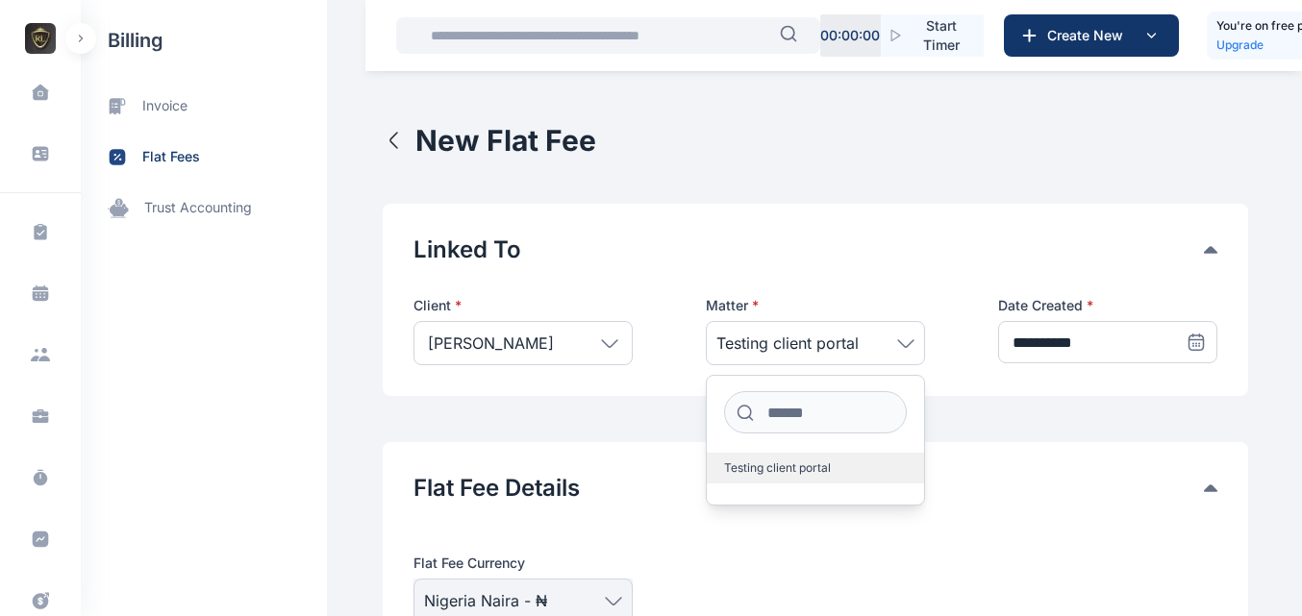
click at [754, 465] on span "Testing client portal" at bounding box center [777, 467] width 107 height 15
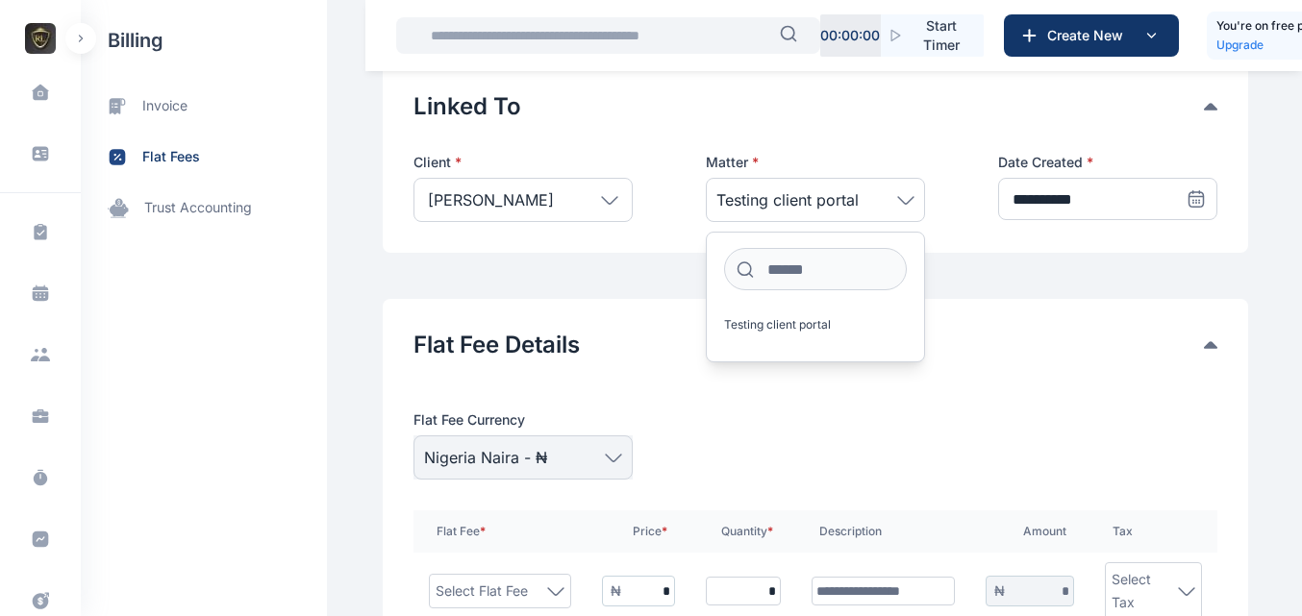
scroll to position [176, 0]
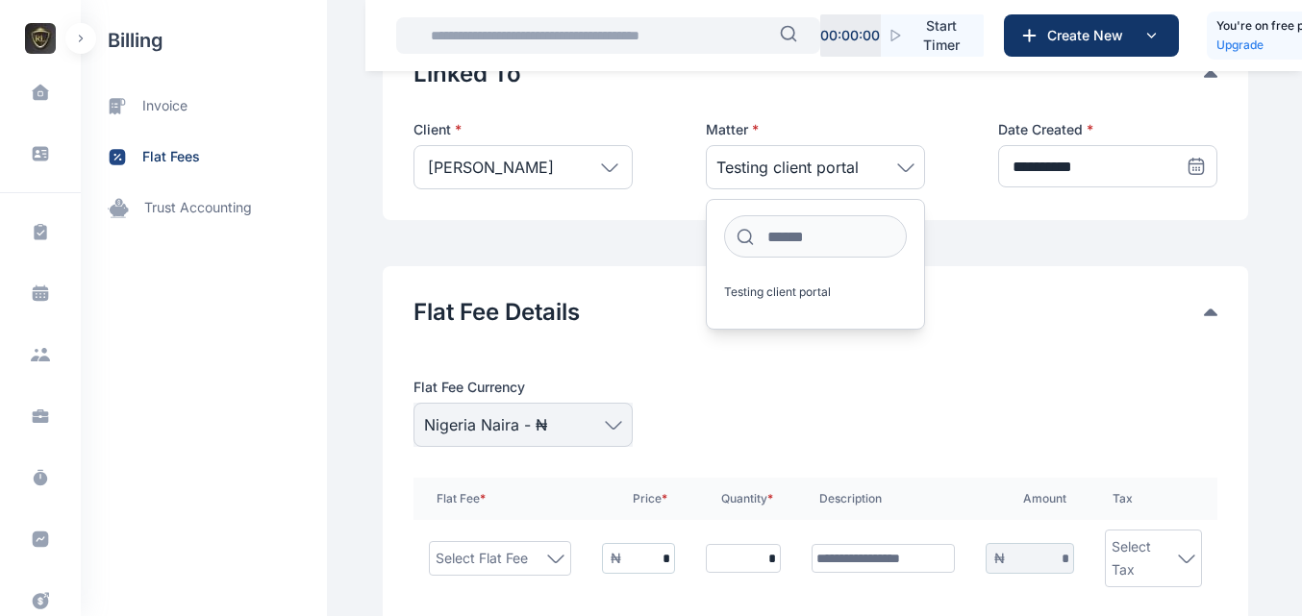
click at [908, 189] on div "Flat Fee Currency [GEOGRAPHIC_DATA] Naira - ₦ Flat Fee * Price * Quantity * Des…" at bounding box center [815, 154] width 804 height 69
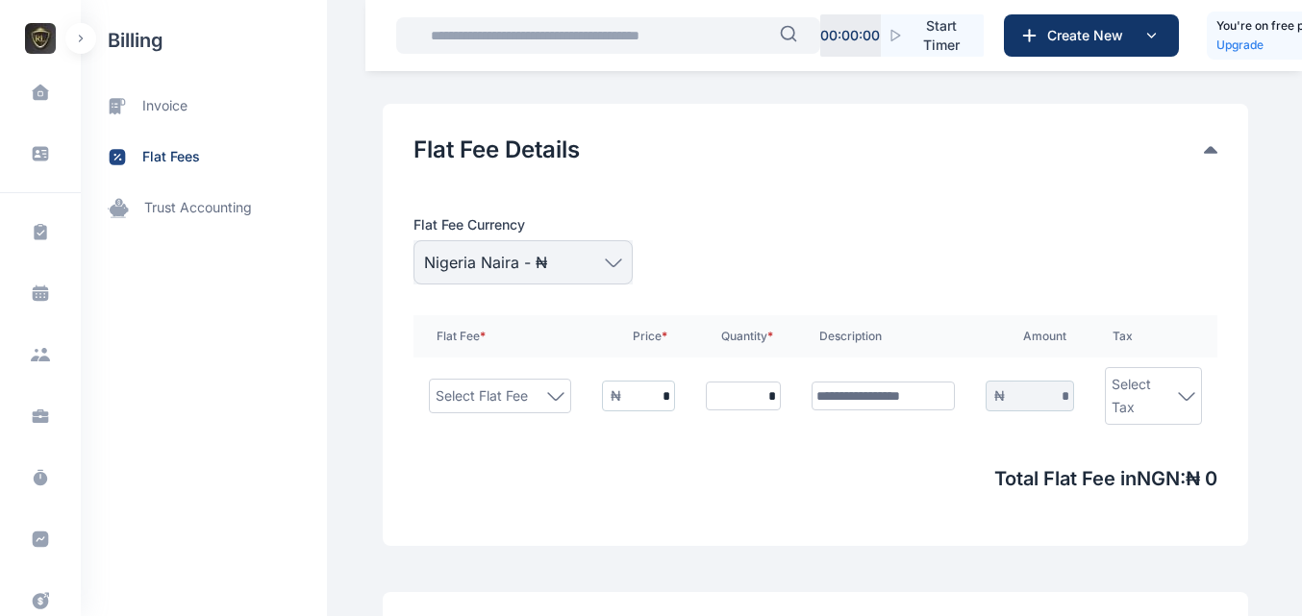
scroll to position [385, 0]
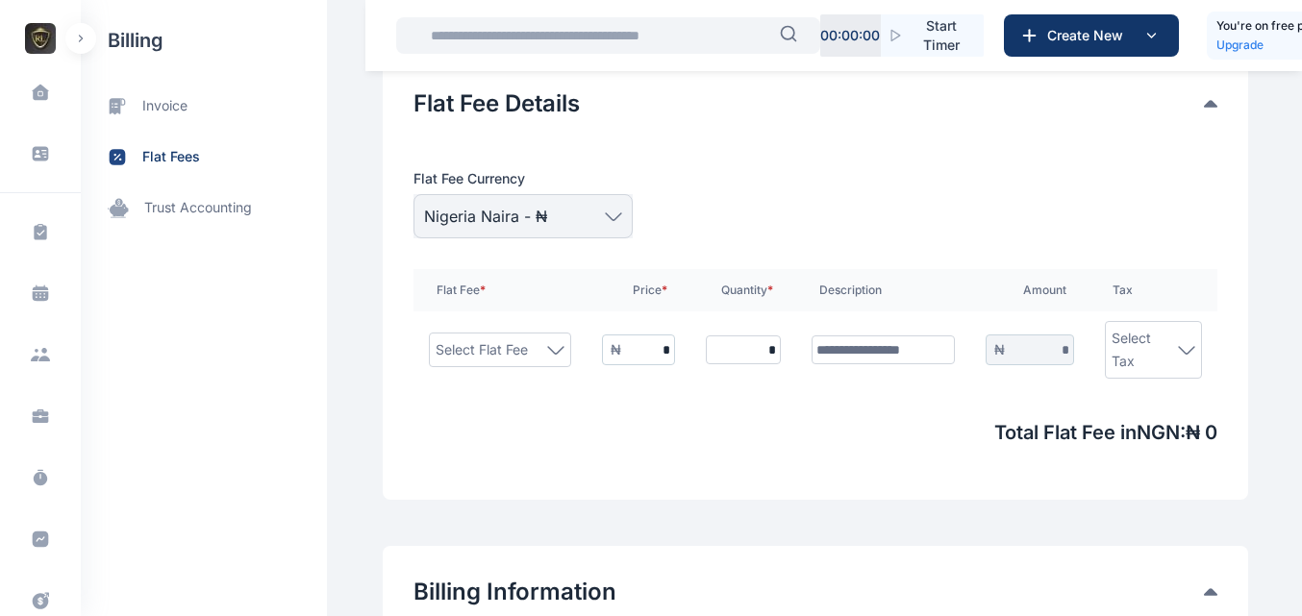
click at [548, 346] on icon at bounding box center [555, 349] width 15 height 7
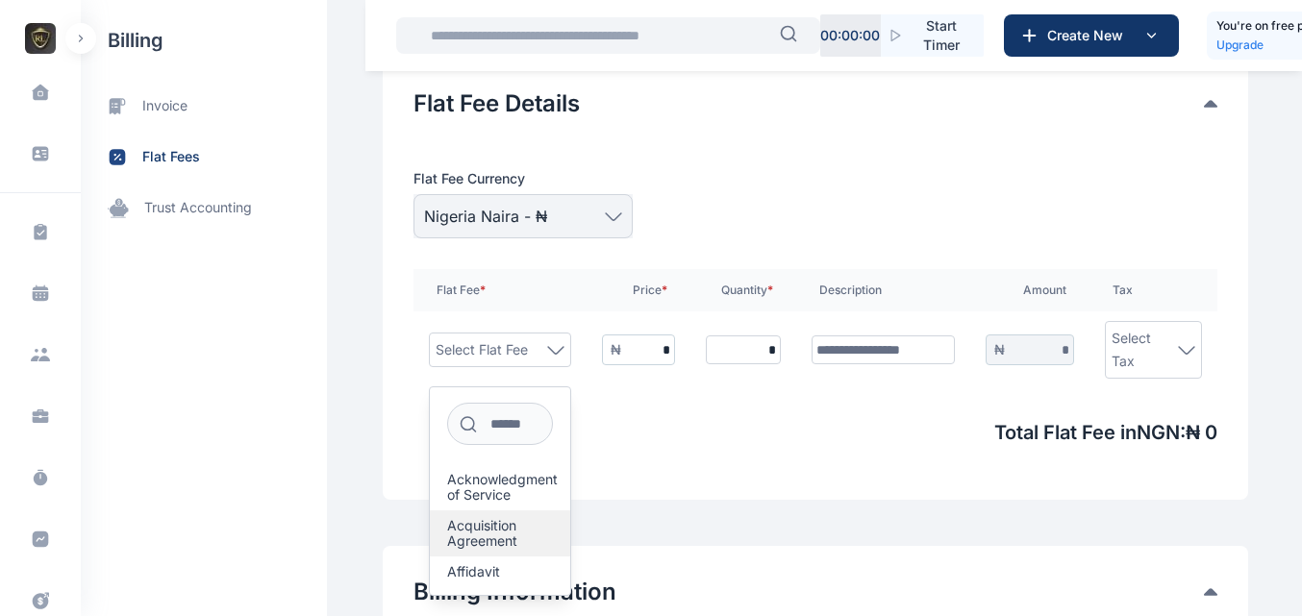
click at [498, 518] on span "Acquisition Agreement" at bounding box center [492, 533] width 90 height 31
type input "**********"
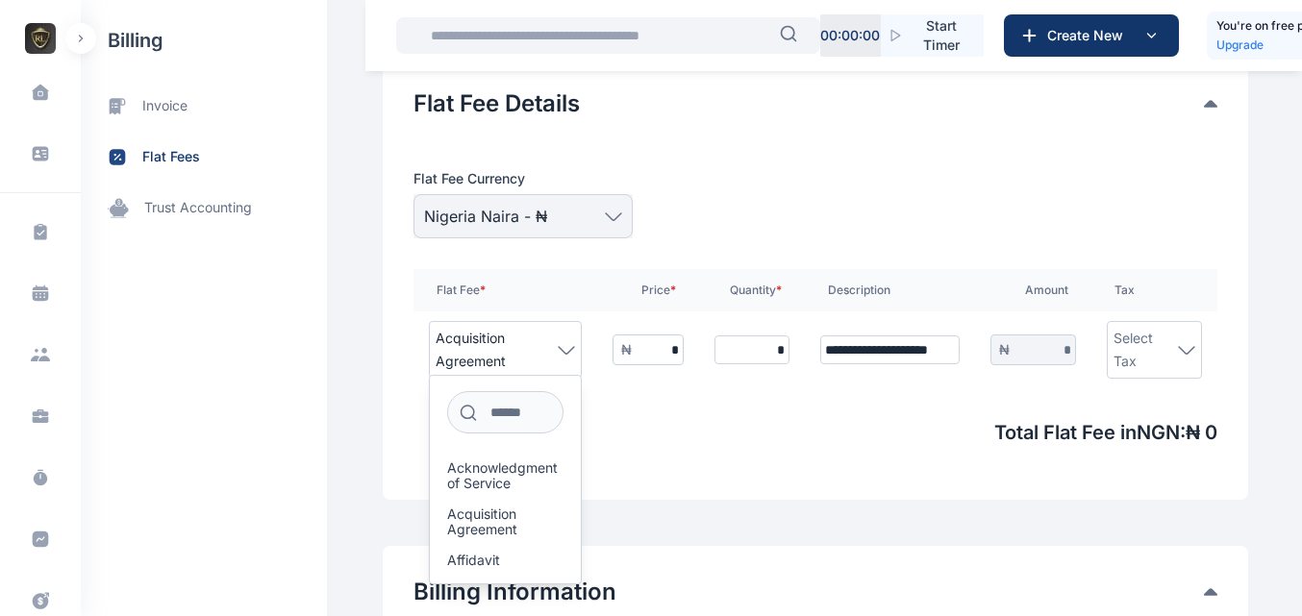
click at [662, 352] on input "*" at bounding box center [657, 349] width 51 height 29
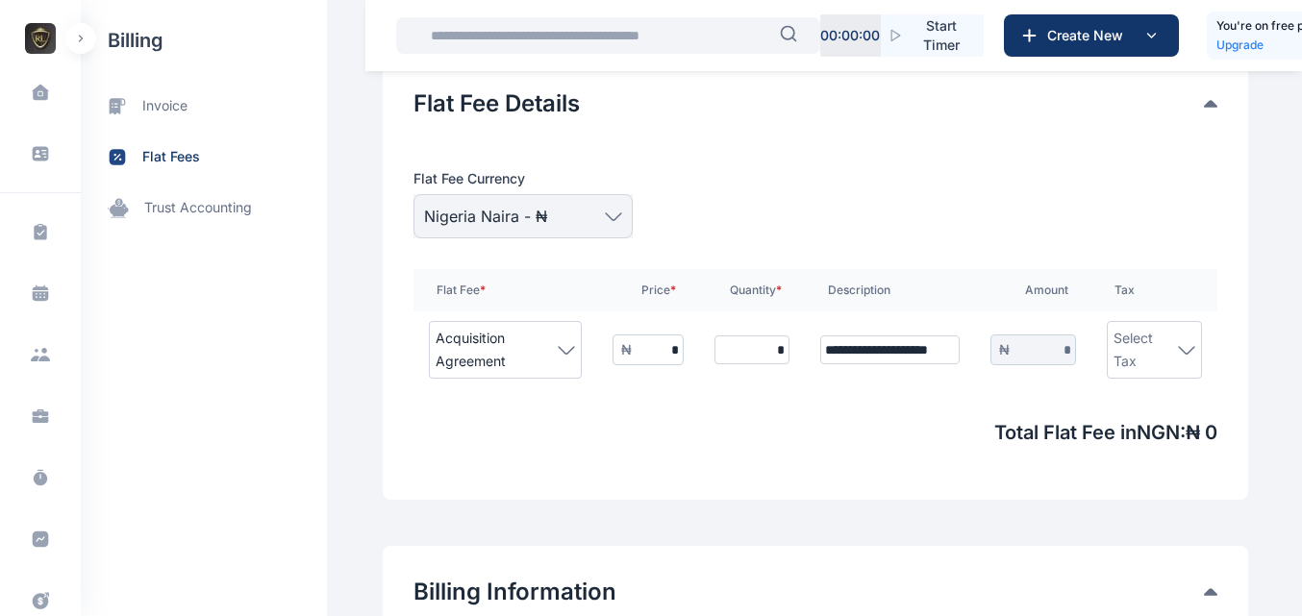
type input "**"
type input "***"
type input "*****"
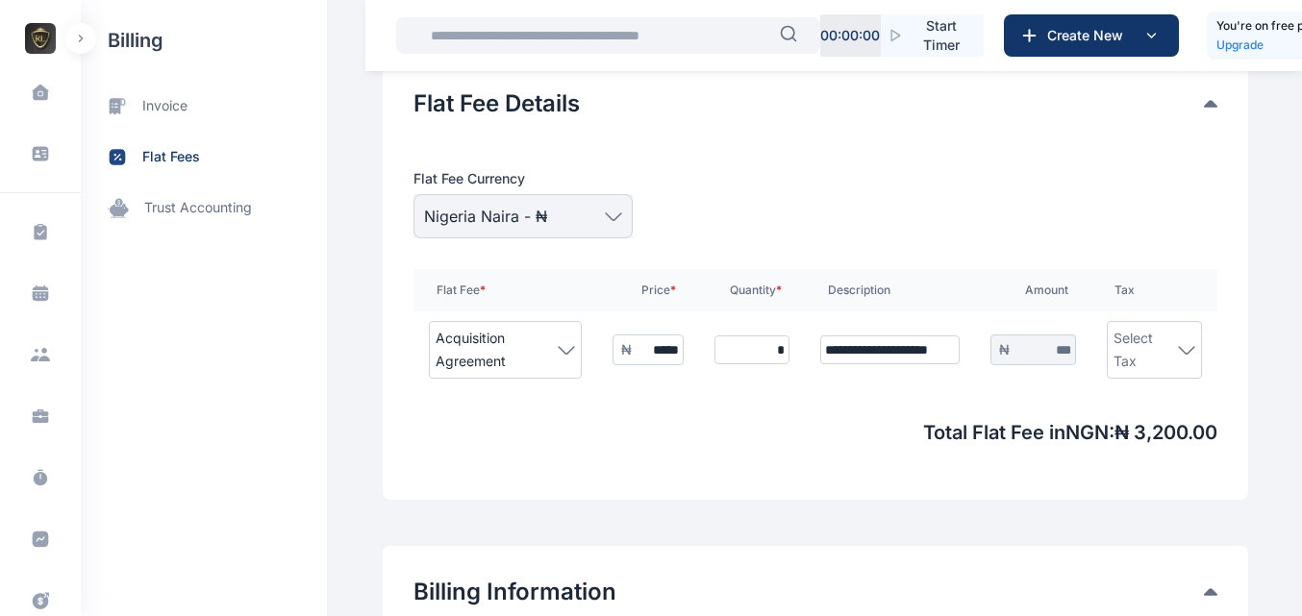
type input "*****"
type input "******"
type input "*******"
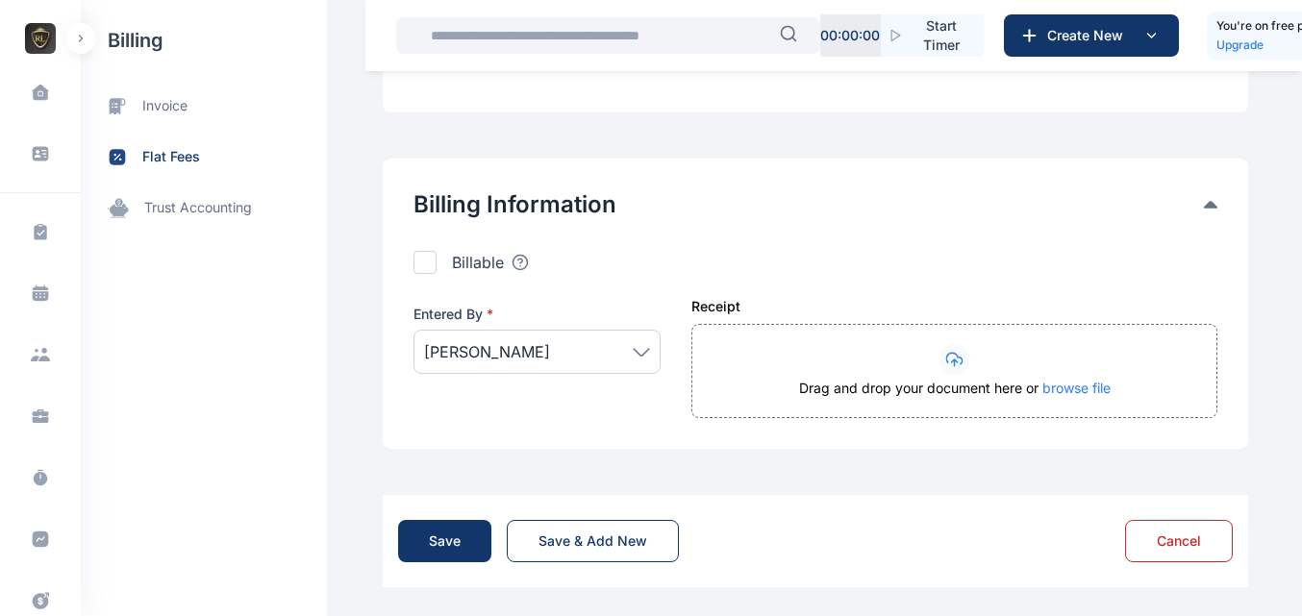
scroll to position [774, 0]
type input "*******"
click at [413, 267] on div at bounding box center [424, 260] width 23 height 23
click at [429, 545] on div "Save" at bounding box center [445, 539] width 32 height 19
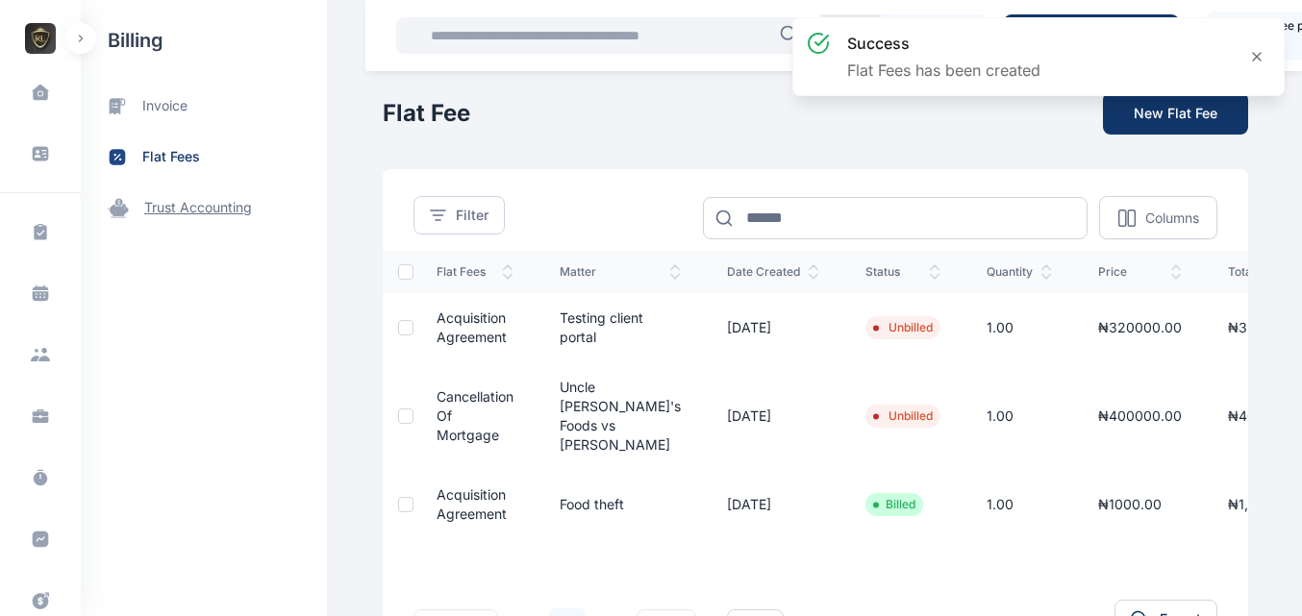
click at [210, 214] on span "trust accounting" at bounding box center [198, 208] width 108 height 20
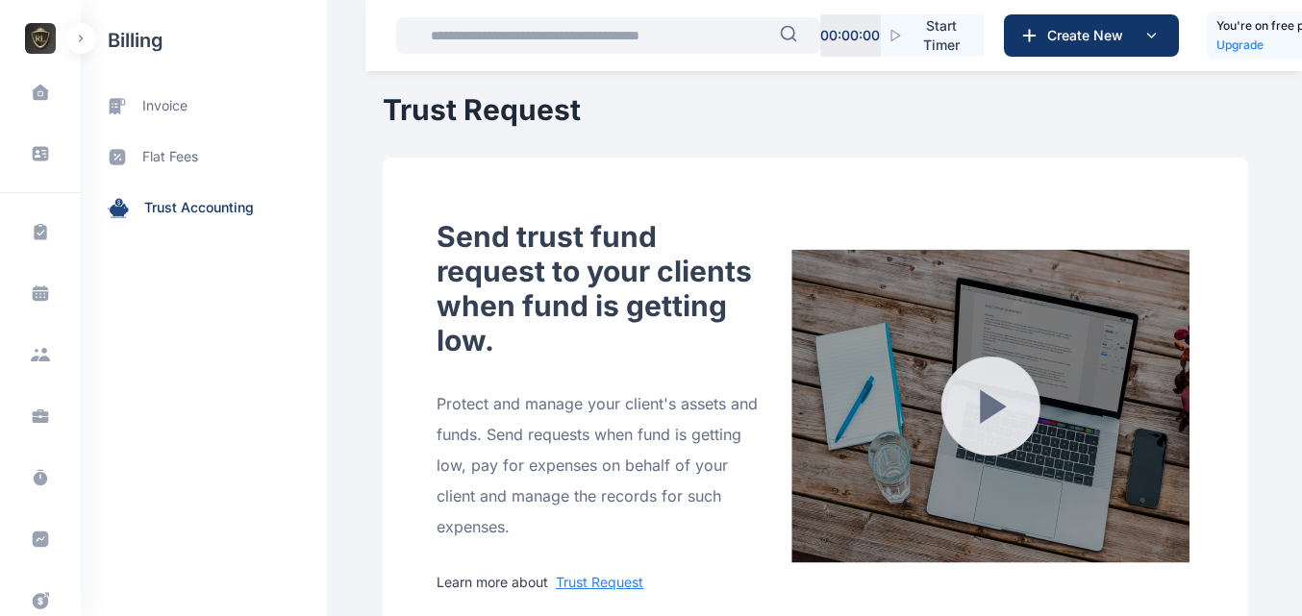
click at [81, 43] on button "button" at bounding box center [80, 38] width 31 height 31
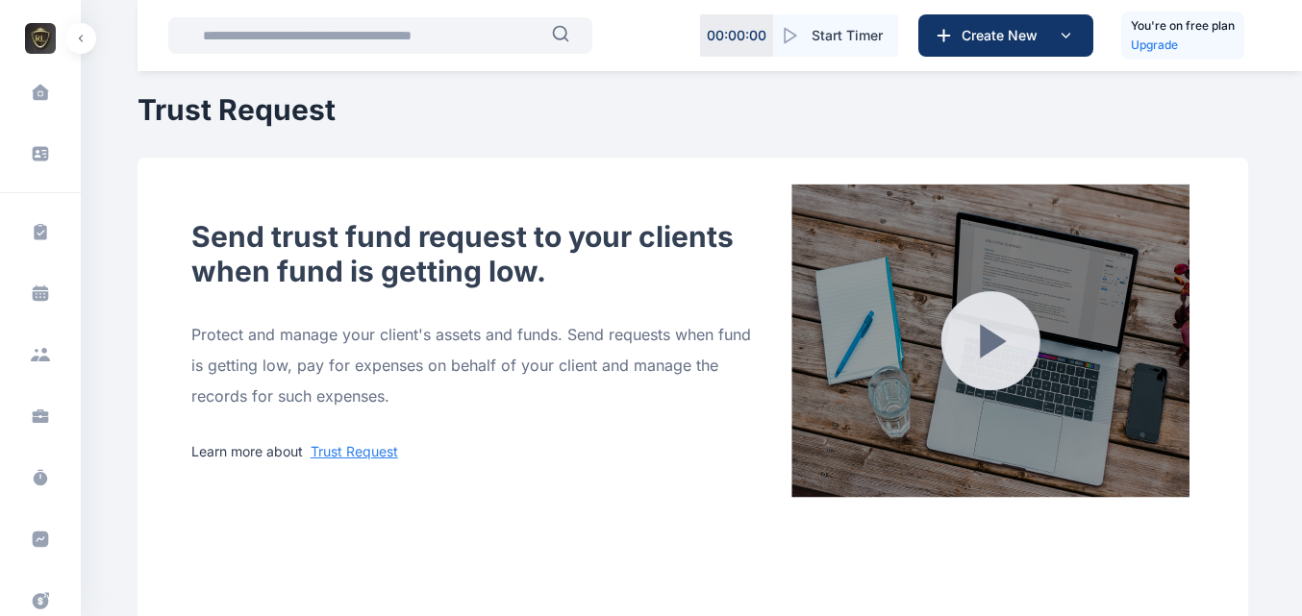
click at [77, 42] on button "button" at bounding box center [80, 38] width 31 height 31
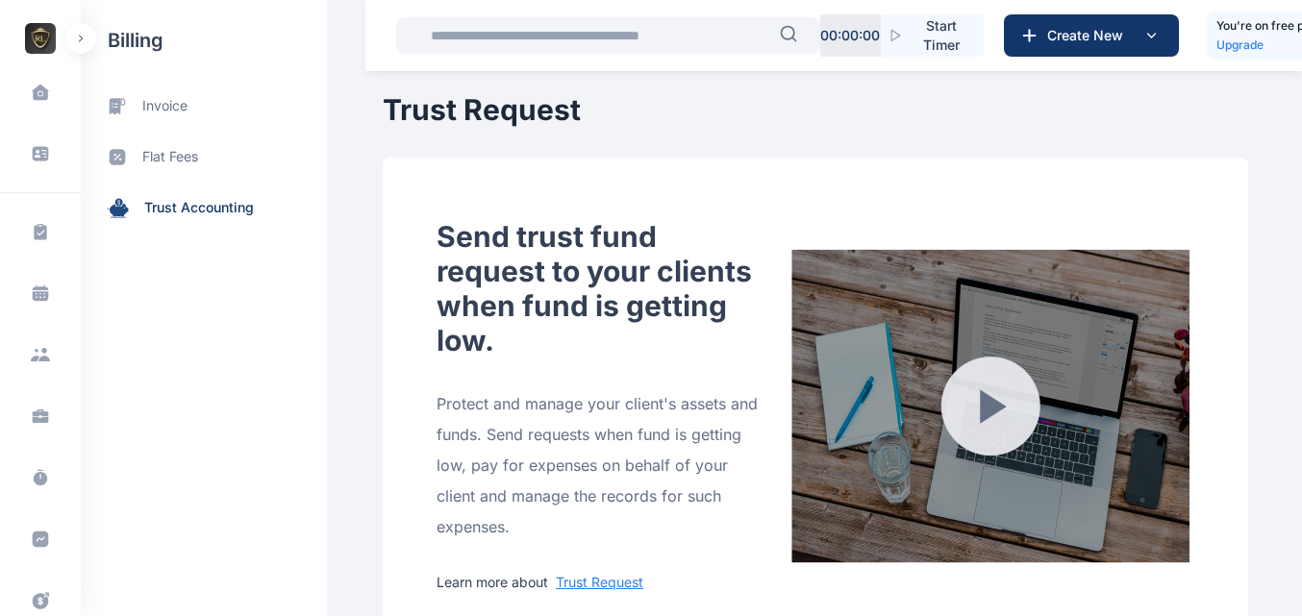
click at [19, 449] on div "Task Management task management Calendar calendar Client clients Matter matter …" at bounding box center [40, 531] width 81 height 678
click at [28, 434] on span at bounding box center [40, 416] width 50 height 42
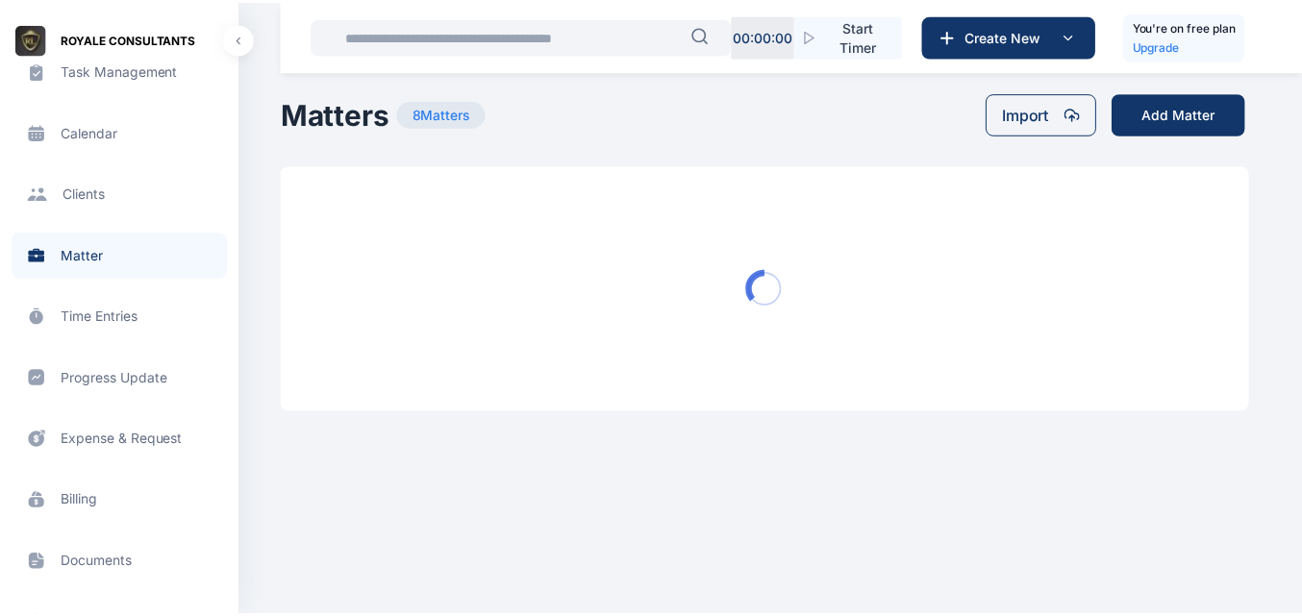
scroll to position [288, 0]
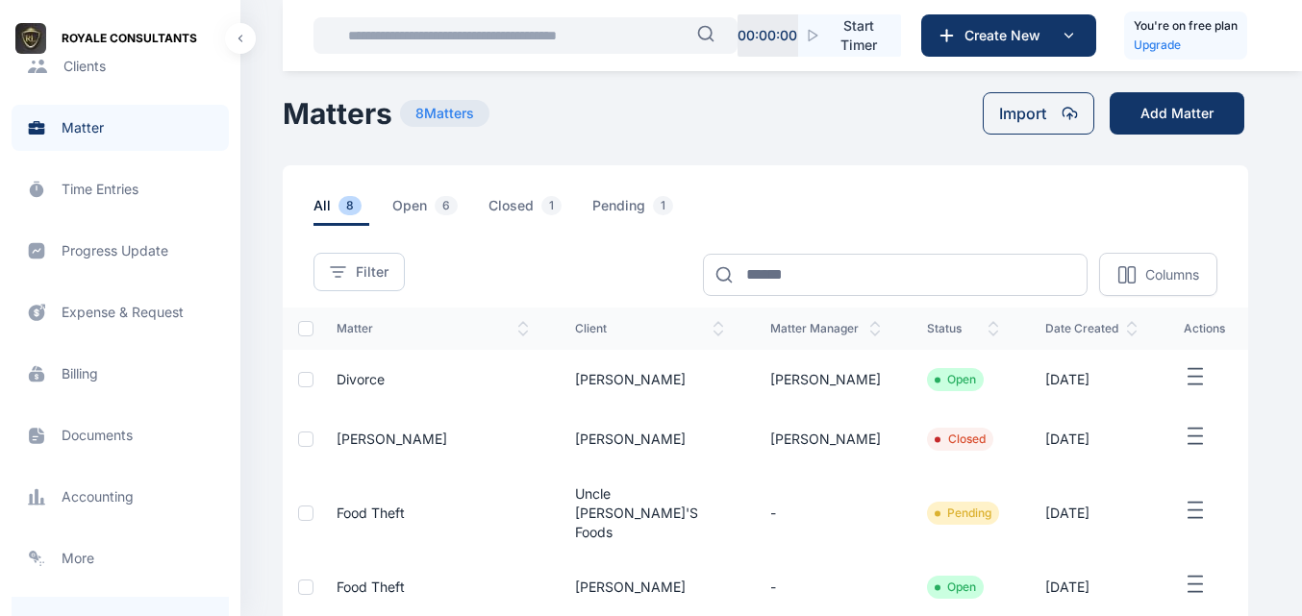
click at [134, 262] on span "Progress Update progress update progress update" at bounding box center [120, 251] width 217 height 46
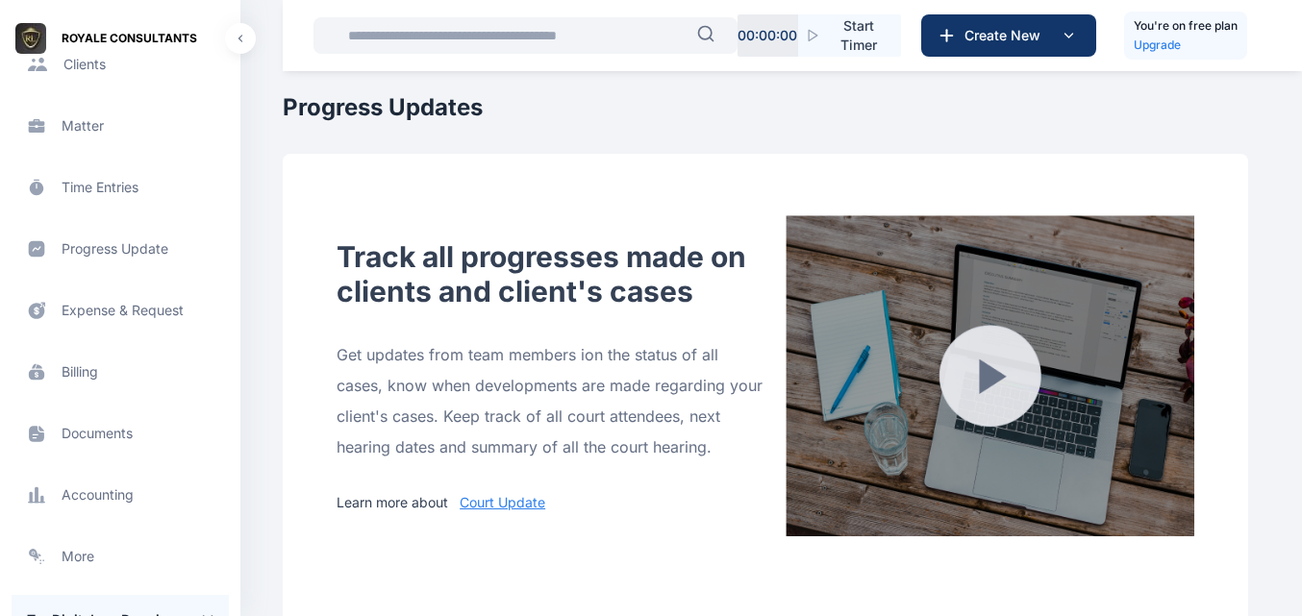
scroll to position [305, 0]
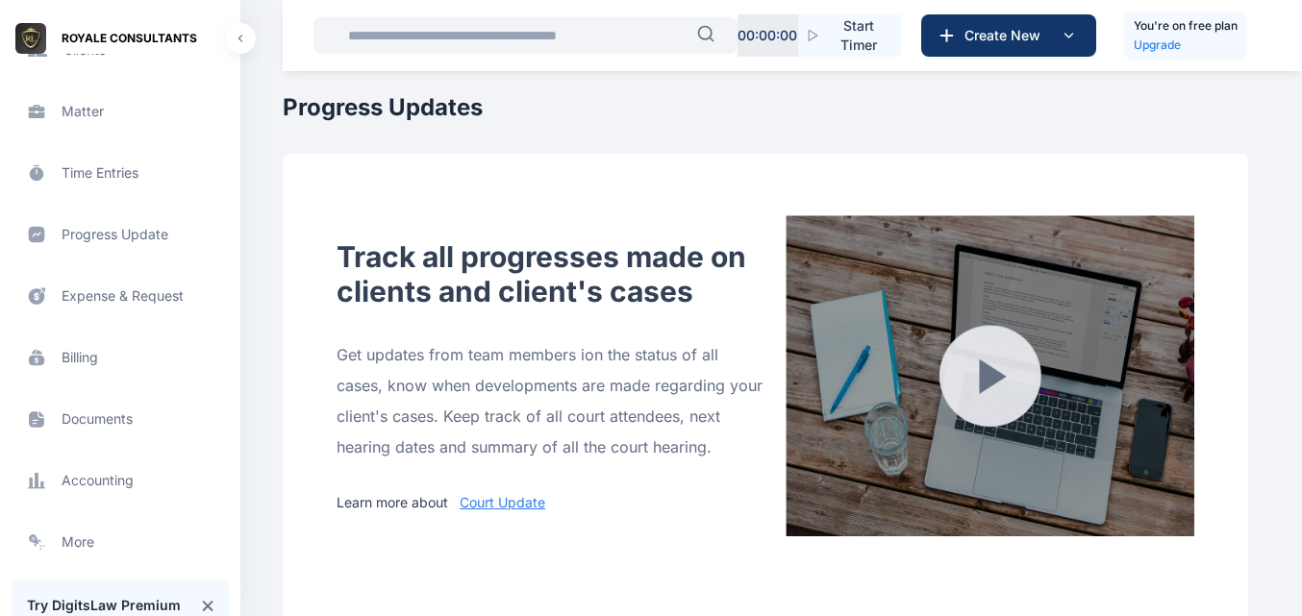
click at [128, 241] on span "Progress Update progress update progress update" at bounding box center [120, 234] width 217 height 46
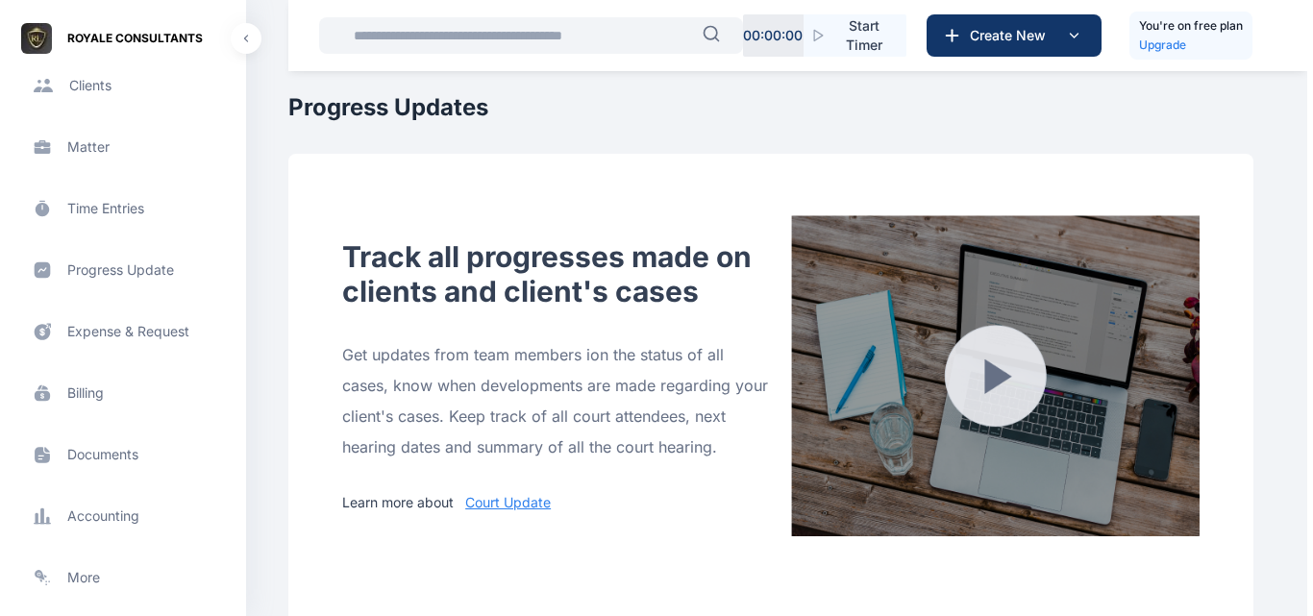
scroll to position [224, 0]
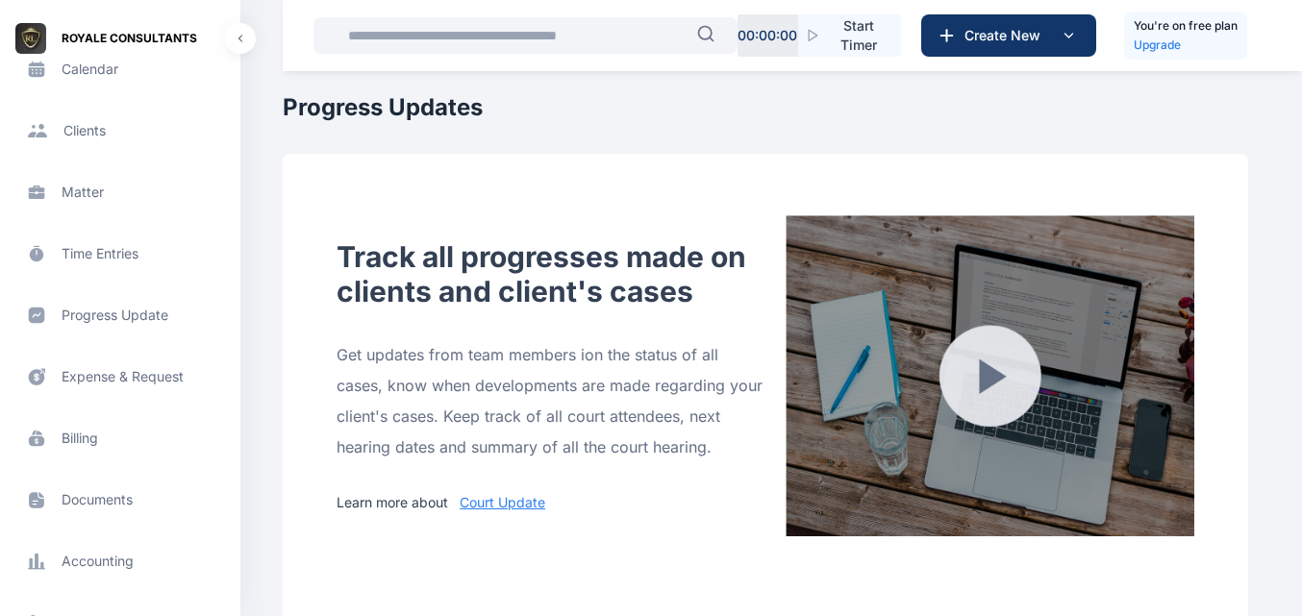
click at [96, 256] on span "Time Entries time entries time entries" at bounding box center [120, 254] width 217 height 46
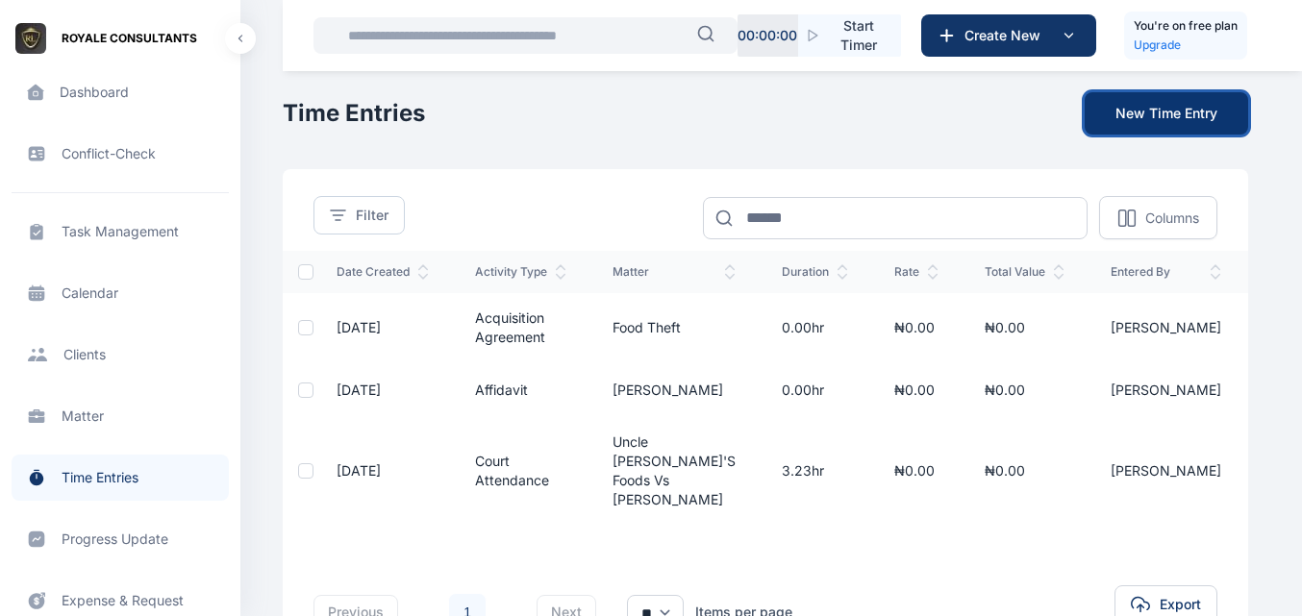
click at [1179, 94] on button "New Time Entry" at bounding box center [1165, 113] width 163 height 42
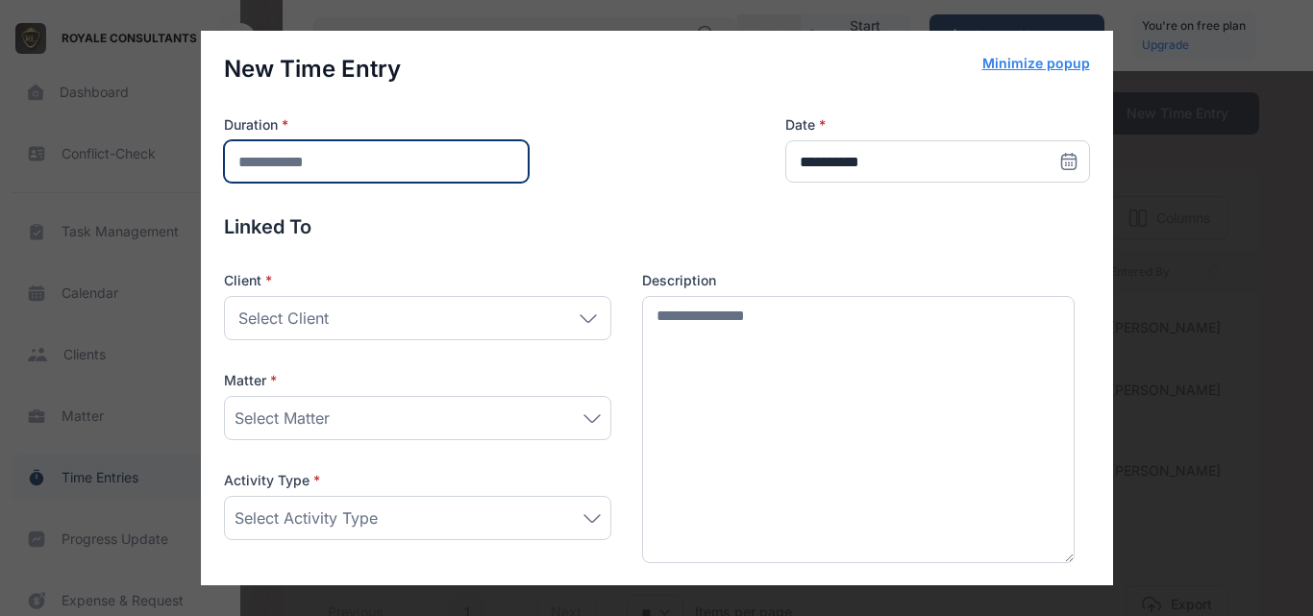
click at [452, 176] on input "number" at bounding box center [376, 161] width 305 height 42
type input "***"
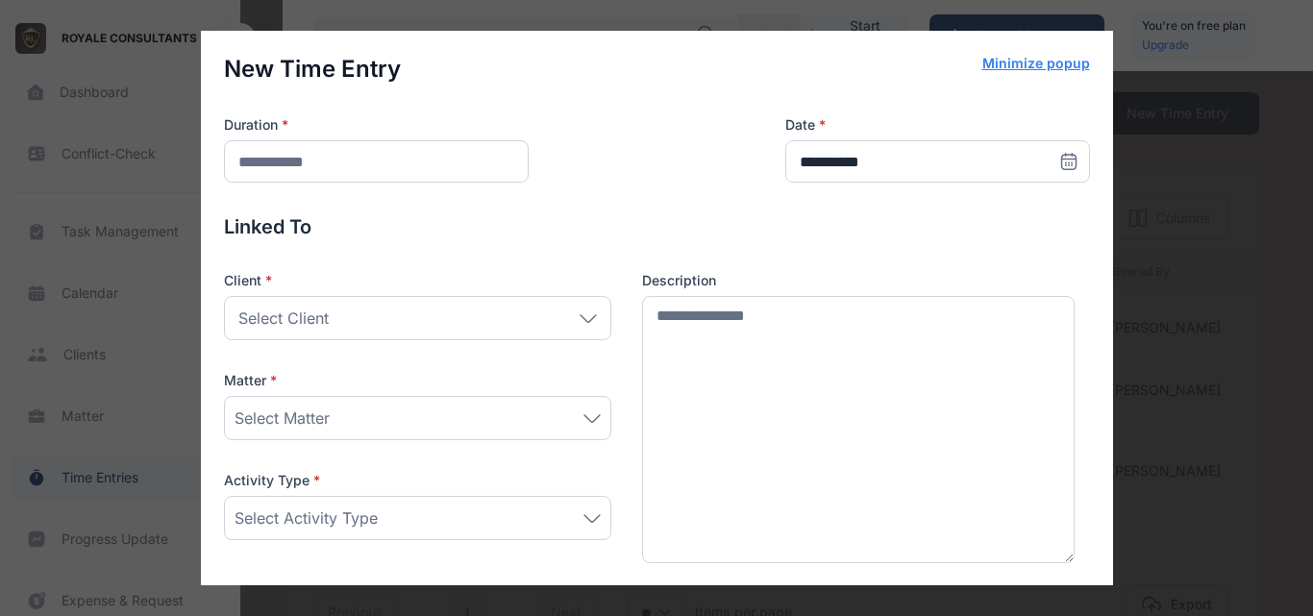
click at [411, 323] on div "Select Client" at bounding box center [417, 318] width 387 height 44
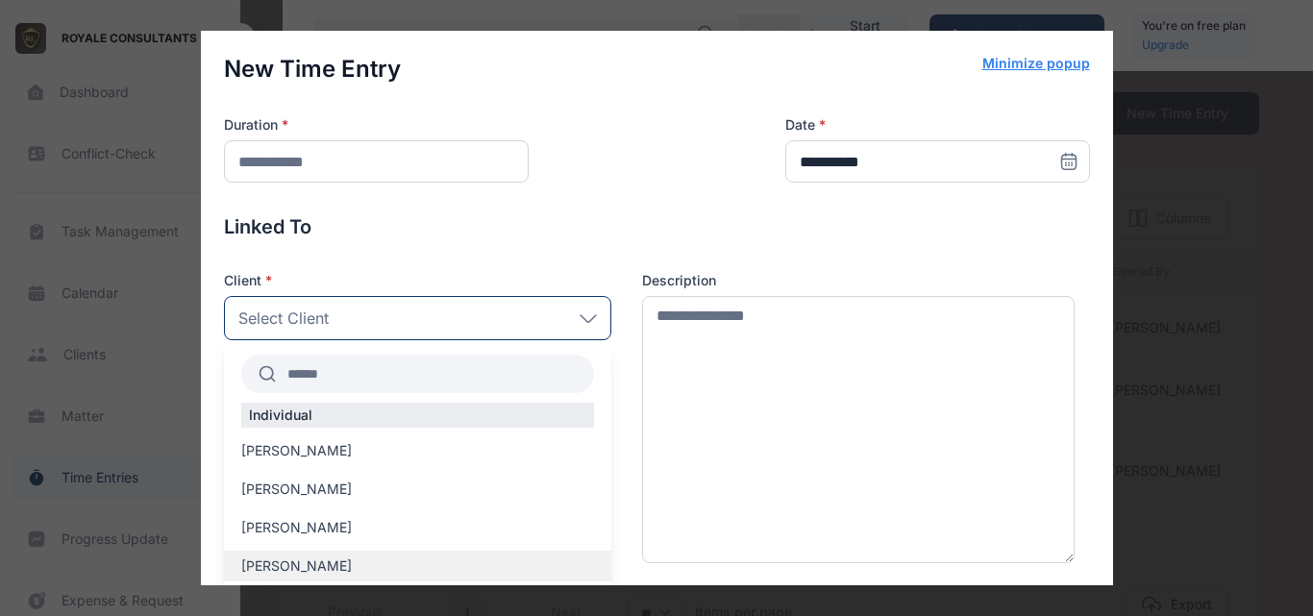
click at [285, 568] on span "[PERSON_NAME]" at bounding box center [296, 566] width 111 height 19
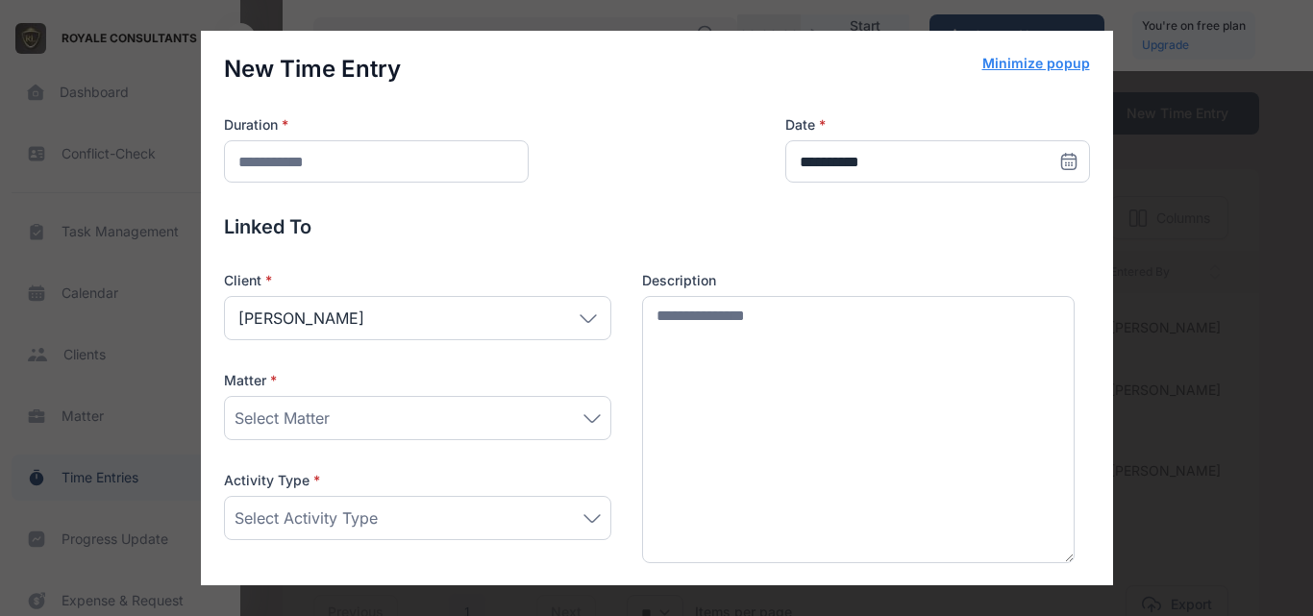
click at [493, 399] on div "Select Matter" at bounding box center [417, 418] width 387 height 44
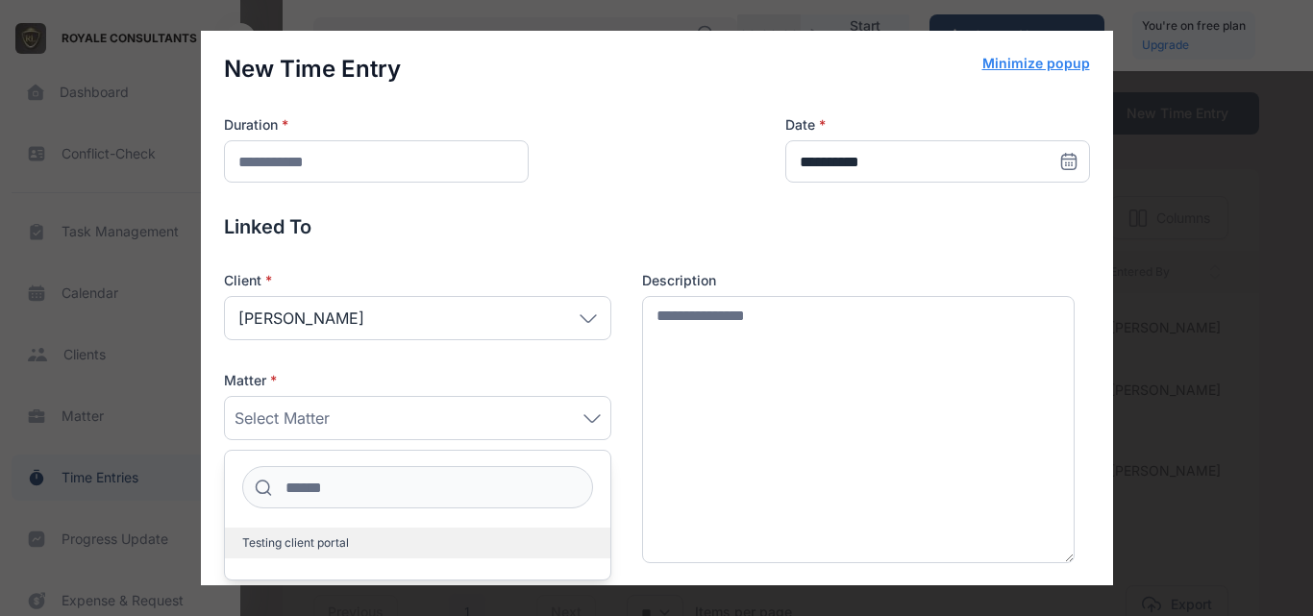
click at [395, 549] on label "Testing client portal" at bounding box center [417, 543] width 385 height 31
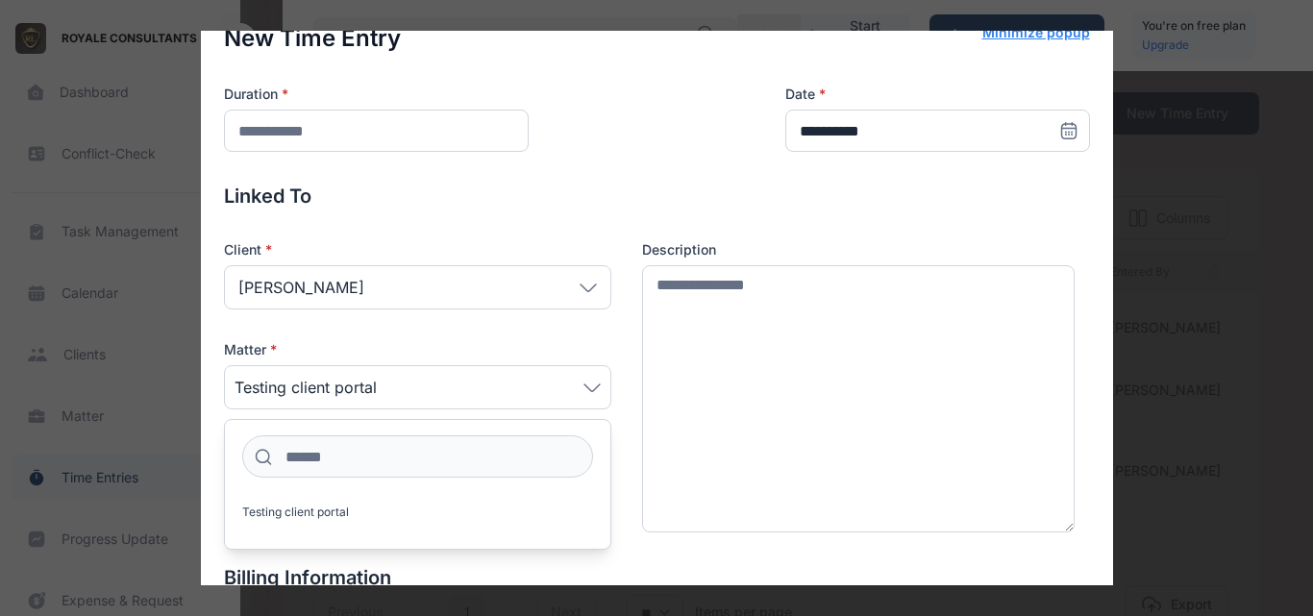
scroll to position [32, 0]
click at [613, 386] on div "Client * [PERSON_NAME] Individual [PERSON_NAME] [PERSON_NAME] [PERSON_NAME] [PE…" at bounding box center [657, 385] width 866 height 293
click at [489, 475] on div "Select Activity Type" at bounding box center [418, 486] width 366 height 23
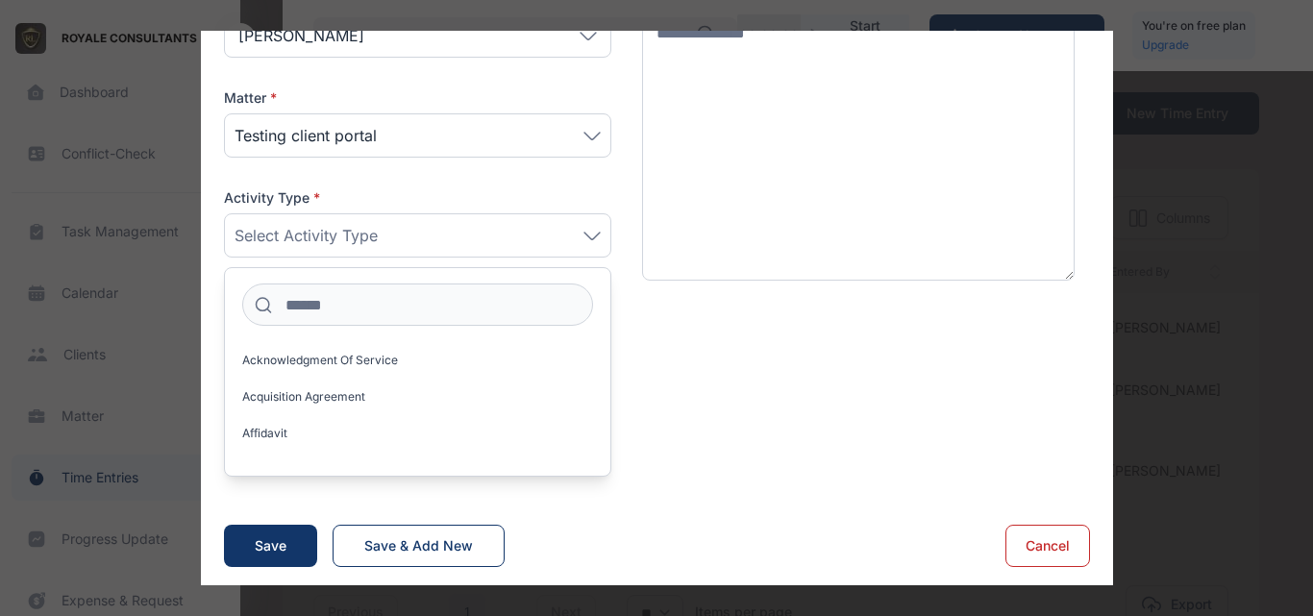
scroll to position [287, 0]
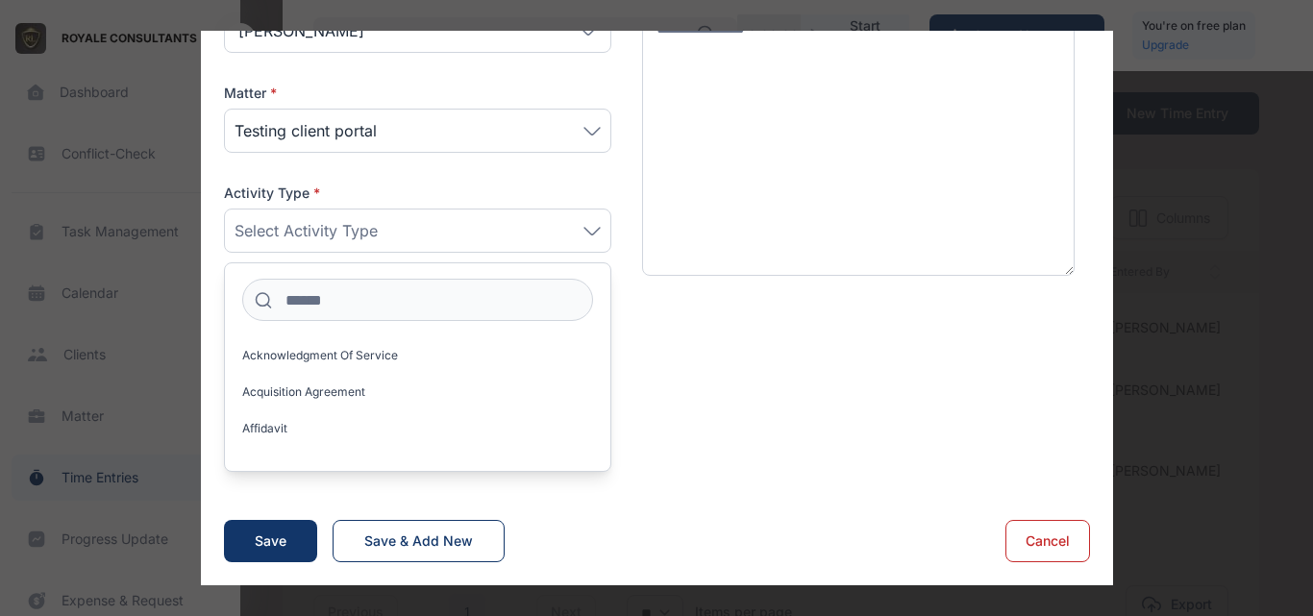
click at [368, 412] on div "Acknowledgment of Service Acquisition Agreement Affidavit Affidavit [PERSON_NAM…" at bounding box center [417, 397] width 385 height 115
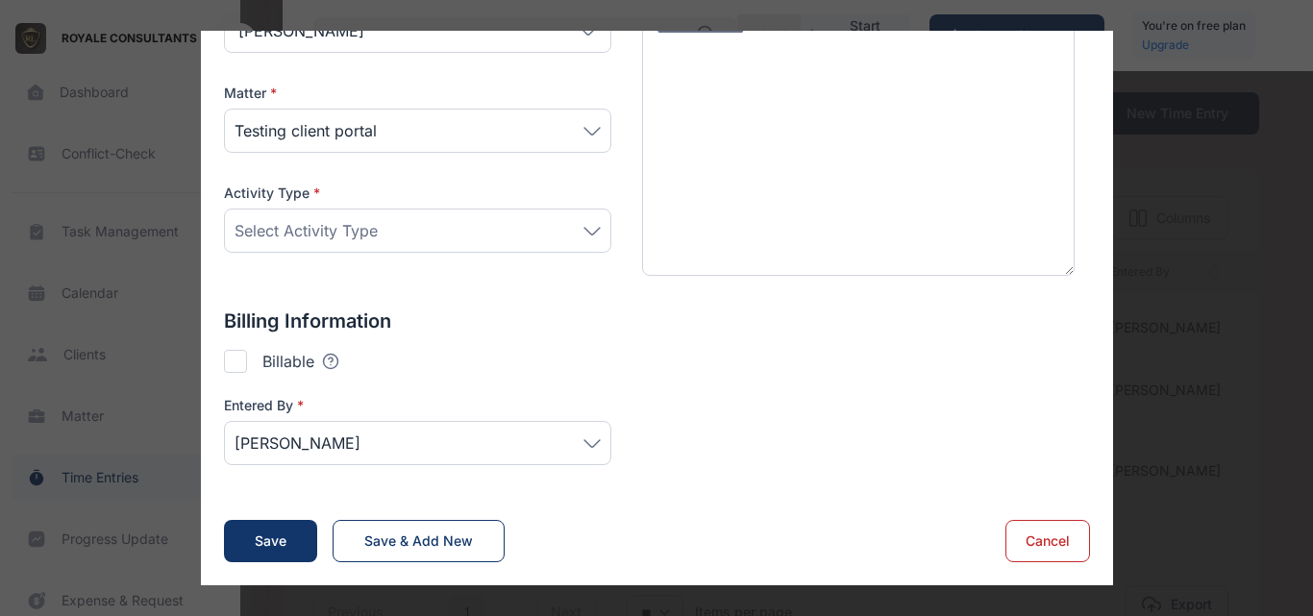
click at [231, 355] on div at bounding box center [235, 361] width 23 height 23
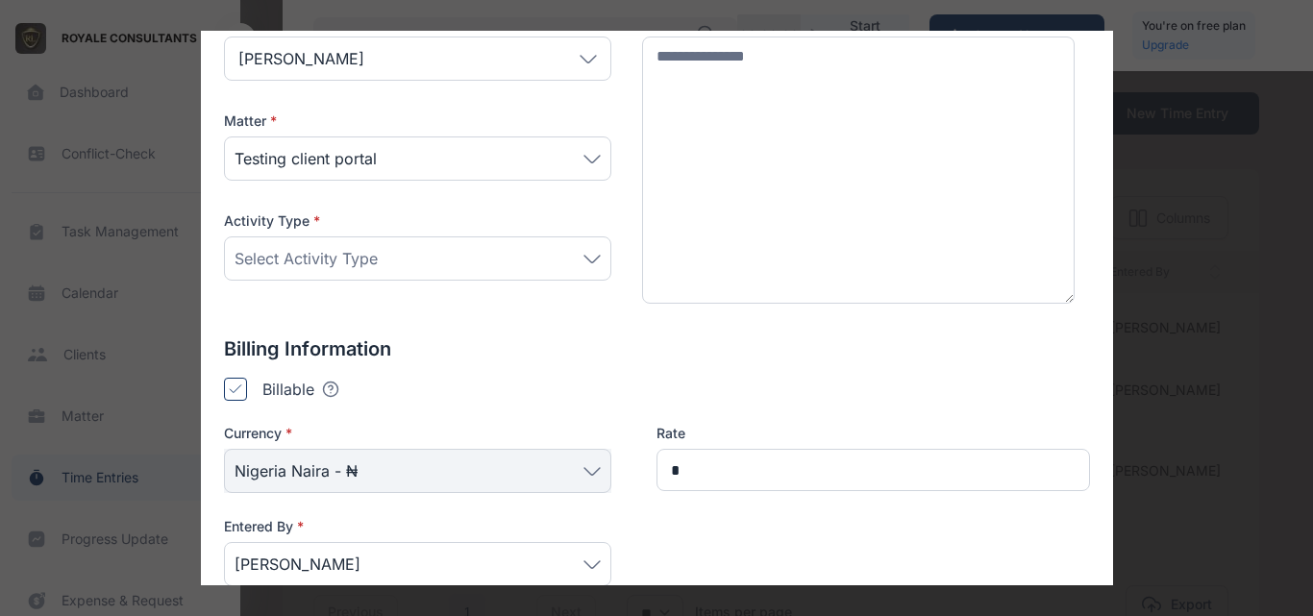
scroll to position [454, 0]
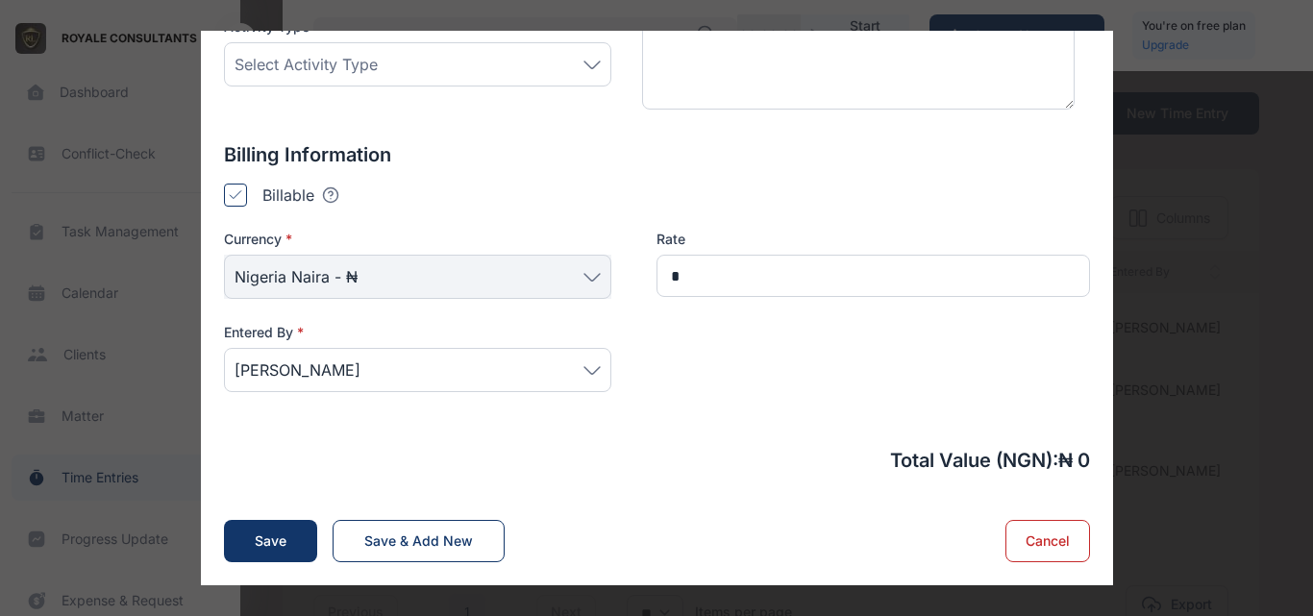
type input "*****"
click at [260, 541] on div "Save" at bounding box center [271, 541] width 32 height 19
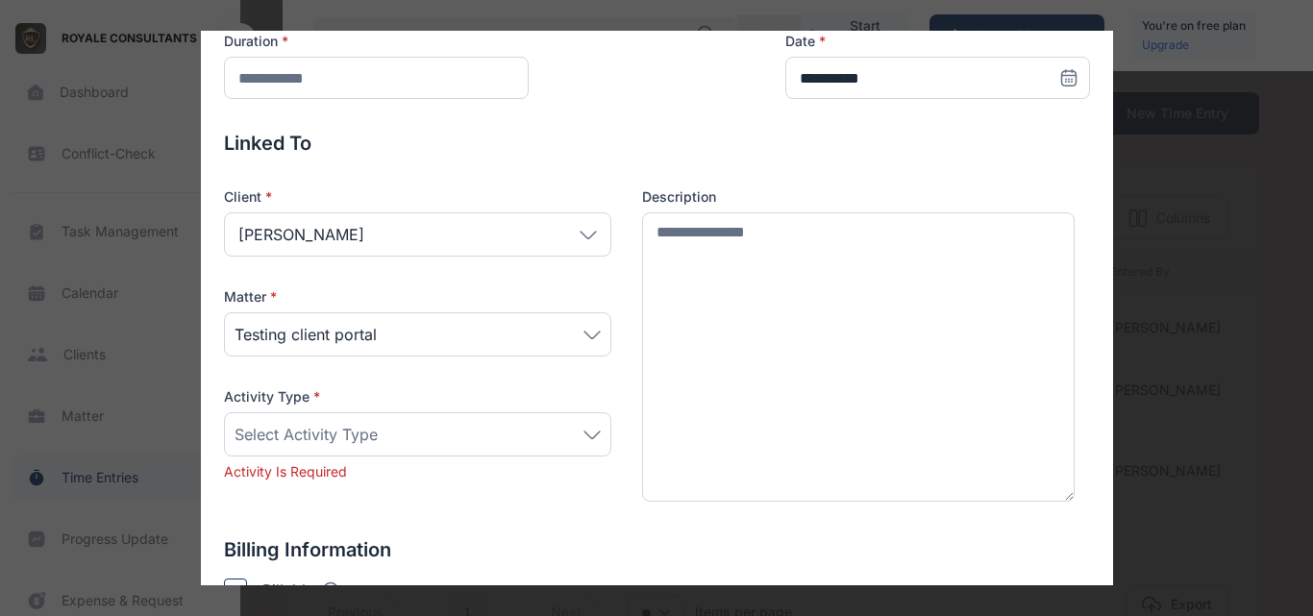
scroll to position [213, 0]
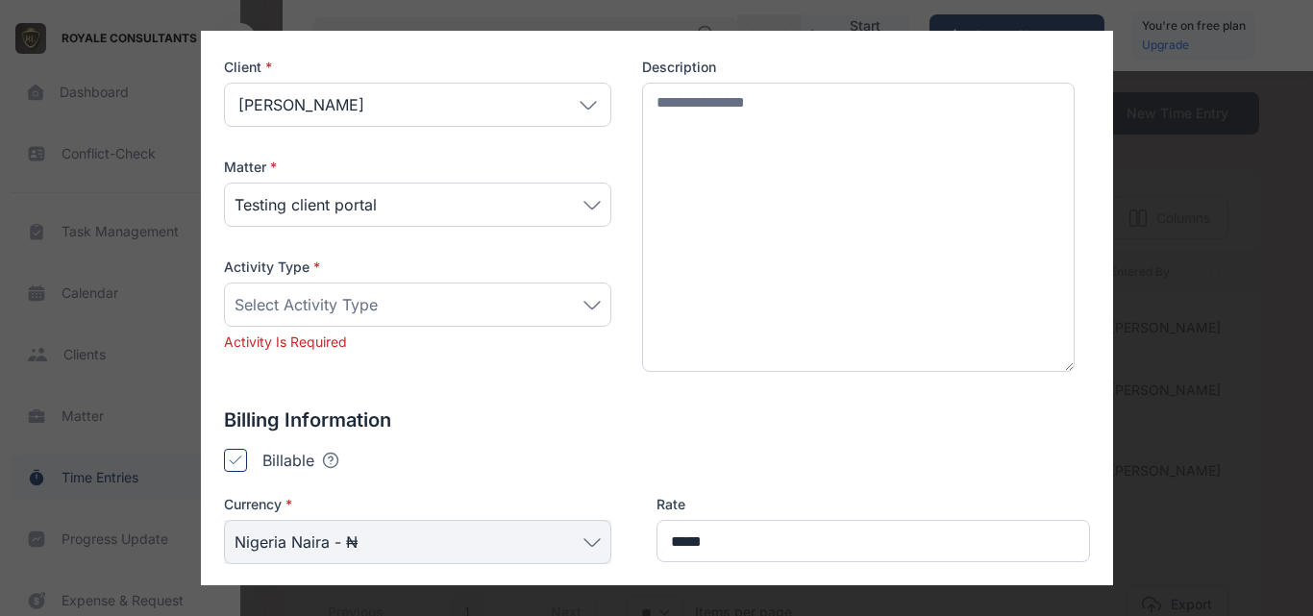
click at [385, 304] on div "Select Activity Type" at bounding box center [418, 304] width 366 height 23
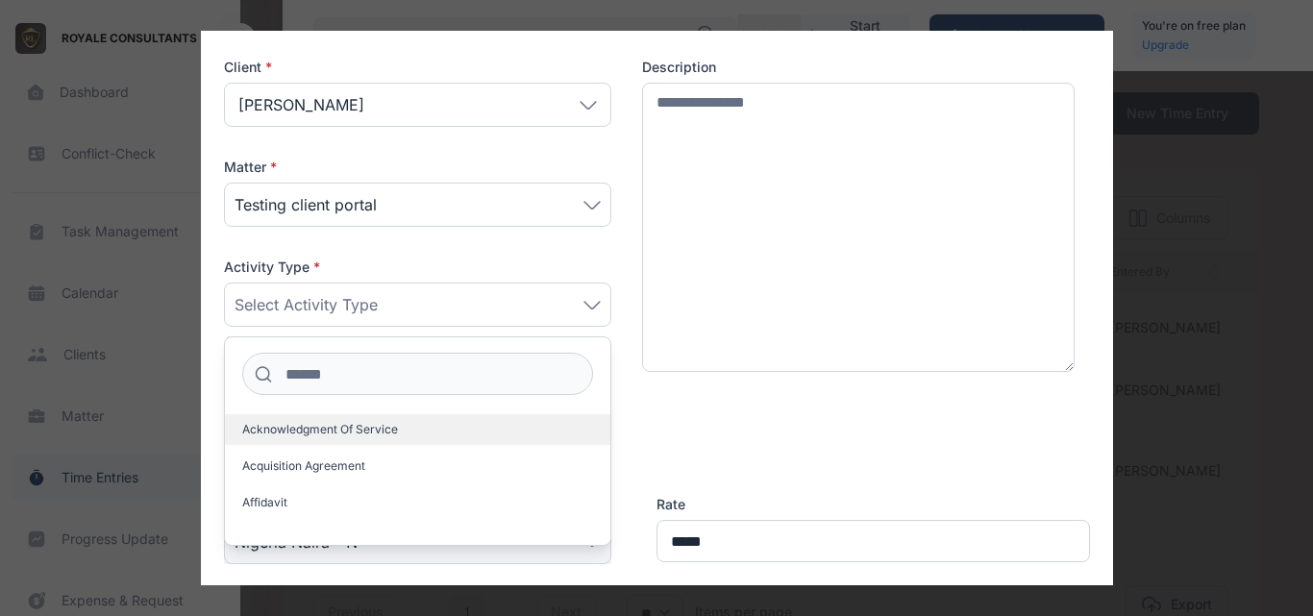
click at [352, 439] on label "Acknowledgment of Service" at bounding box center [417, 429] width 385 height 31
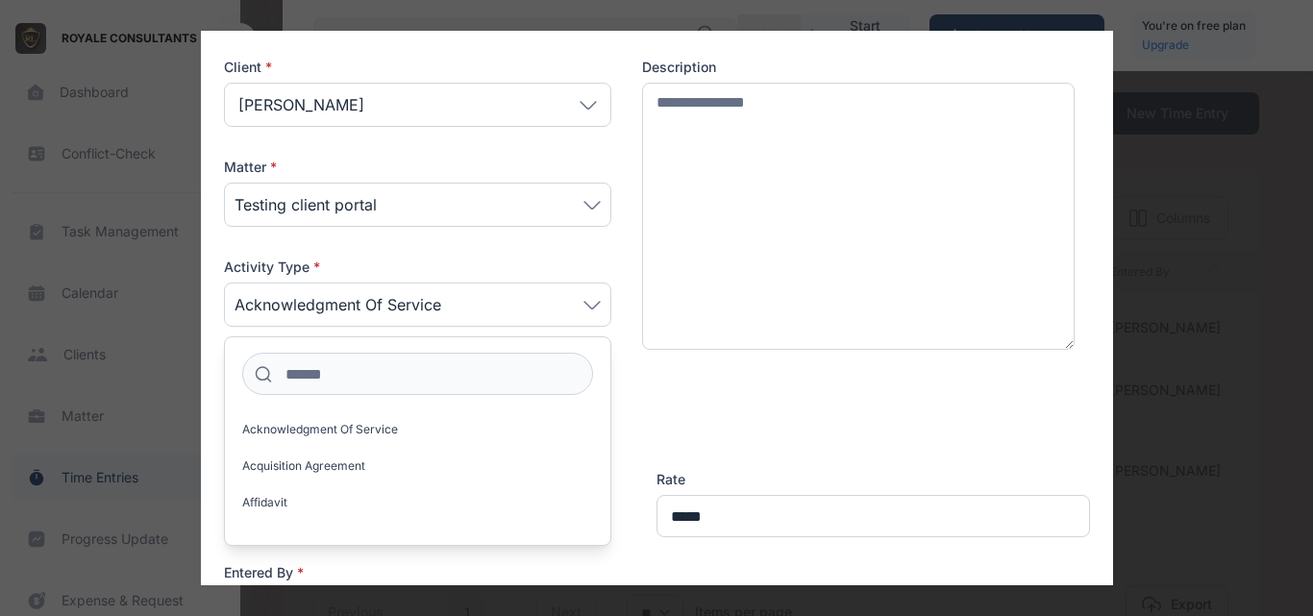
click at [662, 351] on div "Description" at bounding box center [859, 204] width 434 height 293
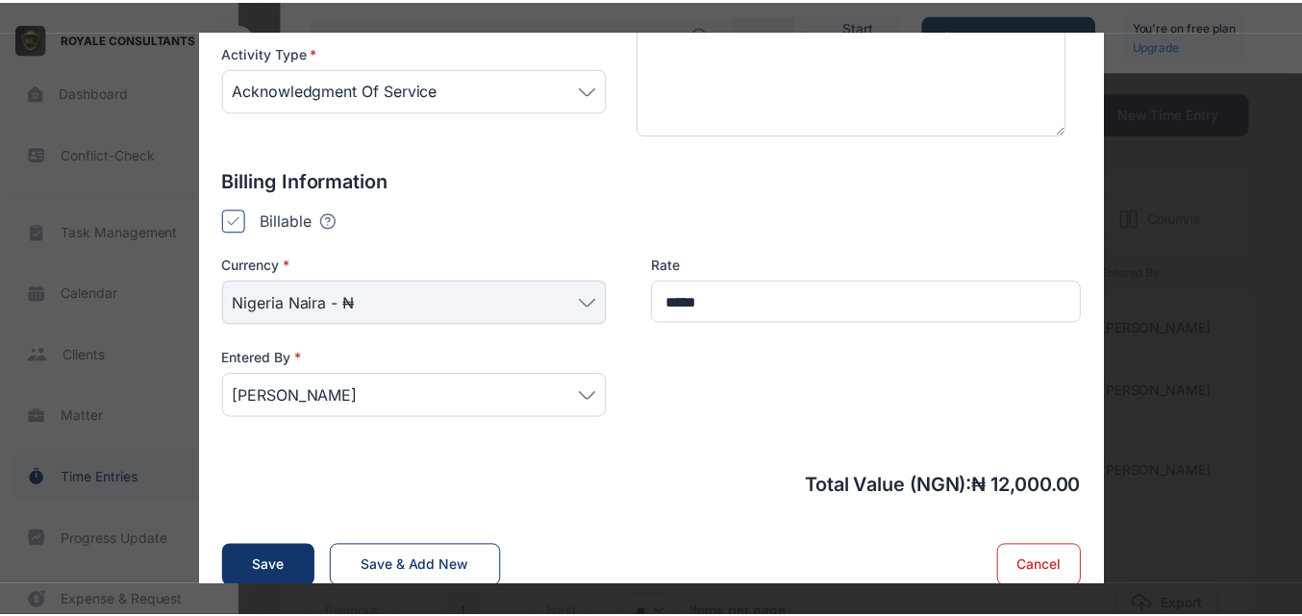
scroll to position [454, 0]
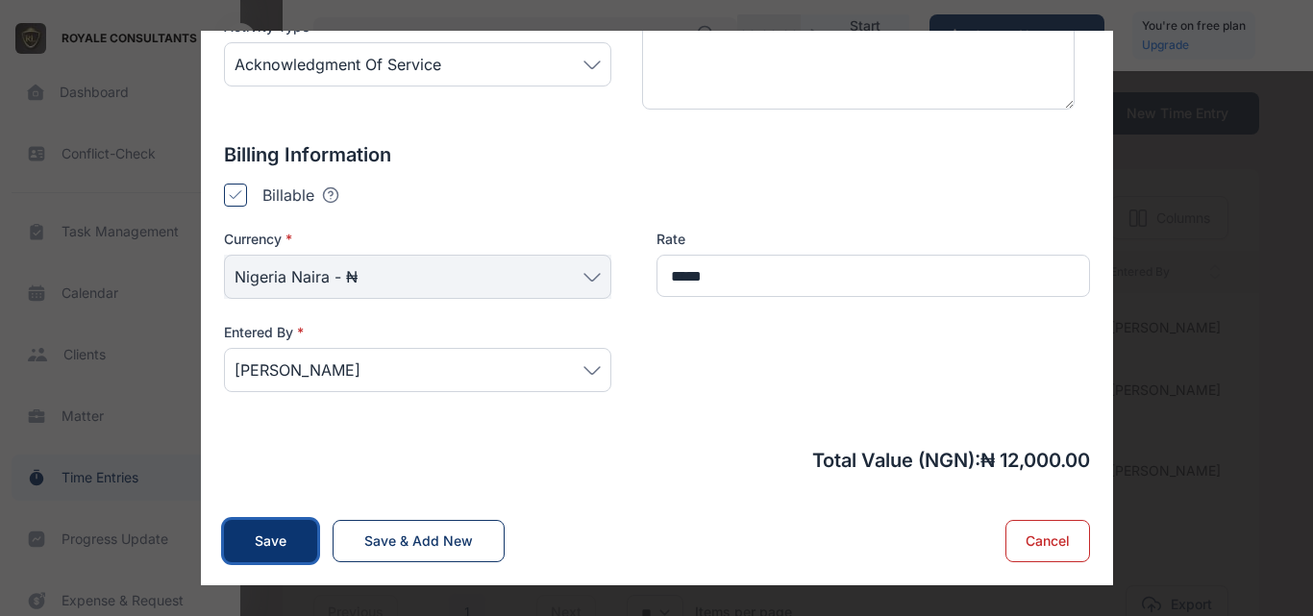
click at [283, 550] on button "Save" at bounding box center [270, 541] width 93 height 42
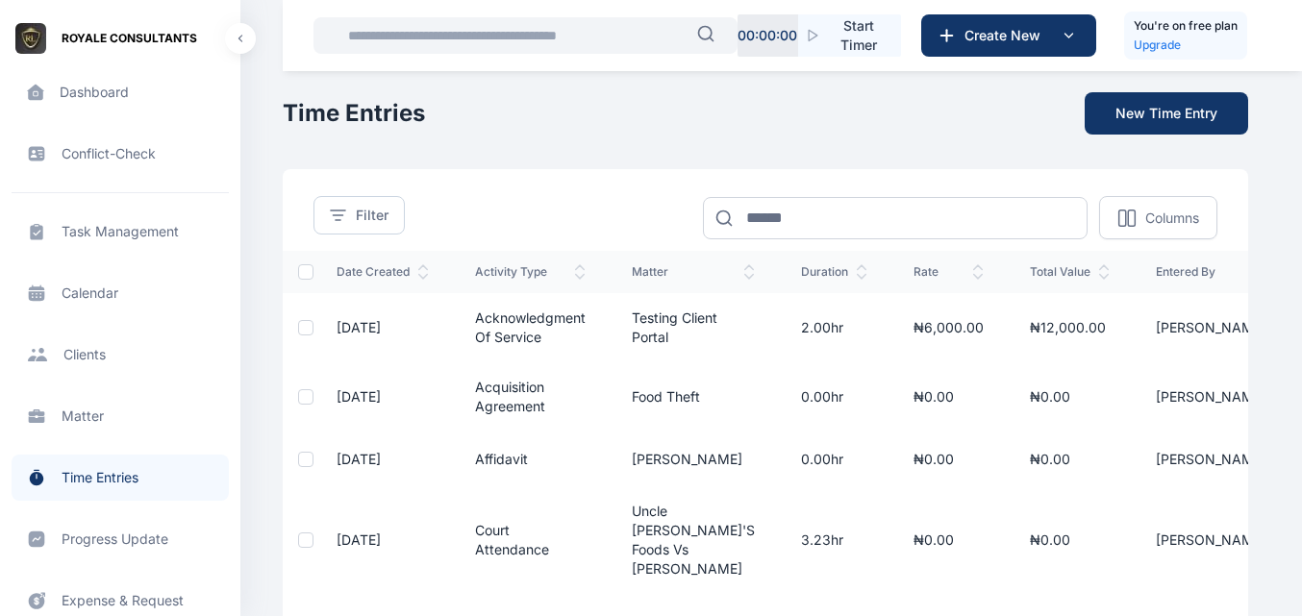
click at [1005, 164] on div "**********" at bounding box center [765, 411] width 965 height 639
